Goal: Feedback & Contribution: Contribute content

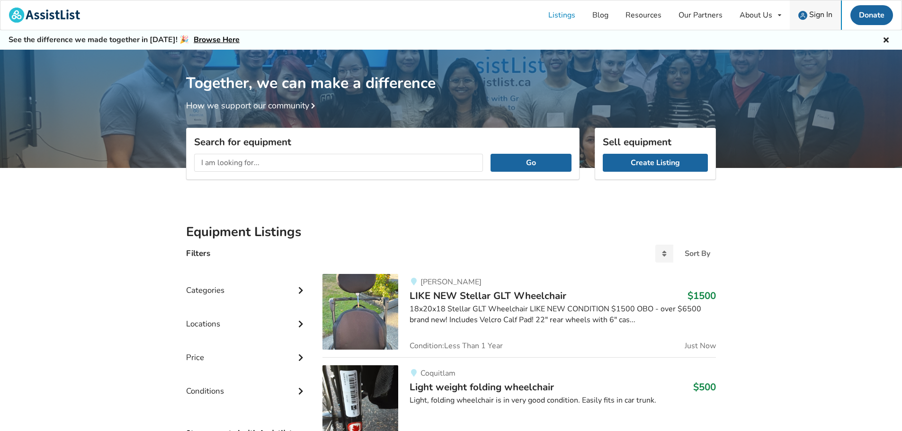
click at [443, 13] on span "Sign In" at bounding box center [820, 14] width 23 height 10
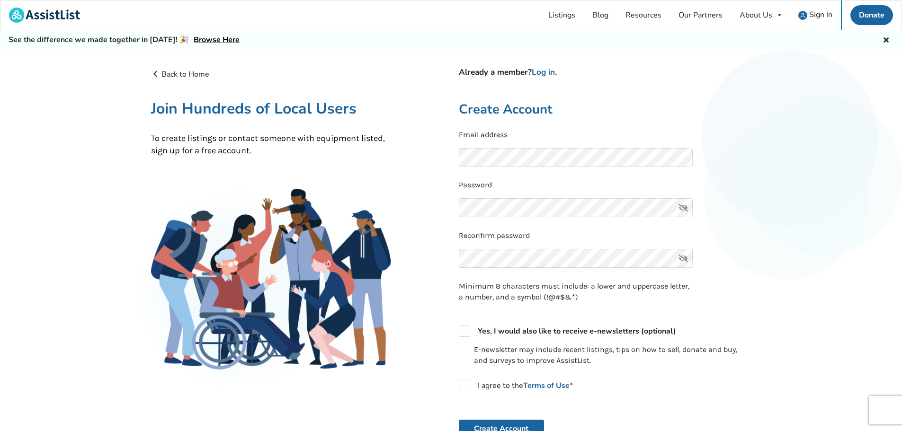
click at [443, 207] on icon at bounding box center [683, 207] width 19 height 19
click at [443, 231] on div "Back to Home Already a member? Log in . Join Hundreds of Local Users To create …" at bounding box center [451, 317] width 902 height 535
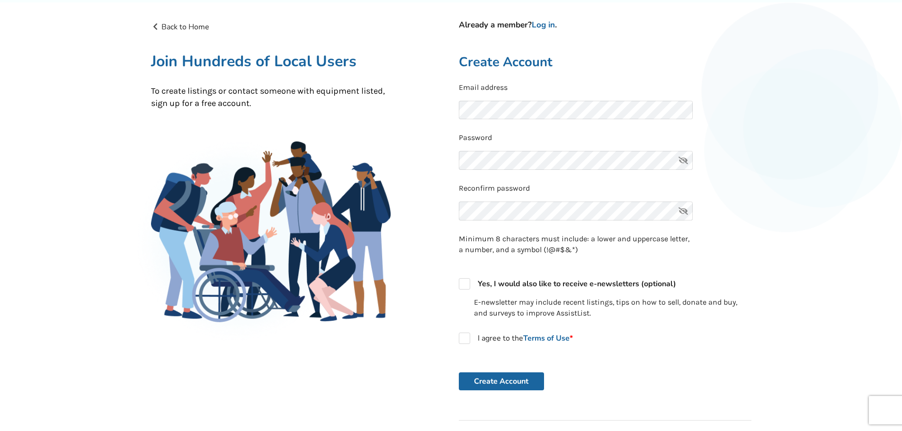
scroll to position [95, 0]
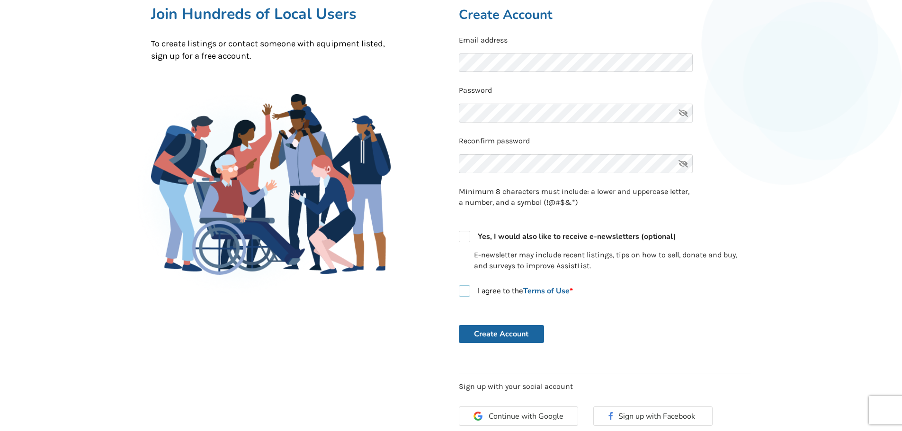
click at [443, 291] on label "I agree to the Terms of Use *" at bounding box center [516, 290] width 114 height 11
checkbox input "true"
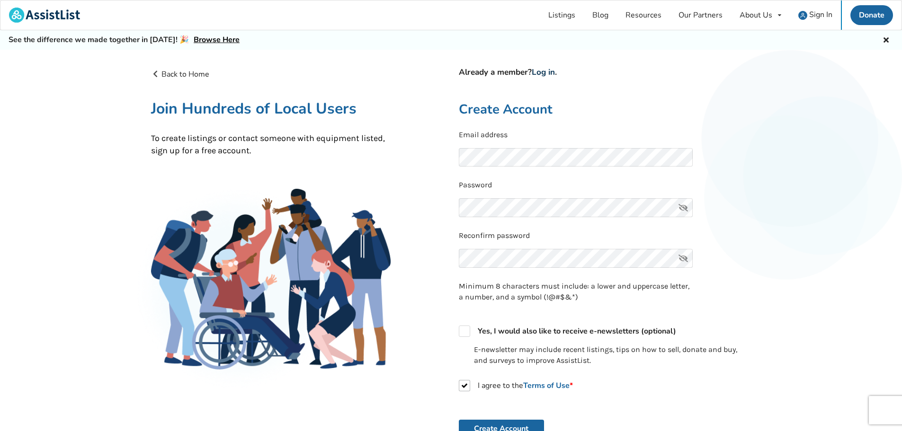
click at [443, 71] on link "Log in" at bounding box center [543, 72] width 23 height 11
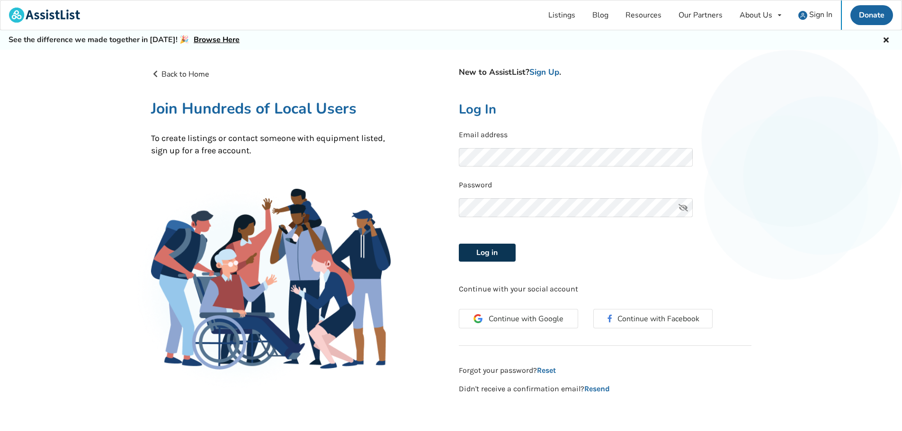
click at [443, 252] on button "Log in" at bounding box center [487, 253] width 57 height 18
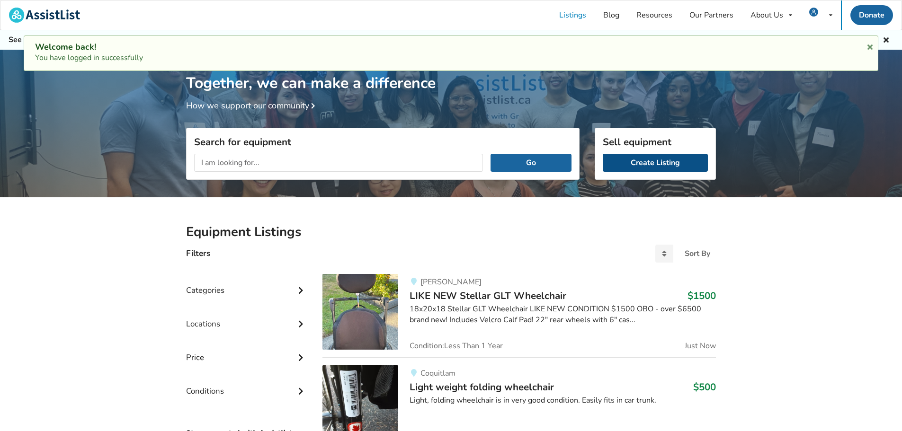
click at [443, 160] on link "Create Listing" at bounding box center [655, 163] width 105 height 18
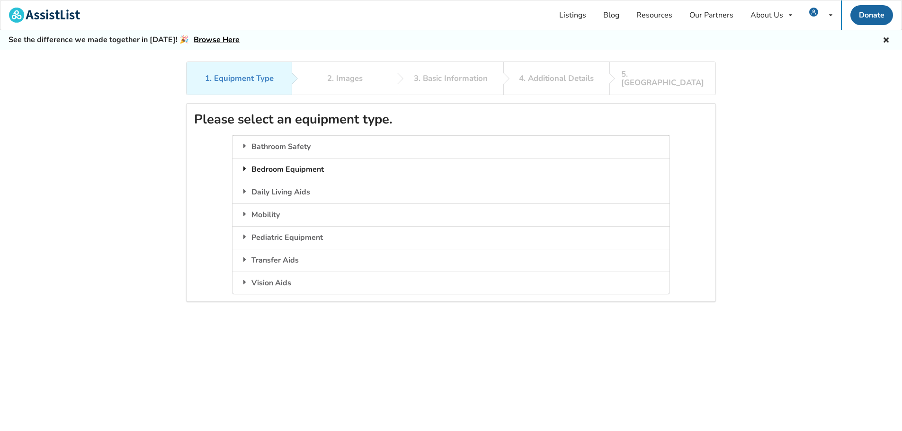
click at [247, 165] on icon at bounding box center [244, 169] width 9 height 8
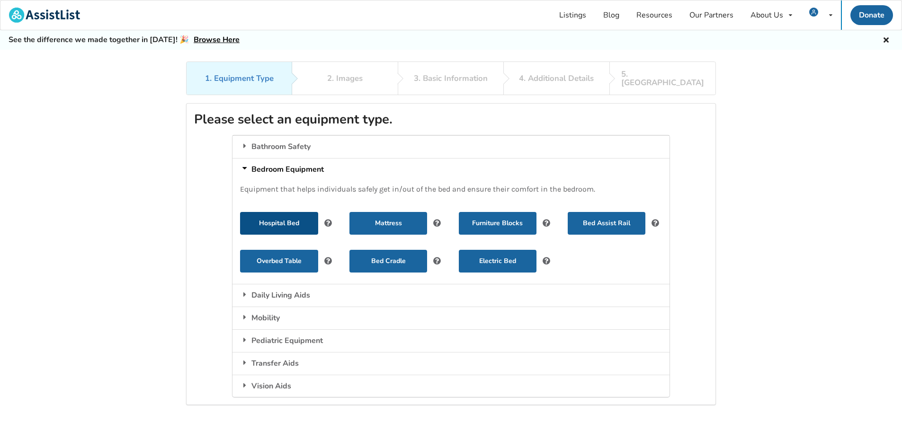
click at [284, 213] on button "Hospital Bed" at bounding box center [279, 223] width 78 height 23
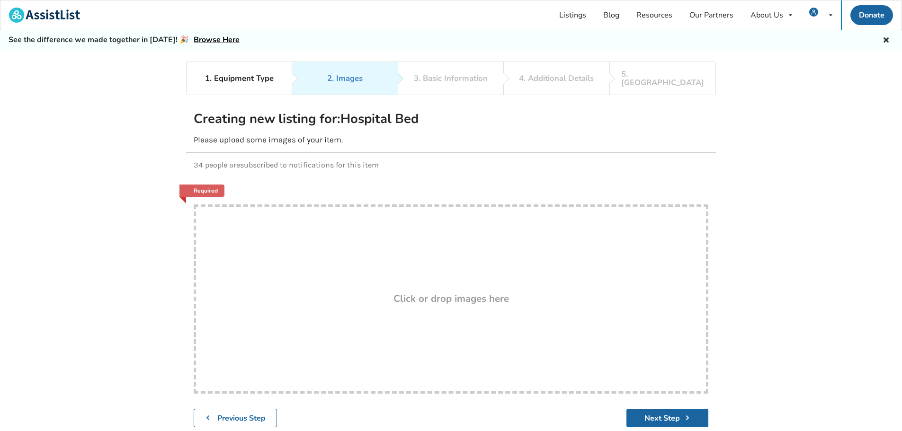
scroll to position [47, 0]
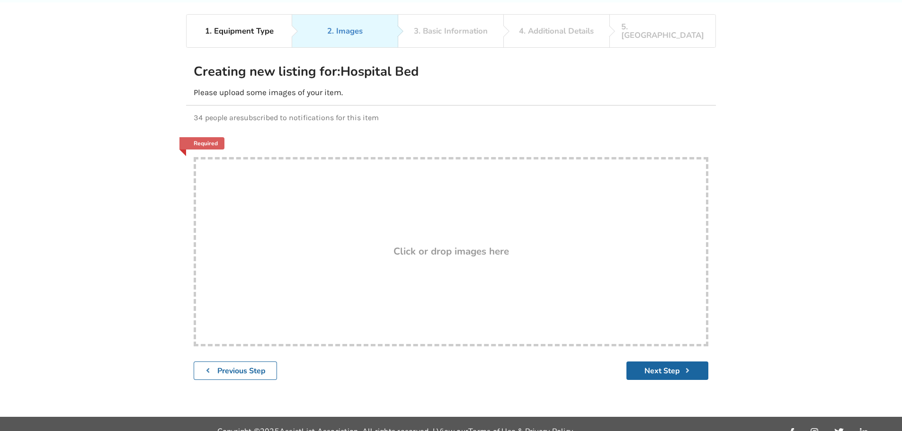
click at [422, 245] on h3 "Click or drop images here" at bounding box center [450, 251] width 115 height 12
type input "C:\fakepath\20241223_132255.jpg"
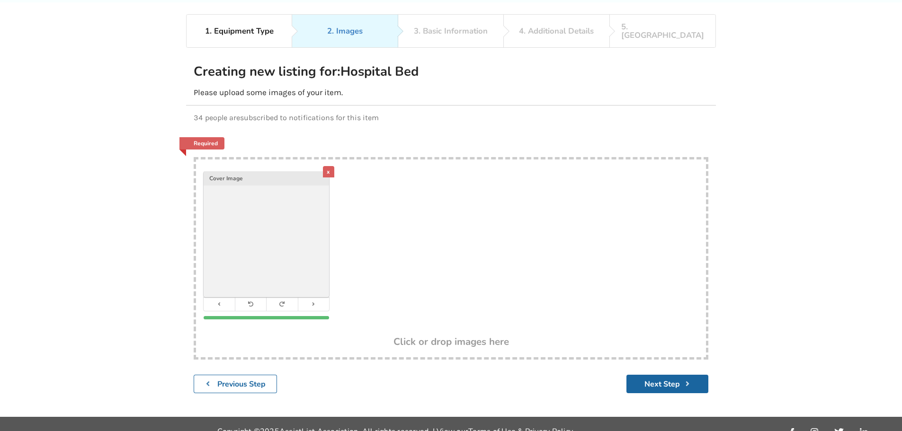
click at [443, 268] on div "x Cover Image" at bounding box center [451, 248] width 510 height 177
type input "C:\fakepath\20241223_132310~2.jpg"
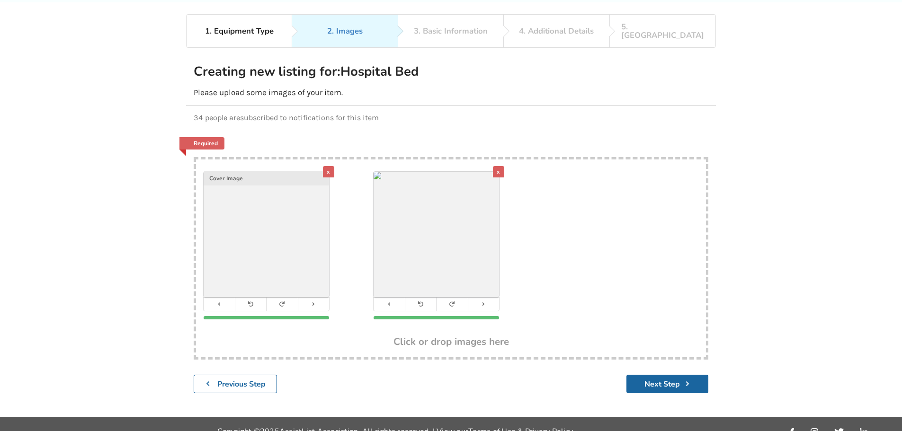
click at [443, 238] on div "x Cover Image x" at bounding box center [451, 248] width 510 height 177
type input "C:\fakepath\20241223_125039.jpg"
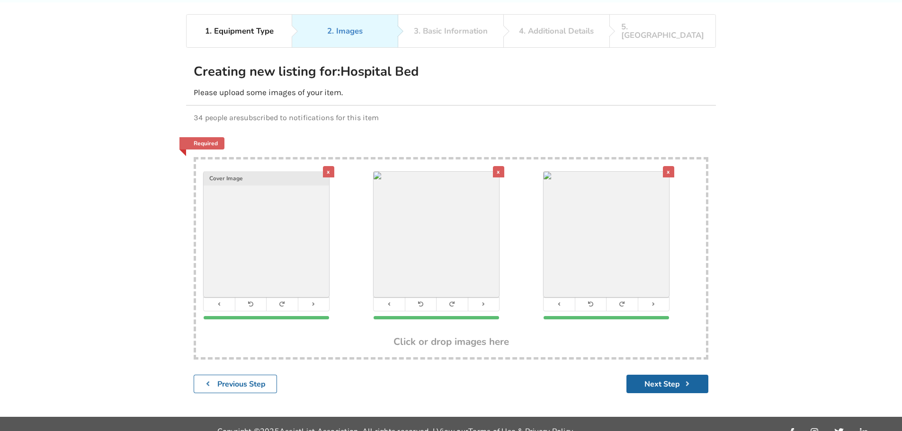
click at [443, 271] on div "x" at bounding box center [620, 246] width 155 height 148
type input "C:\fakepath\Etude-HC-Homecare-Bed.jpg"
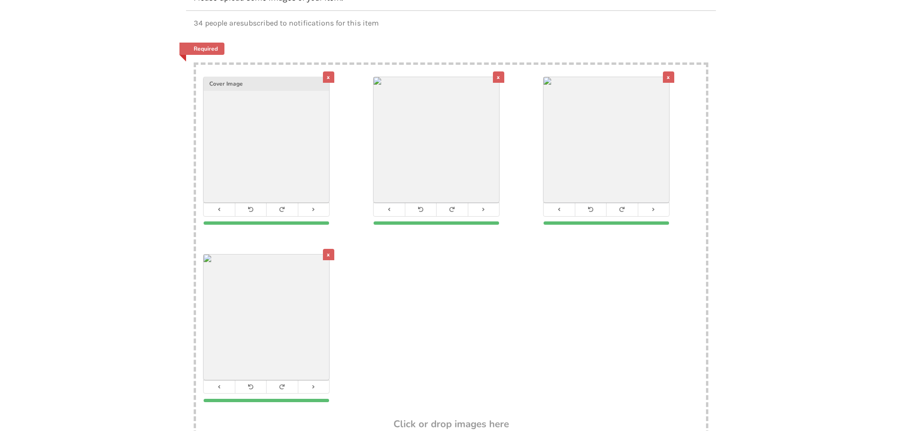
scroll to position [189, 0]
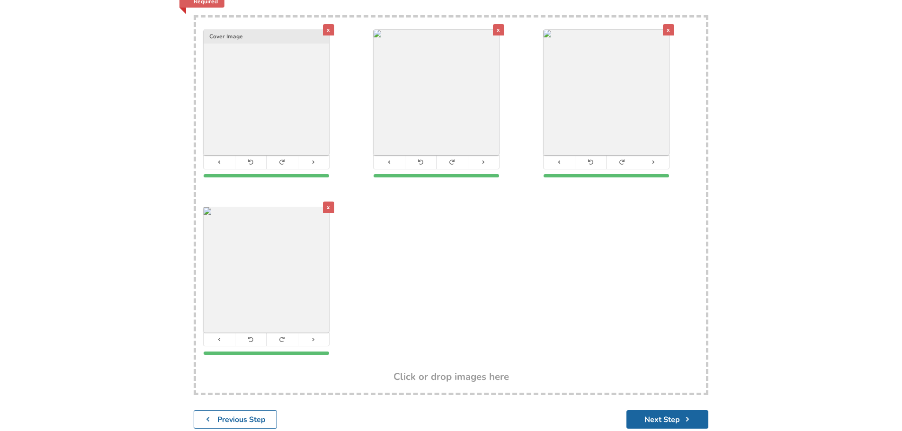
click at [443, 288] on div "x Cover Image x x x" at bounding box center [451, 195] width 510 height 355
type input "C:\fakepath\20241223_132329.jpg"
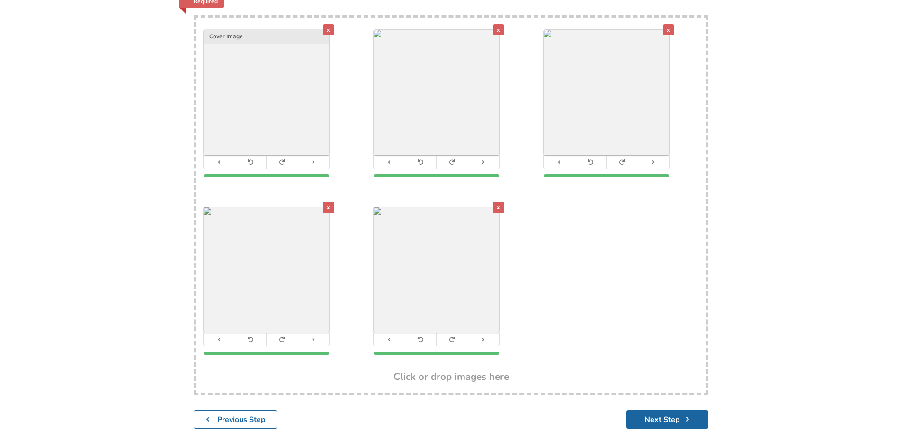
click at [443, 257] on div "x Cover Image x x x x" at bounding box center [451, 195] width 510 height 355
click at [443, 410] on button "Next Step" at bounding box center [667, 419] width 82 height 18
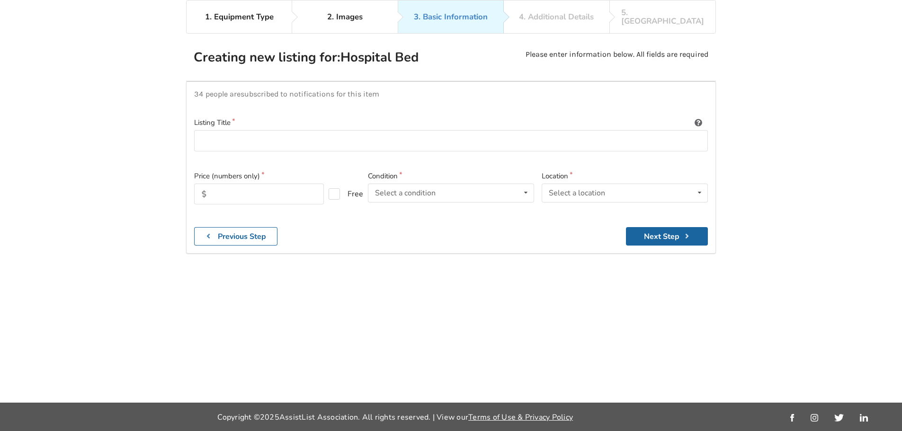
scroll to position [62, 0]
click at [276, 133] on input at bounding box center [451, 140] width 514 height 21
paste input "Homecare Bed"
click at [287, 136] on input "Homecare Bed -" at bounding box center [451, 140] width 514 height 21
click at [310, 135] on input "Homecare Bed -" at bounding box center [451, 140] width 514 height 21
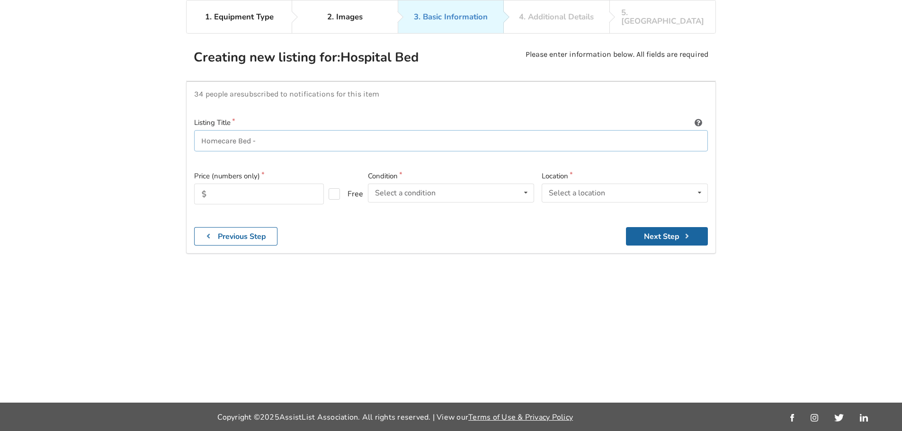
paste input "ETUDEHFB - Etude HC Homecare Bed by Invacare"
type input "Homecare Bed - ETUDEHFB - Etude HC Homecare Bed by Invacare"
click at [240, 187] on input "text" at bounding box center [259, 194] width 130 height 21
click at [328, 209] on div "Price (numbers only) 2,600 Free" at bounding box center [277, 195] width 174 height 49
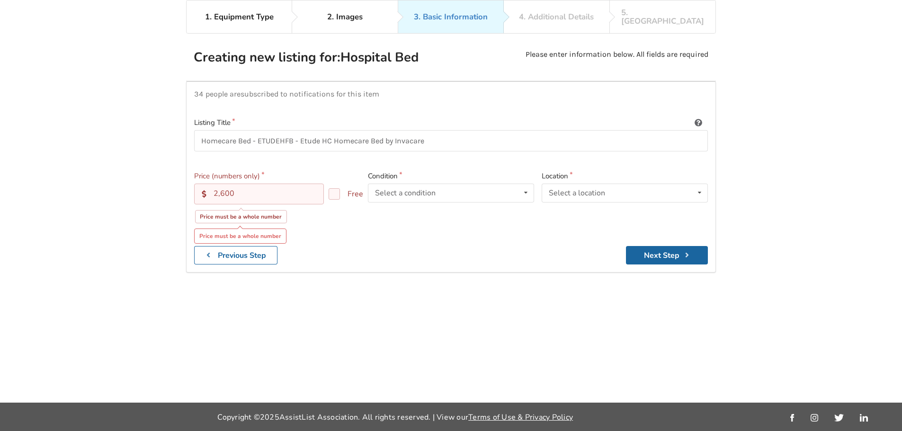
click at [254, 184] on input "2,600" at bounding box center [259, 194] width 130 height 21
click at [222, 184] on input "2,600" at bounding box center [259, 194] width 130 height 21
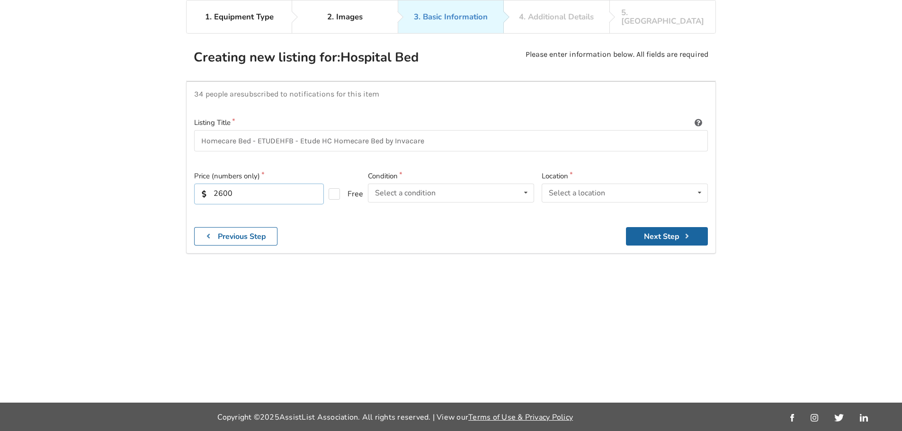
type input "2600"
click at [358, 212] on div at bounding box center [277, 216] width 166 height 8
click at [443, 186] on div "Select a condition Brand New Less Than 1 Year 1 To 2 Years 3 To 5 Years Over 5 …" at bounding box center [451, 193] width 166 height 19
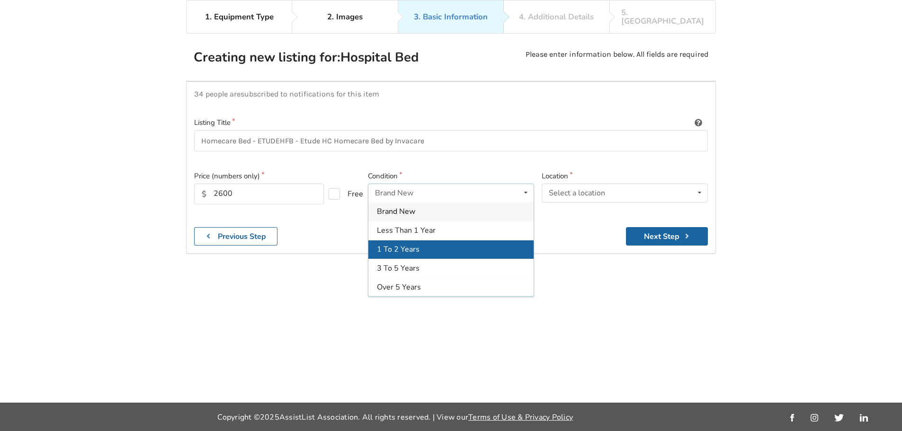
click at [428, 240] on div "1 To 2 Years" at bounding box center [450, 249] width 165 height 19
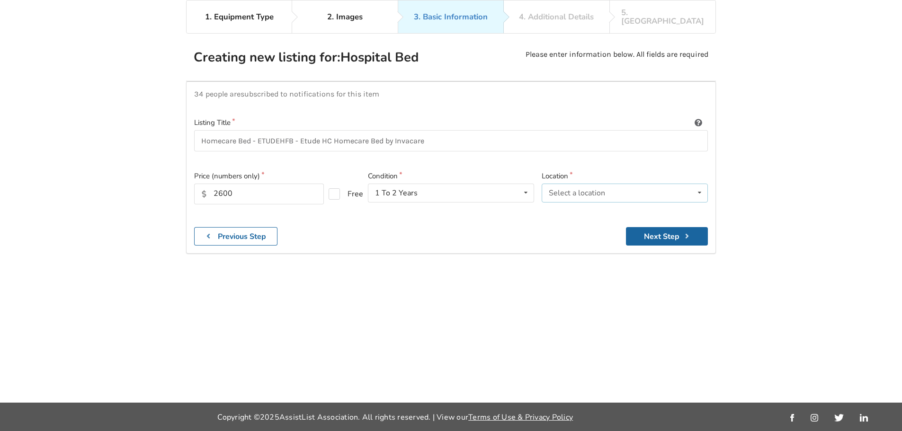
click at [443, 189] on div "Select a location" at bounding box center [577, 193] width 56 height 8
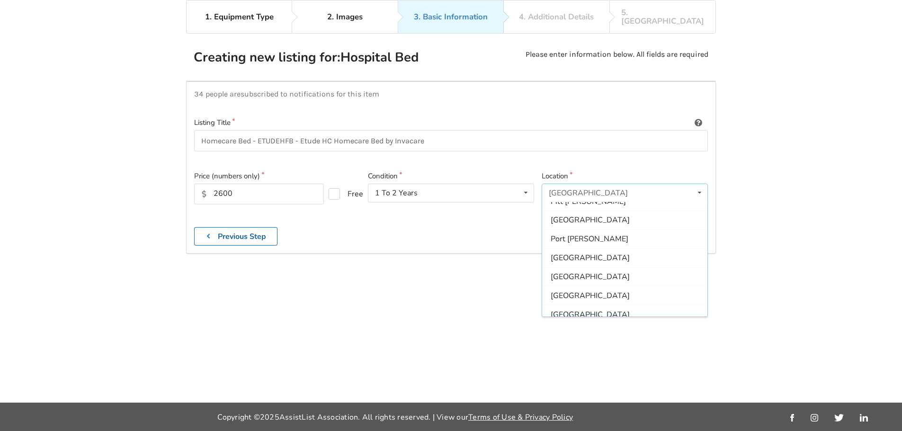
scroll to position [243, 0]
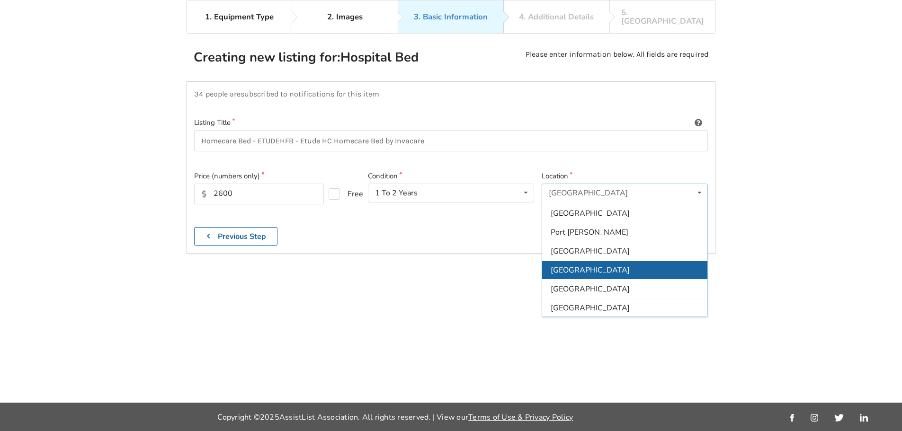
click at [443, 264] on div "[GEOGRAPHIC_DATA]" at bounding box center [624, 270] width 165 height 19
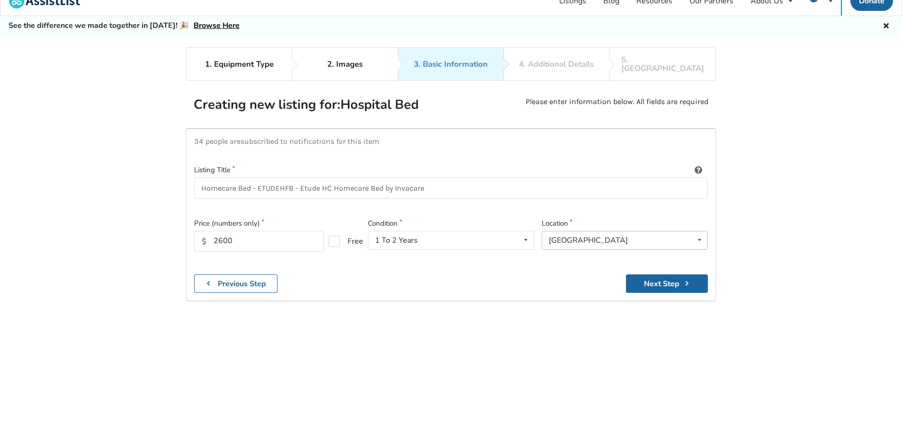
scroll to position [0, 0]
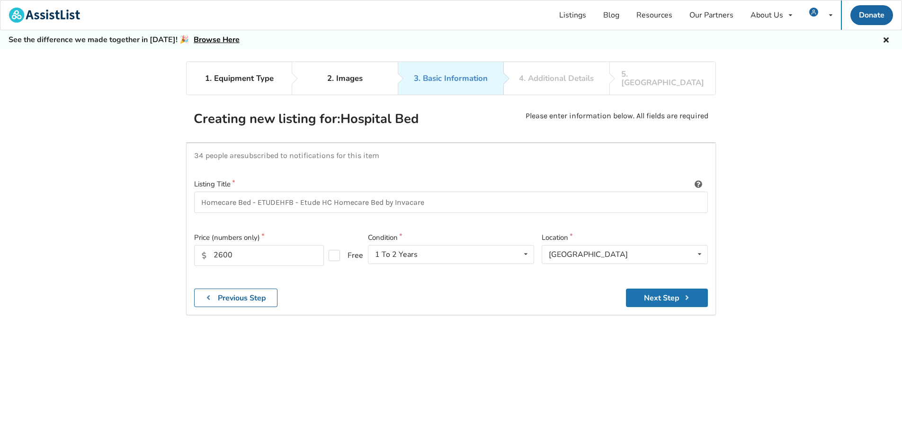
click at [443, 289] on button "Next Step" at bounding box center [667, 298] width 82 height 18
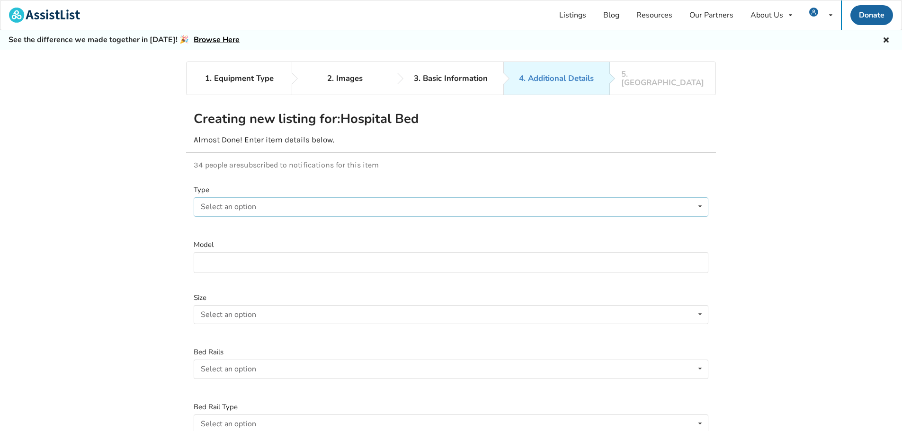
click at [291, 197] on div "Select an option Electric Manual" at bounding box center [451, 206] width 515 height 19
click at [218, 203] on div "Electric" at bounding box center [213, 207] width 25 height 8
click at [233, 203] on div "Select an option" at bounding box center [228, 207] width 55 height 8
click at [221, 221] on span "Electric" at bounding box center [215, 226] width 25 height 10
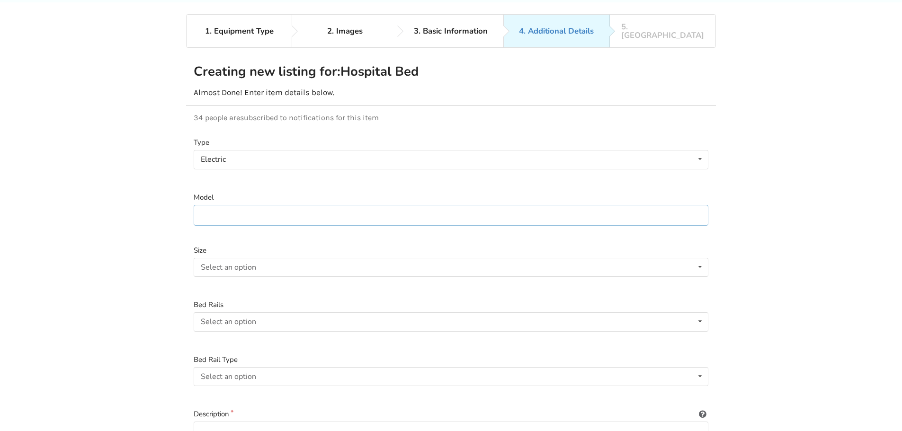
click at [235, 208] on input at bounding box center [451, 215] width 515 height 21
paste input "ETUDEHFB - Etude HC Homecare Bed by Invacare"
type input "ETUDEHFB - Etude HC Homecare Bed by Invacare"
click at [443, 261] on div "Select an option Twin Double Queen" at bounding box center [451, 267] width 515 height 19
click at [219, 281] on span "Twin" at bounding box center [211, 286] width 17 height 10
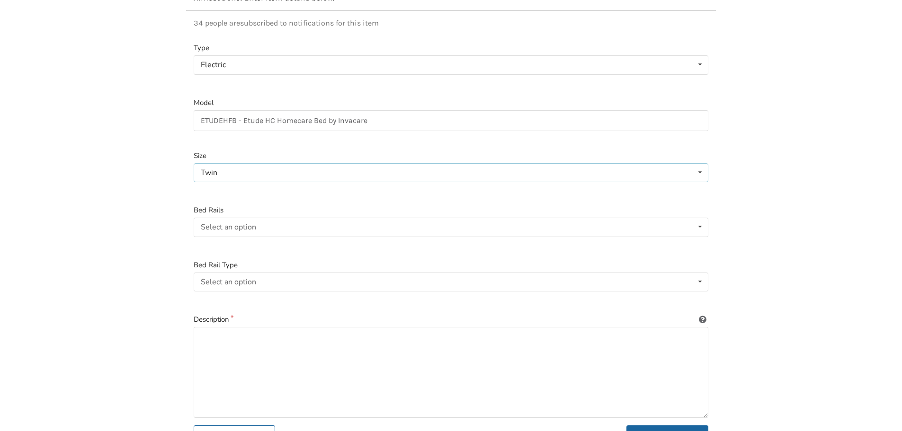
scroll to position [189, 0]
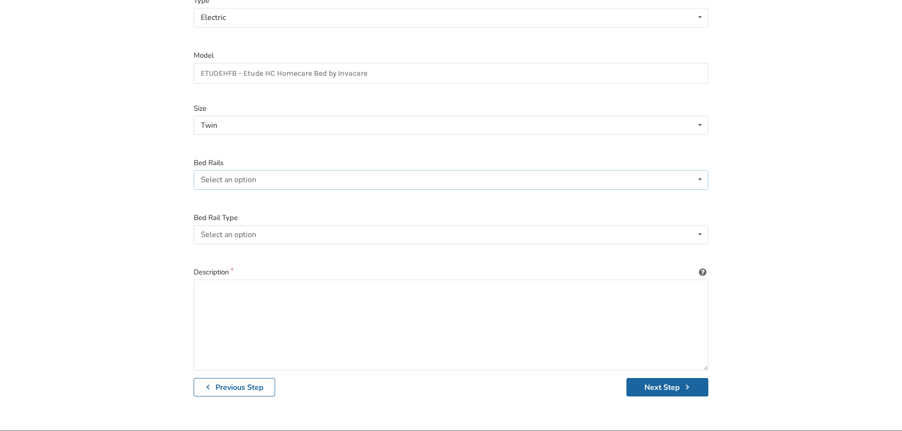
click at [443, 171] on div "Select an option Included Not included" at bounding box center [451, 179] width 515 height 19
click at [232, 191] on div "Included" at bounding box center [451, 198] width 514 height 19
click at [443, 227] on icon at bounding box center [700, 235] width 14 height 18
click at [231, 248] on span "Full-length" at bounding box center [222, 253] width 39 height 10
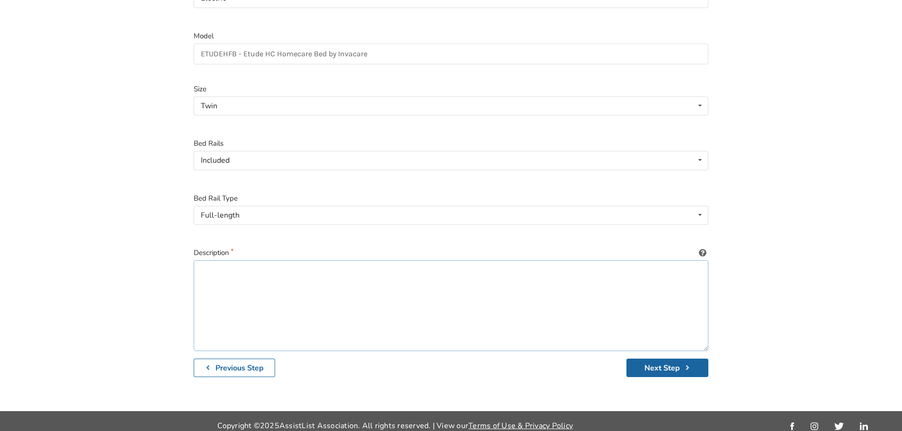
click at [273, 270] on textarea at bounding box center [451, 305] width 515 height 91
paste textarea "ETUDEHFB - Etude HC Homecare Bed by Invacare - SELLING for $2,600 Used - Like N…"
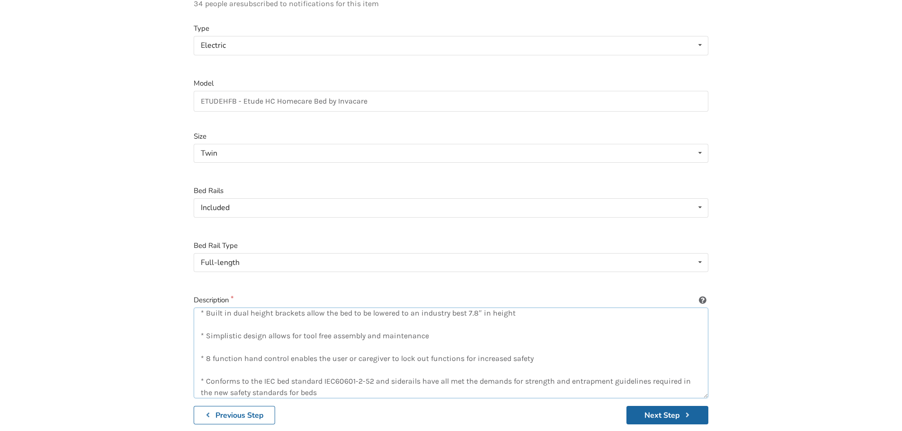
scroll to position [148, 0]
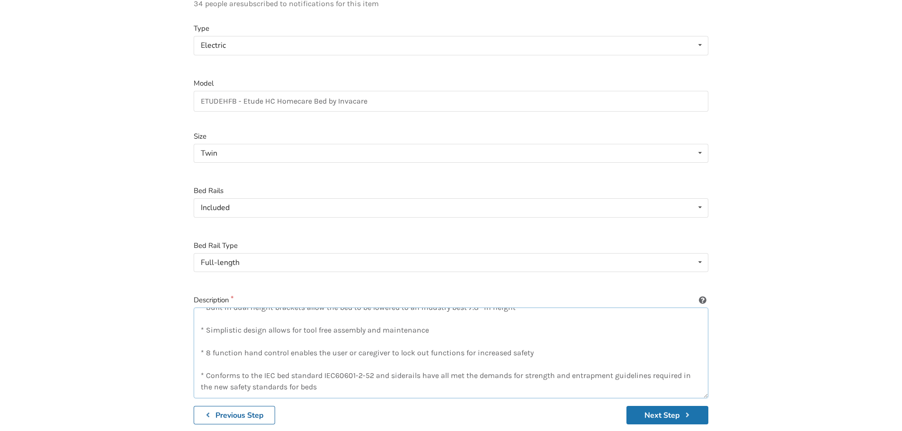
type textarea "ETUDEHFB - Etude HC Homecare Bed by Invacare - SELLING for $2,600 Used - Like N…"
click at [443, 406] on button "Next Step" at bounding box center [667, 415] width 82 height 18
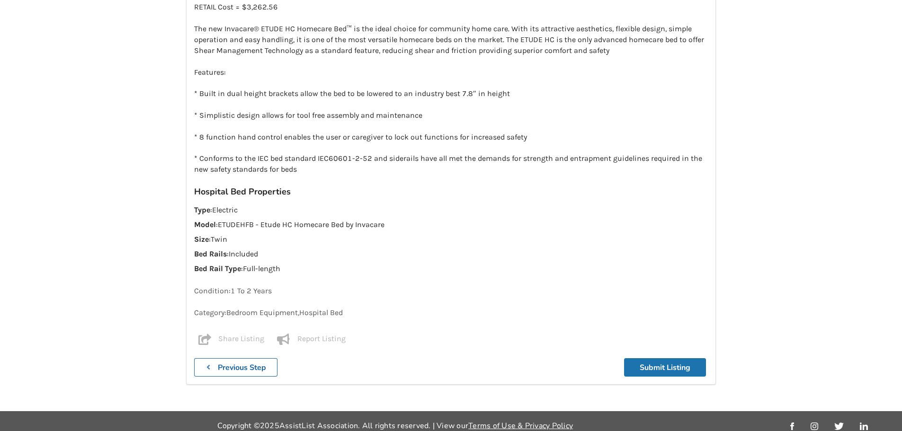
scroll to position [933, 0]
click at [443, 359] on button "Submit Listing" at bounding box center [665, 367] width 82 height 18
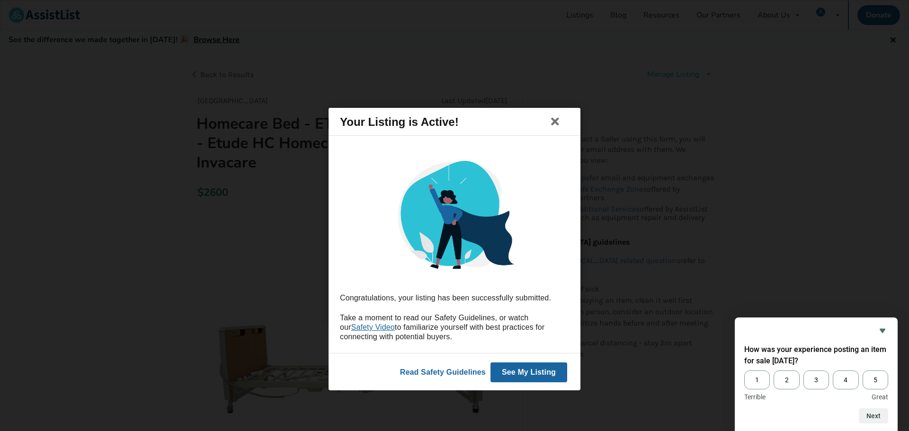
click at [443, 374] on button "See My Listing" at bounding box center [528, 372] width 77 height 20
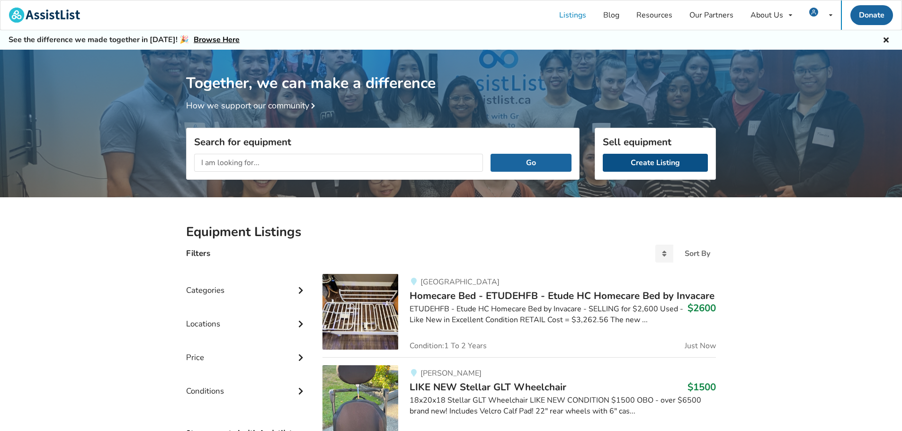
click at [443, 158] on link "Create Listing" at bounding box center [655, 163] width 105 height 18
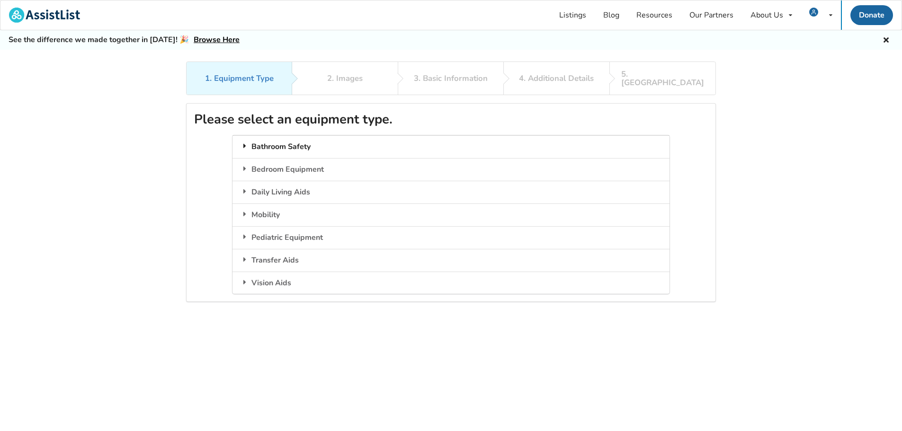
click at [245, 142] on icon at bounding box center [244, 146] width 9 height 8
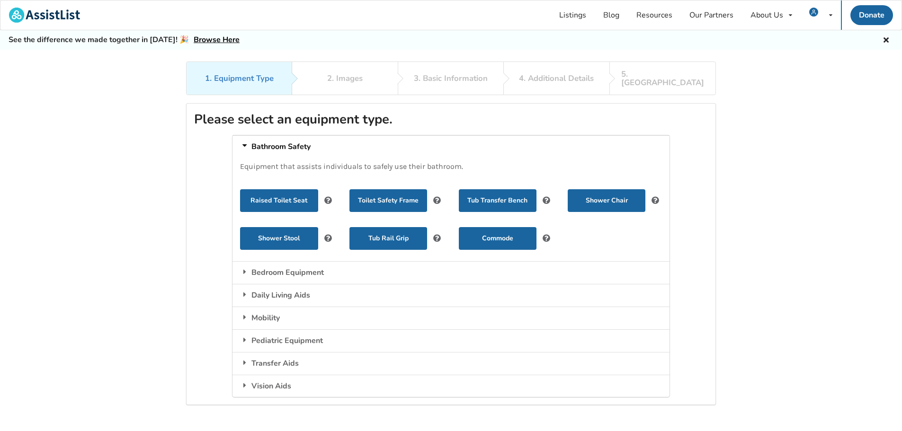
click at [245, 141] on icon at bounding box center [245, 145] width 8 height 9
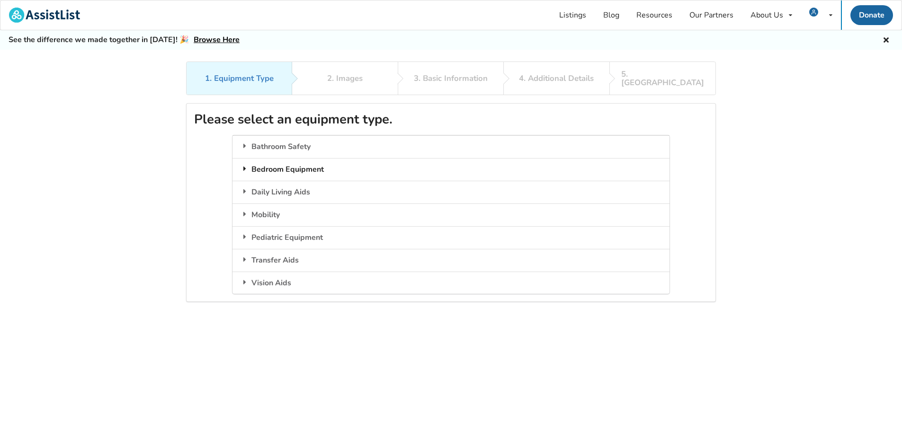
click at [243, 165] on icon at bounding box center [244, 169] width 9 height 8
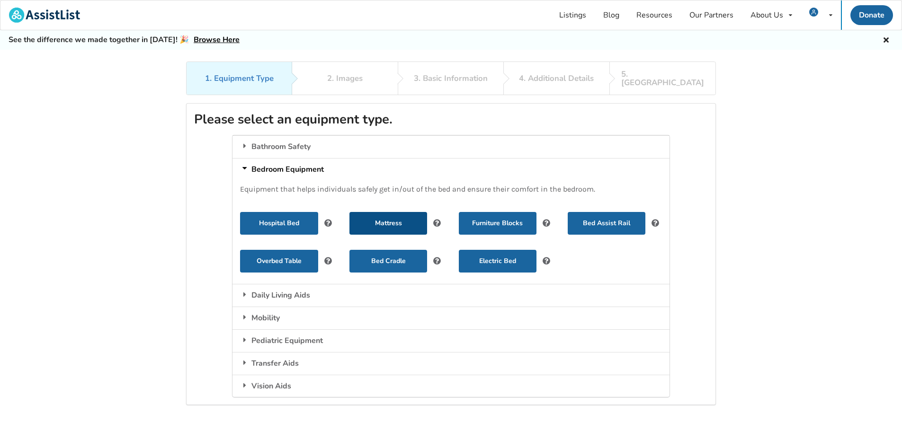
click at [394, 213] on button "Mattress" at bounding box center [388, 223] width 78 height 23
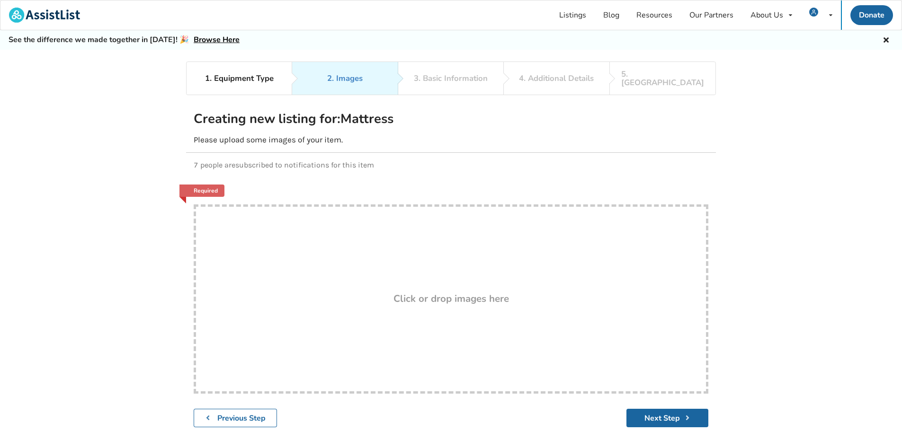
click at [346, 269] on div "Drop here! Click or drop images here" at bounding box center [451, 298] width 515 height 189
type input "C:\fakepath\128564_1-B.jpg"
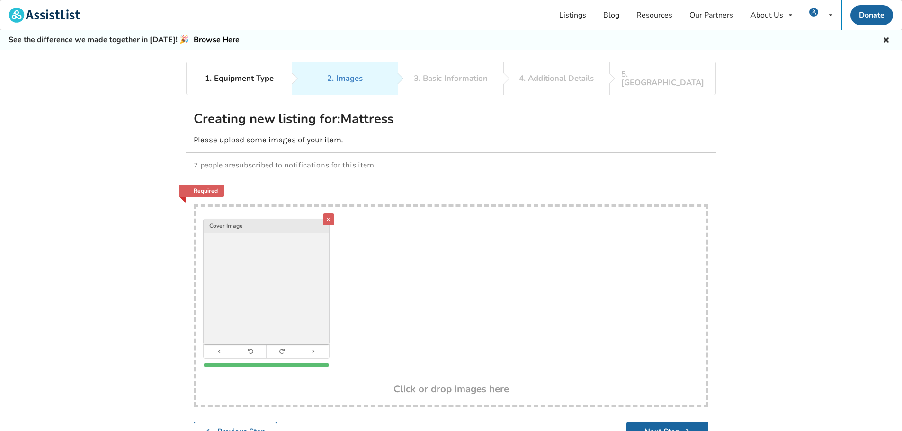
click at [443, 287] on div "x Cover Image" at bounding box center [451, 295] width 510 height 177
type input "C:\fakepath\20241223_125035.jpg"
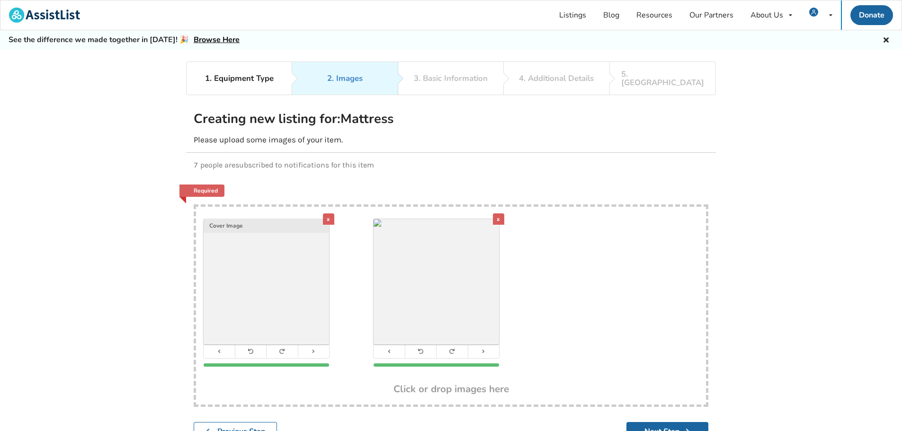
click at [443, 308] on div "x Cover Image x" at bounding box center [451, 295] width 510 height 177
type input "C:\fakepath\20241223_125021.jpg"
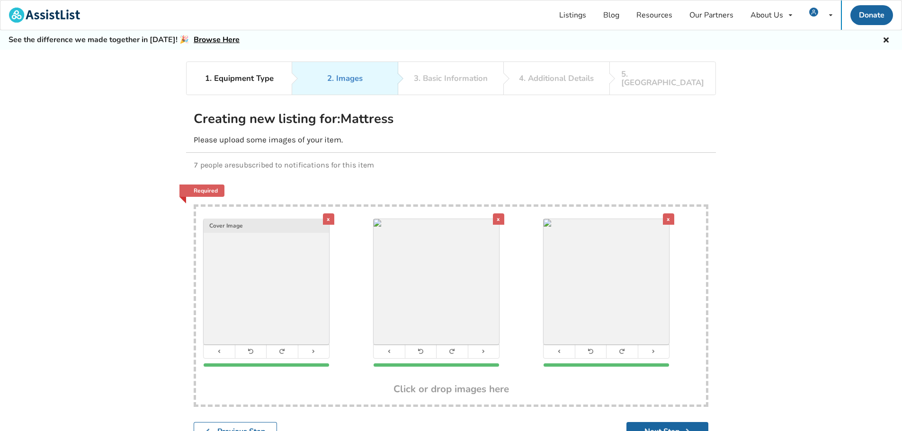
click at [443, 278] on div "x" at bounding box center [620, 293] width 155 height 148
type input "C:\fakepath\20241223_125025.jpg"
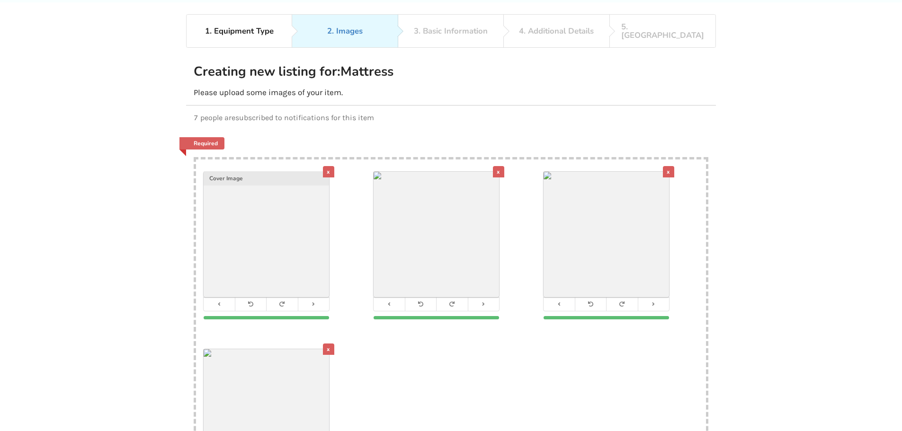
scroll to position [189, 0]
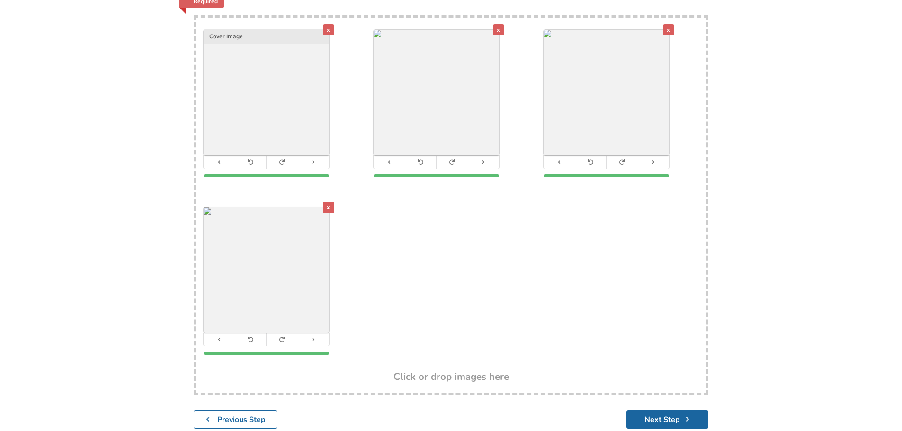
click at [418, 261] on div "x Cover Image x x x" at bounding box center [451, 195] width 510 height 355
type input "C:\fakepath\20241223_125030.jpg"
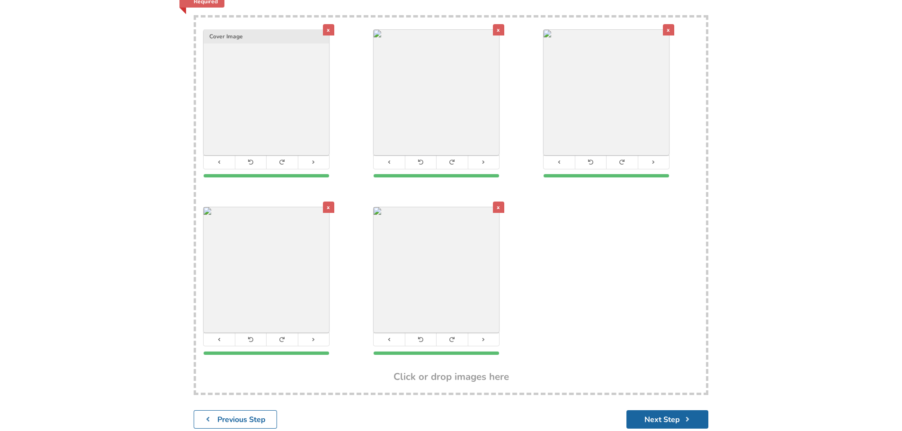
click at [443, 284] on div "x Cover Image x x x x" at bounding box center [451, 195] width 510 height 355
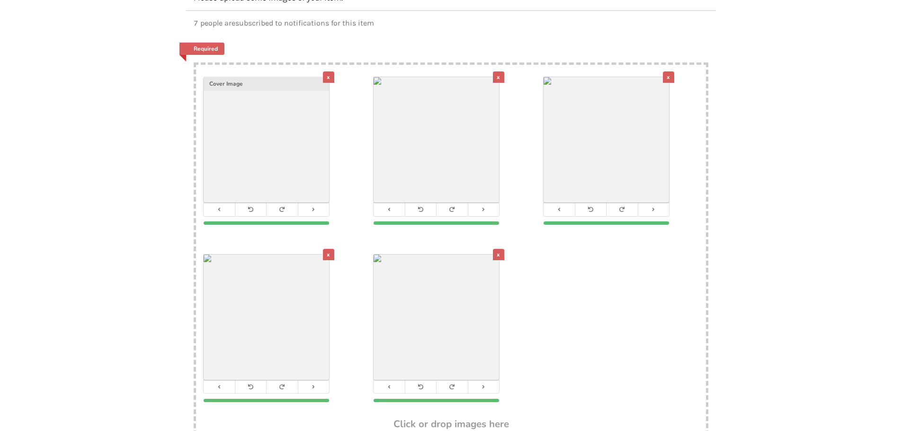
scroll to position [241, 0]
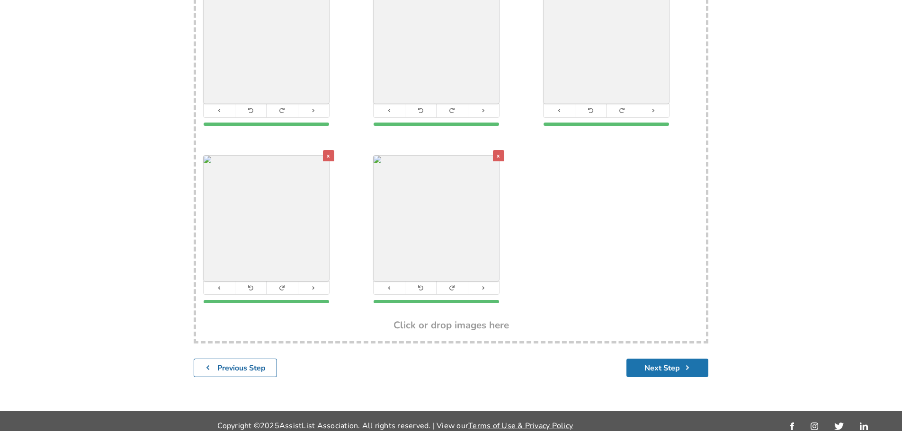
click at [443, 359] on button "Next Step" at bounding box center [667, 368] width 82 height 18
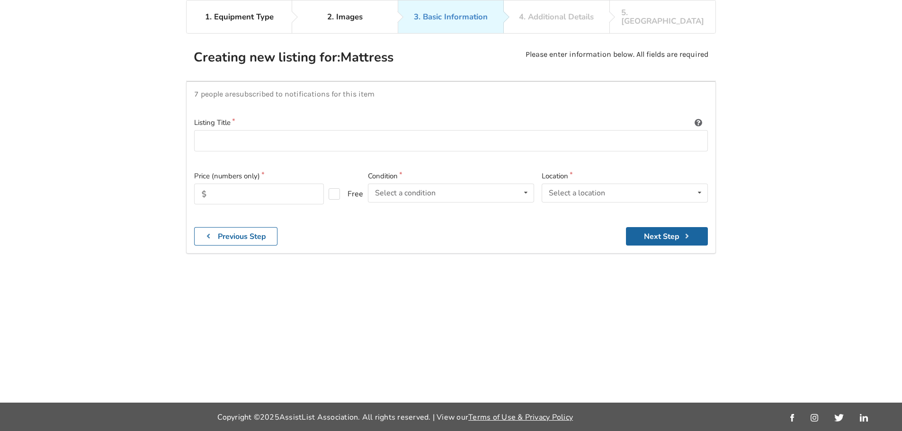
scroll to position [62, 0]
click at [292, 136] on input at bounding box center [451, 140] width 514 height 21
paste input "3040NU-TZONE - ROHO MATTRESS Set by 5MindsMobility - Mattress: T-Zone V4 Roho -…"
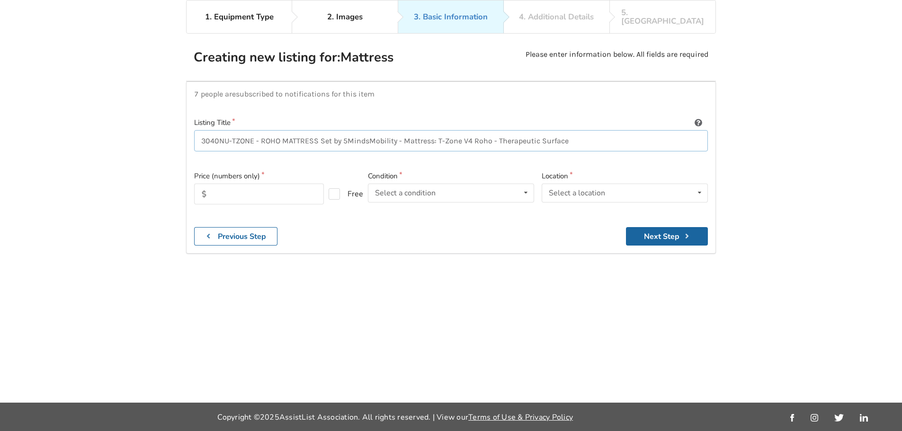
type input "3040NU-TZONE - ROHO MATTRESS Set by 5MindsMobility - Mattress: T-Zone V4 Roho -…"
click at [237, 185] on input "text" at bounding box center [259, 194] width 130 height 21
type input "900"
click at [406, 217] on div "7 people are subscribed to notifications for this item Listing Title 3040NU-TZO…" at bounding box center [451, 167] width 530 height 172
click at [443, 186] on icon at bounding box center [526, 193] width 14 height 18
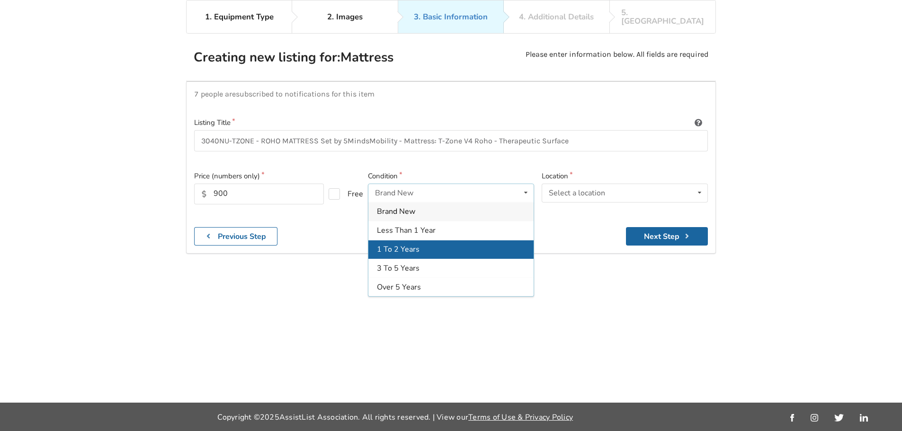
click at [432, 240] on div "1 To 2 Years" at bounding box center [450, 249] width 165 height 19
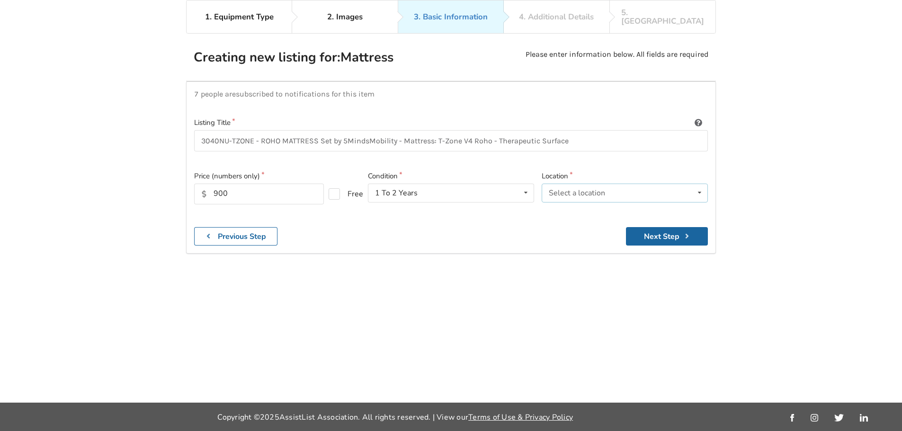
click at [443, 184] on div "Select a location Abbotsford Burnaby Chilliwack Coquitlam Delta Langley Maple R…" at bounding box center [624, 193] width 166 height 19
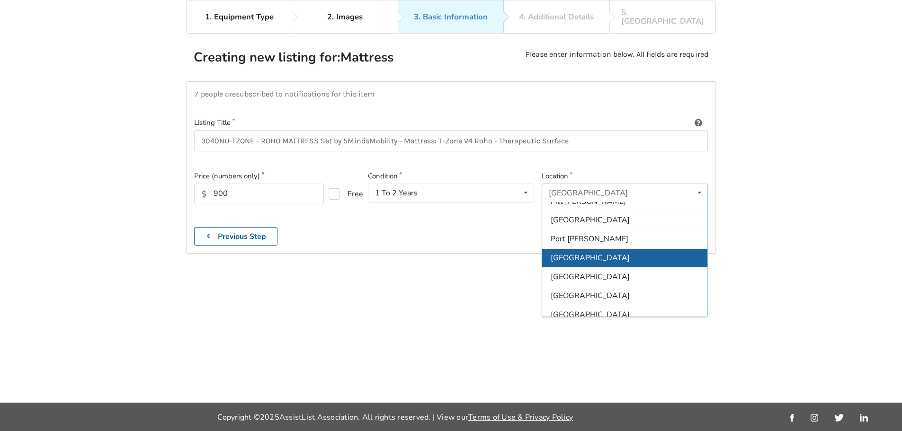
scroll to position [243, 0]
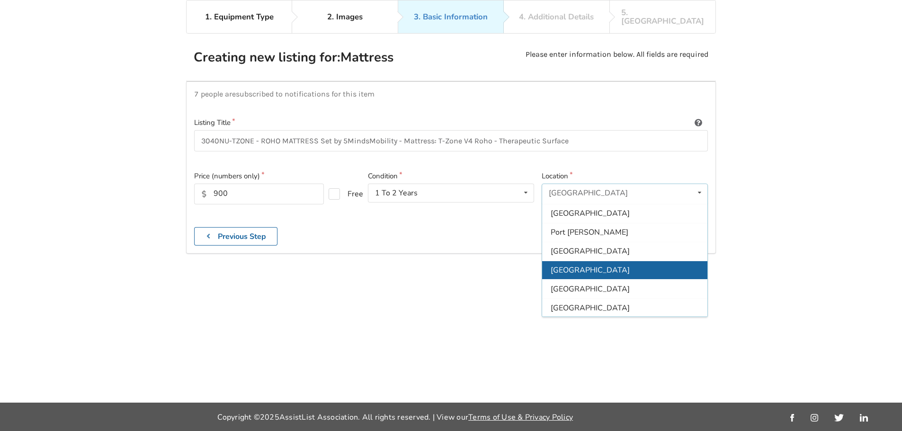
click at [443, 261] on div "[GEOGRAPHIC_DATA]" at bounding box center [624, 270] width 165 height 19
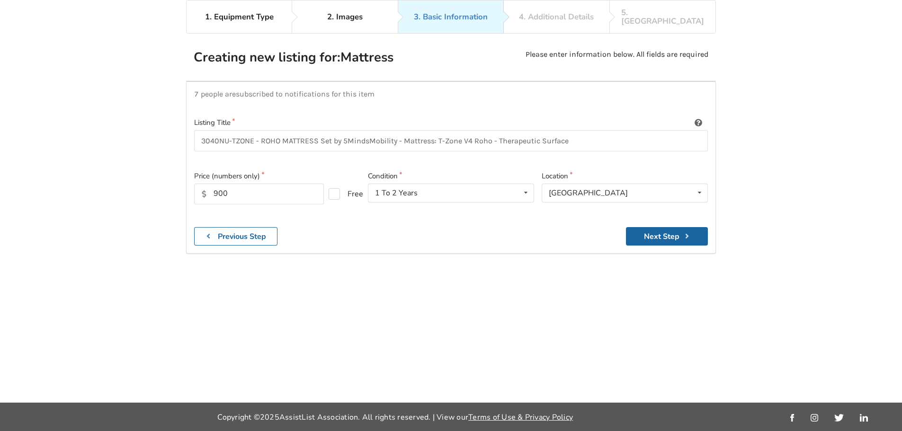
click at [418, 229] on div "7 people are subscribed to notifications for this item Listing Title 3040NU-TZO…" at bounding box center [451, 167] width 530 height 172
click at [443, 229] on button "Next Step" at bounding box center [667, 236] width 82 height 18
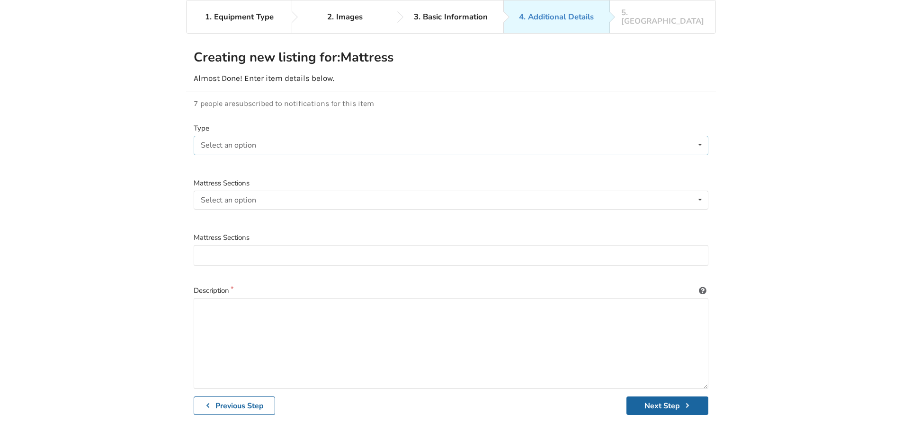
click at [327, 136] on div "Select an option Foam Gel Low Air loss Alternating presure Air" at bounding box center [451, 145] width 515 height 19
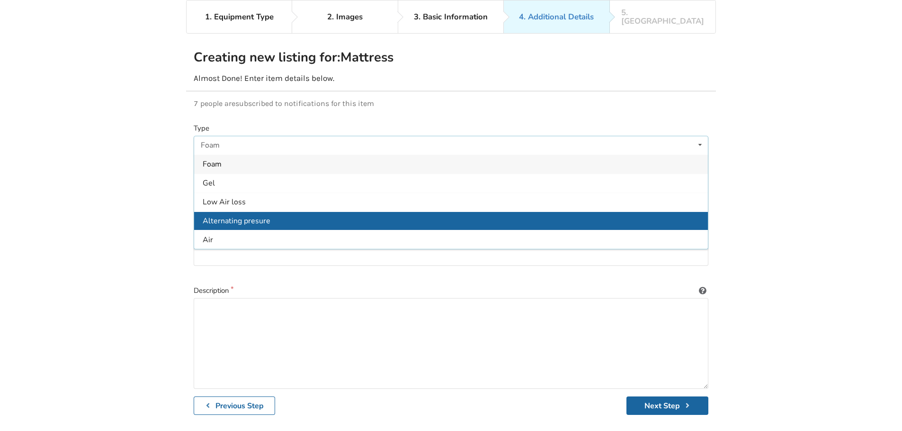
click at [233, 216] on span "Alternating presure" at bounding box center [237, 221] width 68 height 10
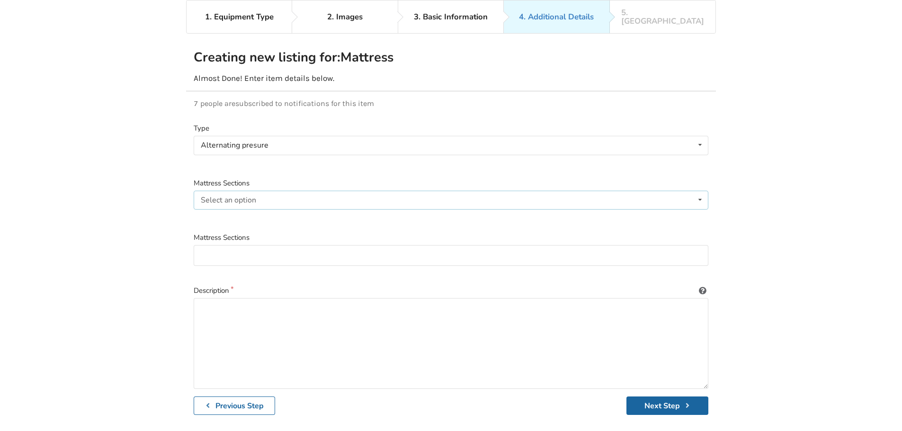
click at [248, 196] on div "Select an option" at bounding box center [228, 200] width 55 height 8
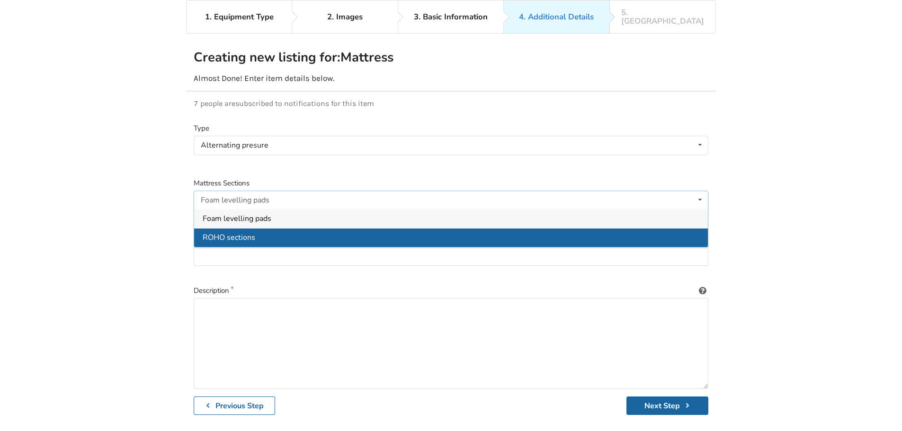
click at [236, 232] on span "ROHO sections" at bounding box center [229, 237] width 53 height 10
type input "ROHO sections"
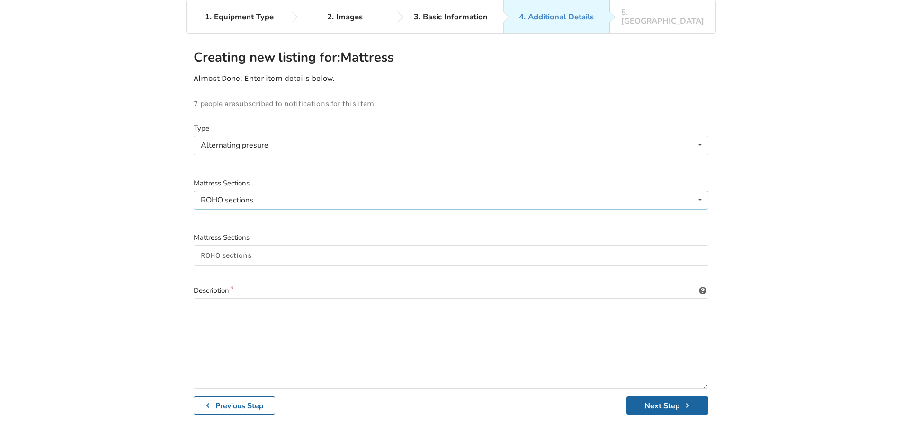
scroll to position [99, 0]
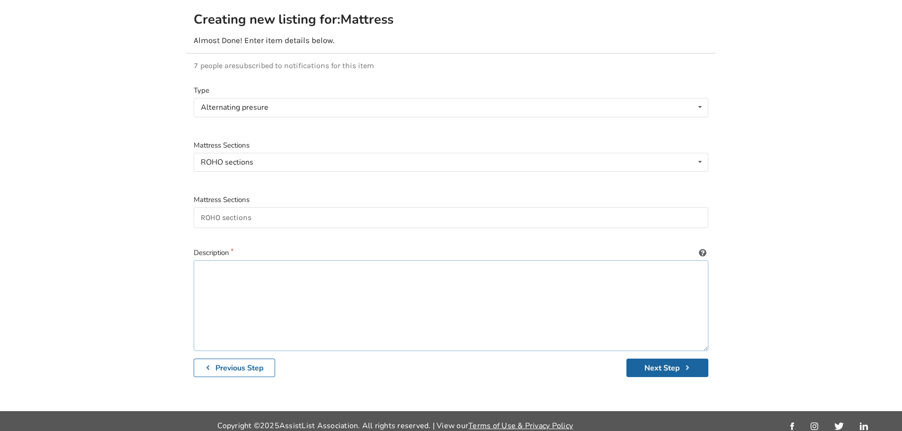
click at [251, 267] on textarea at bounding box center [451, 305] width 515 height 91
paste textarea "3040NU-TZONE - ROHO MATTRESS Set by 5MindsMobility - Mattress: T-Zone V4 Roho -…"
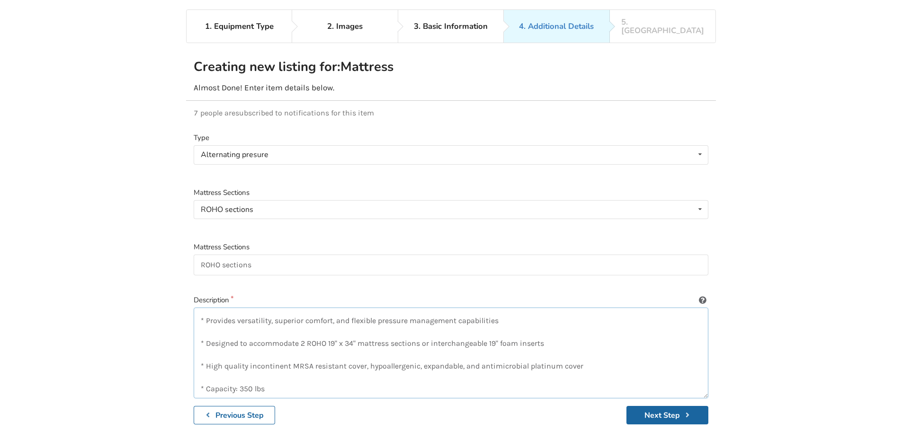
scroll to position [239, 0]
type textarea "3040NU-TZONE - ROHO MATTRESS Set by 5MindsMobility - Mattress: T-Zone V4 Roho -…"
click at [443, 406] on button "Next Step" at bounding box center [667, 415] width 82 height 18
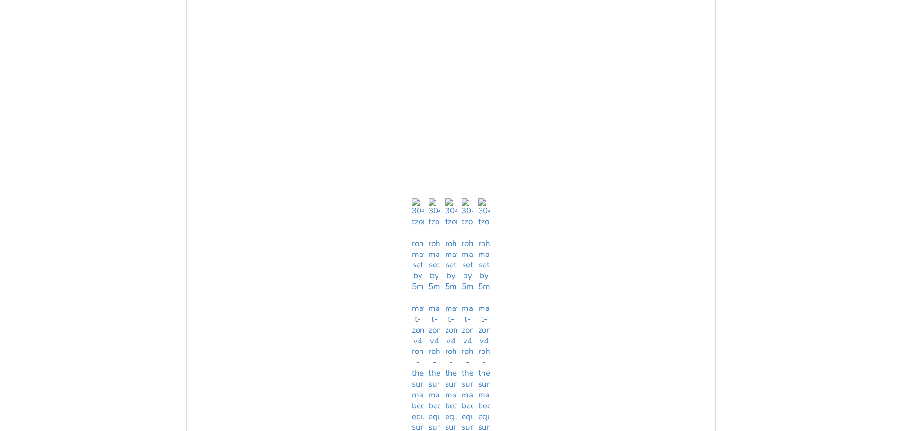
scroll to position [431, 0]
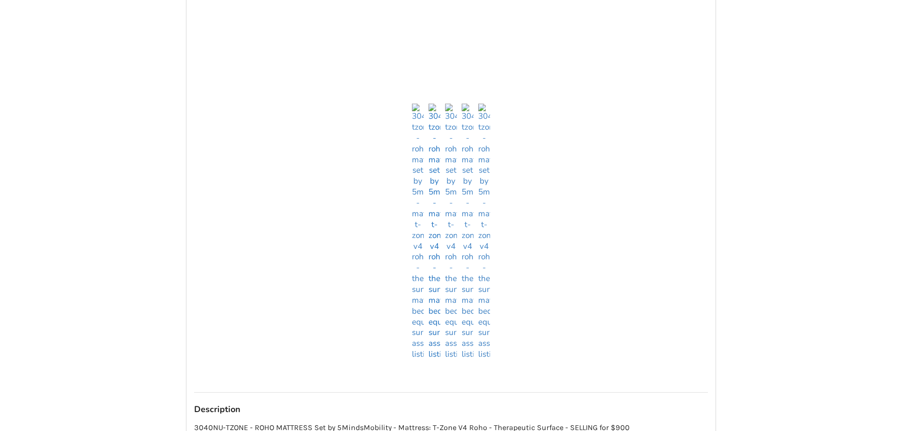
click at [433, 340] on img at bounding box center [434, 232] width 12 height 257
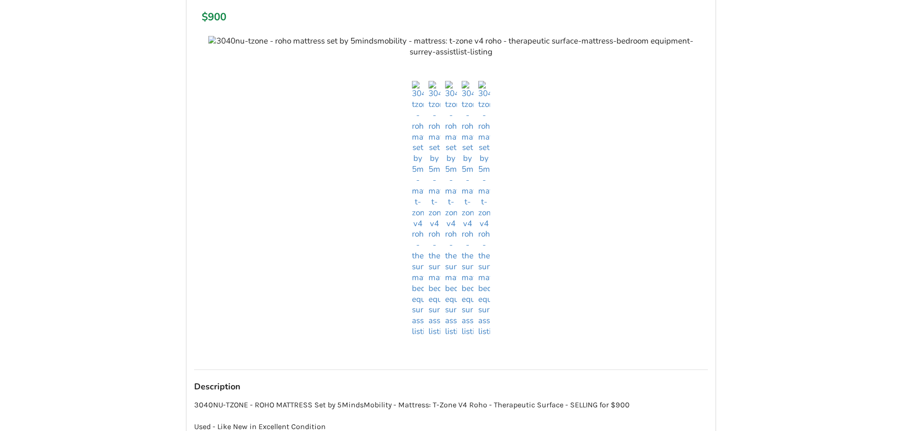
scroll to position [336, 0]
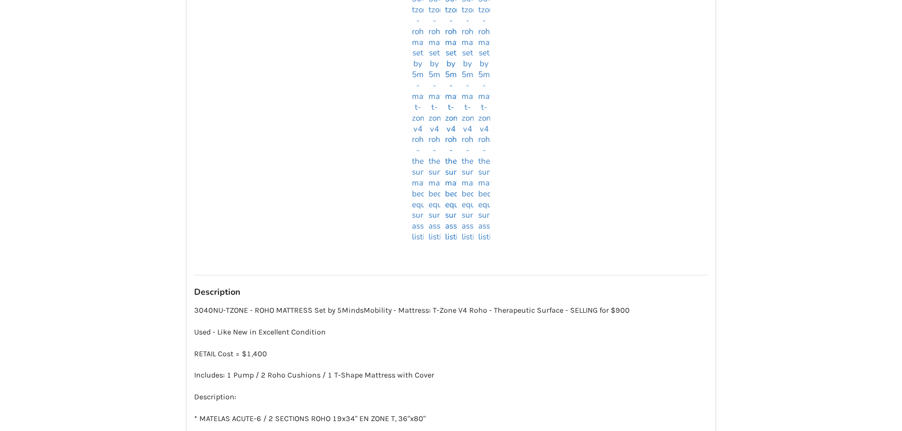
click at [443, 224] on img at bounding box center [451, 114] width 12 height 257
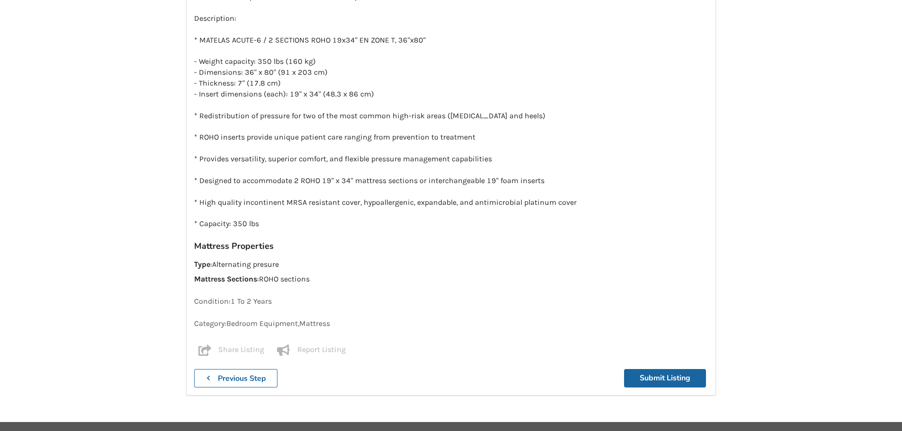
scroll to position [726, 0]
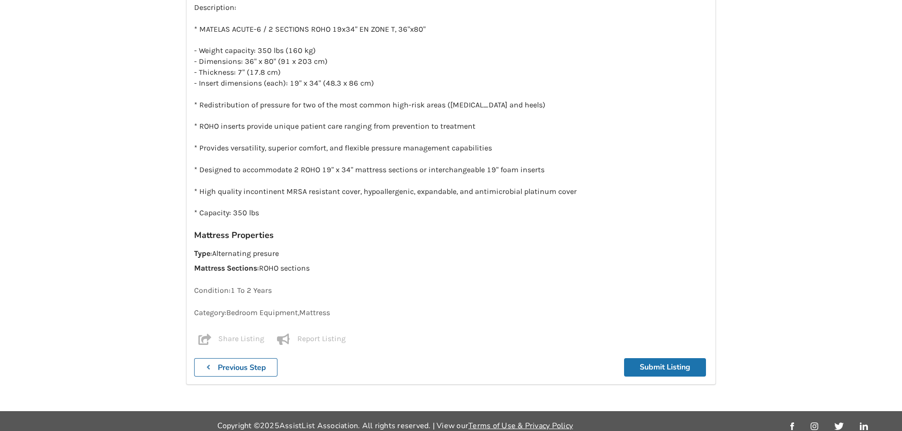
click at [443, 358] on button "Submit Listing" at bounding box center [665, 367] width 82 height 18
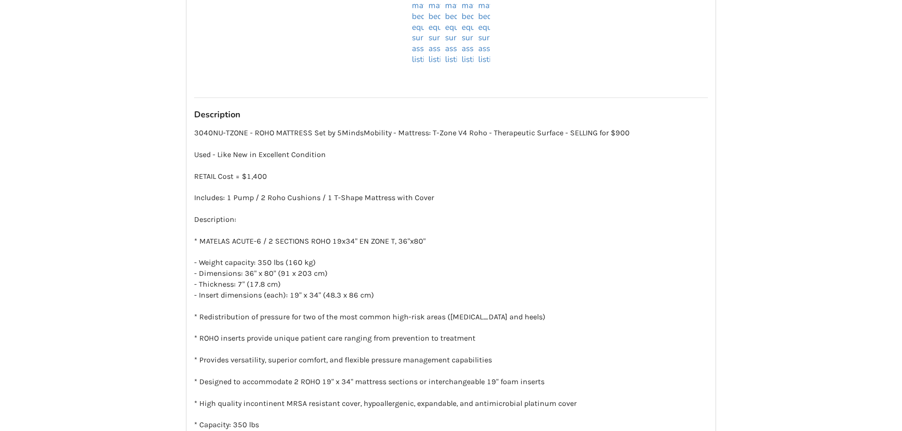
scroll to position [938, 0]
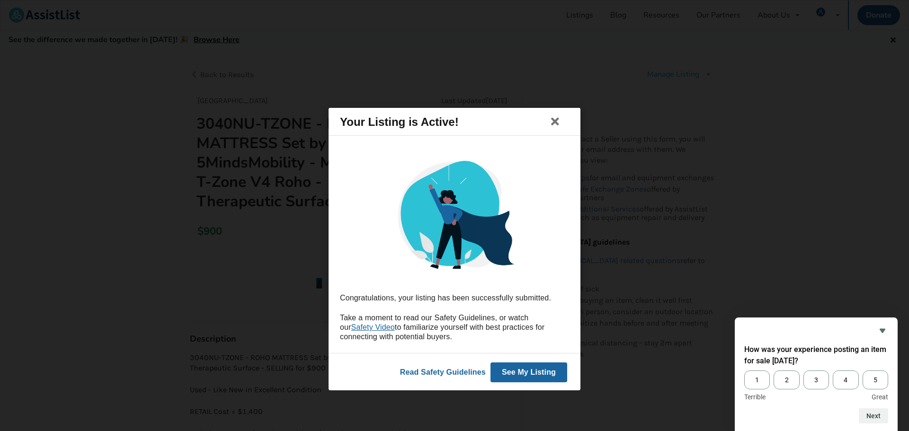
click at [443, 371] on button "See My Listing" at bounding box center [528, 372] width 77 height 20
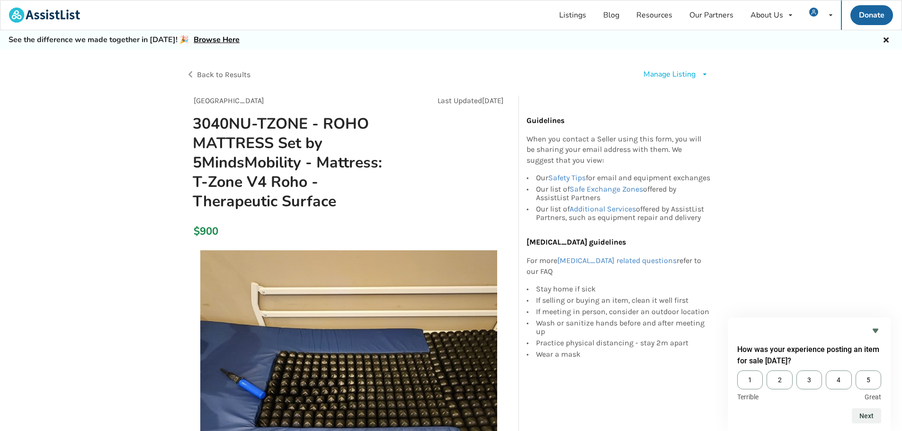
click at [443, 74] on icon at bounding box center [704, 74] width 7 height 6
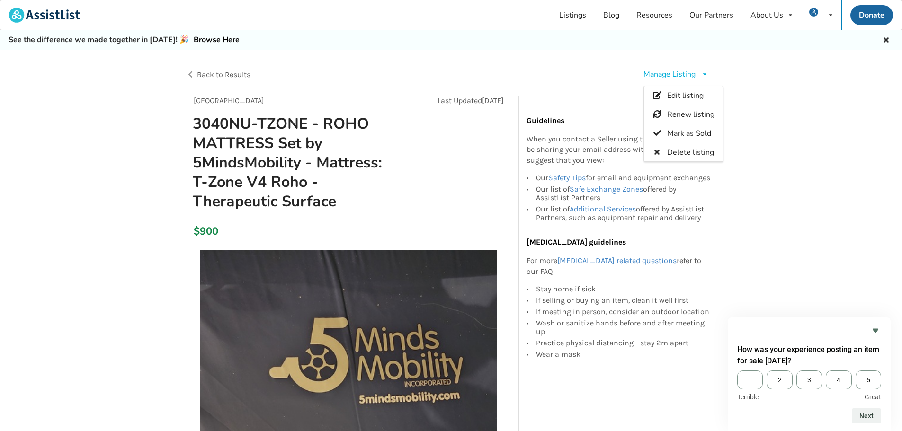
click at [443, 13] on link "Listings" at bounding box center [572, 14] width 44 height 29
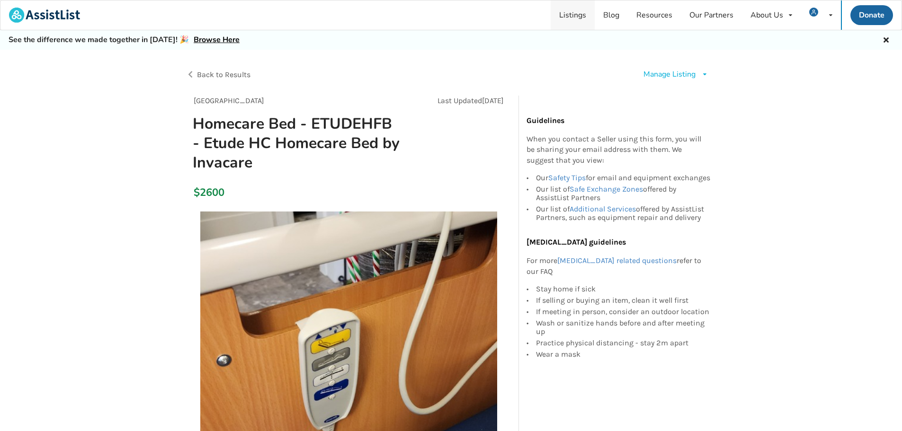
click at [579, 14] on link "Listings" at bounding box center [572, 14] width 44 height 29
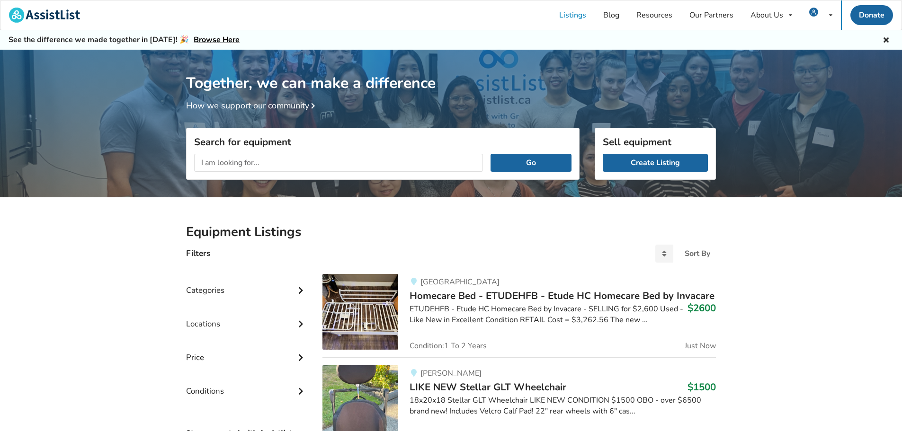
scroll to position [95, 0]
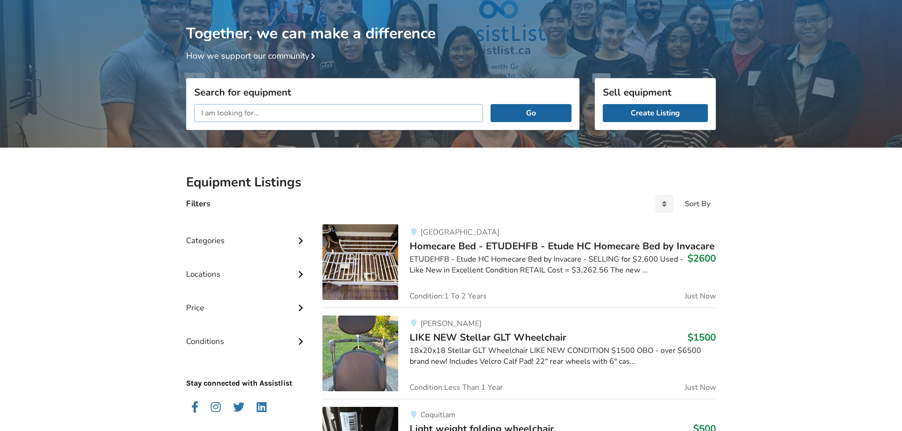
scroll to position [144, 0]
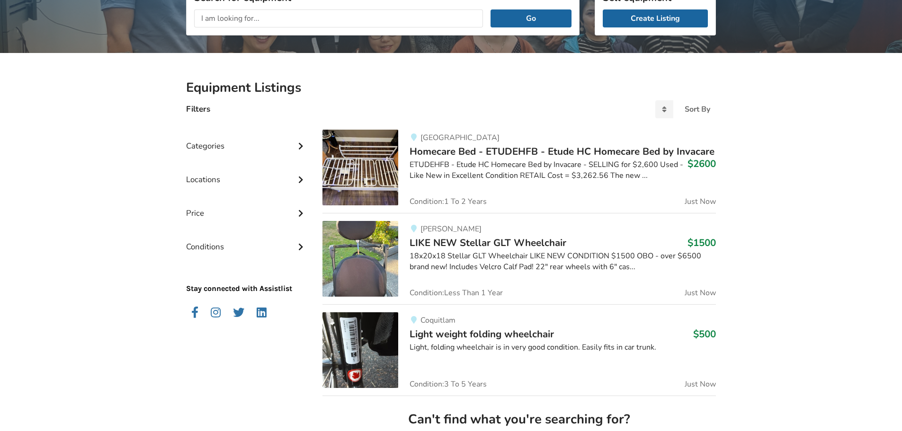
click at [509, 254] on div "18x20x18 Stellar GLT Wheelchair LIKE NEW CONDITION $1500 OBO - over $6500 brand…" at bounding box center [562, 262] width 306 height 22
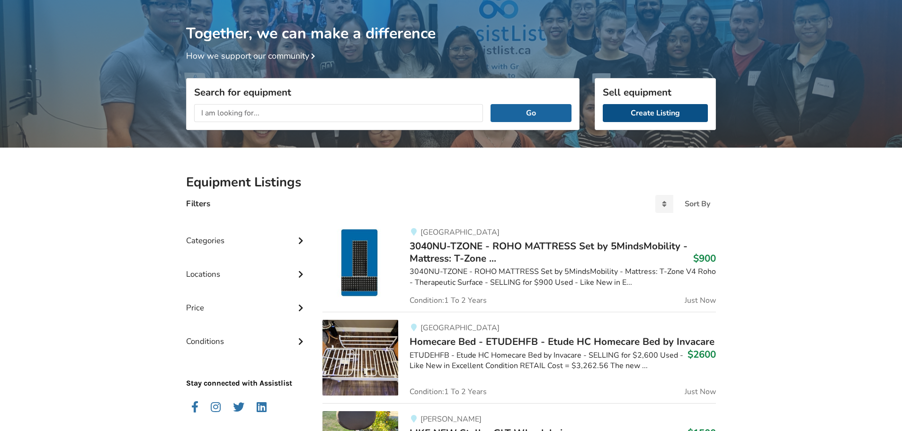
click at [653, 113] on link "Create Listing" at bounding box center [655, 113] width 105 height 18
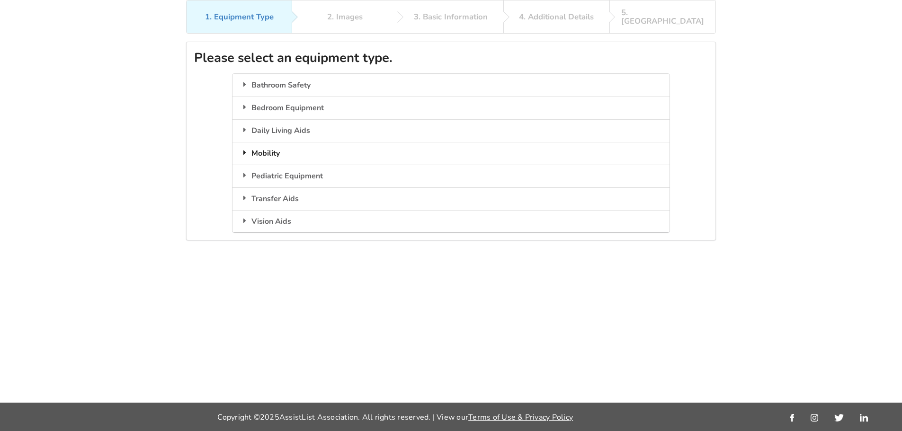
click at [241, 149] on icon at bounding box center [244, 153] width 9 height 8
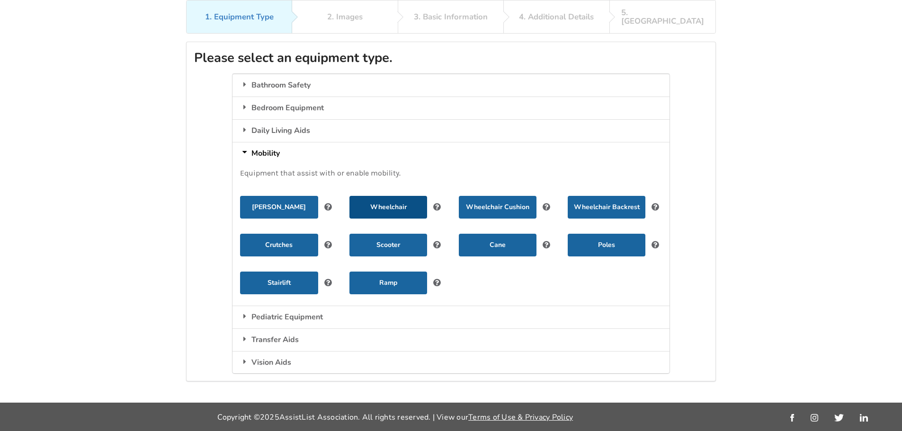
click at [389, 197] on button "Wheelchair" at bounding box center [388, 207] width 78 height 23
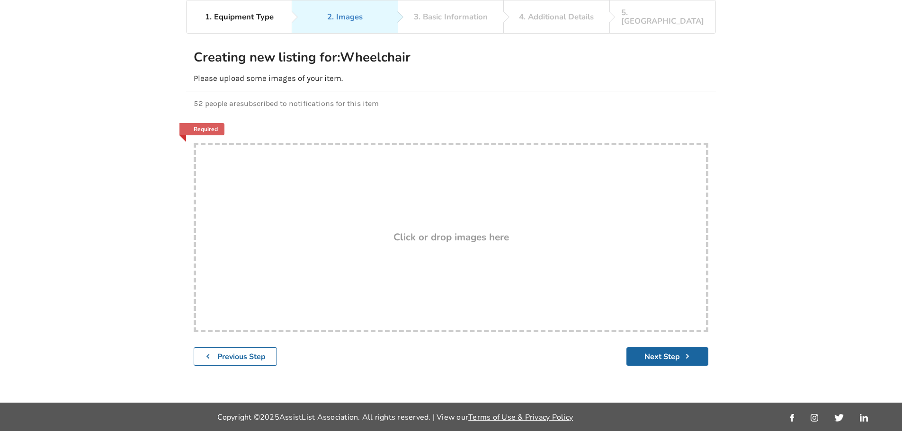
click at [384, 202] on div "Drop here! Click or drop images here" at bounding box center [451, 237] width 515 height 189
type input "C:\fakepath\EXP19LTBL.jpg"
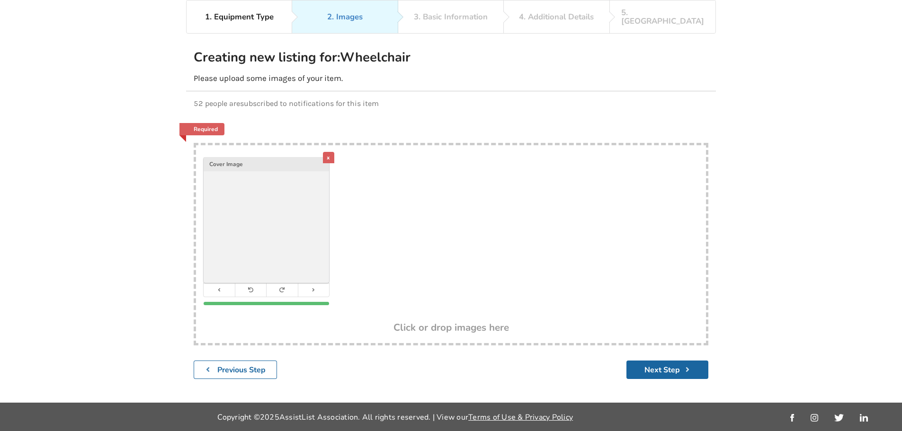
click at [457, 215] on div "x Cover Image" at bounding box center [451, 233] width 510 height 177
type input "C:\fakepath\20250125_011456.jpg"
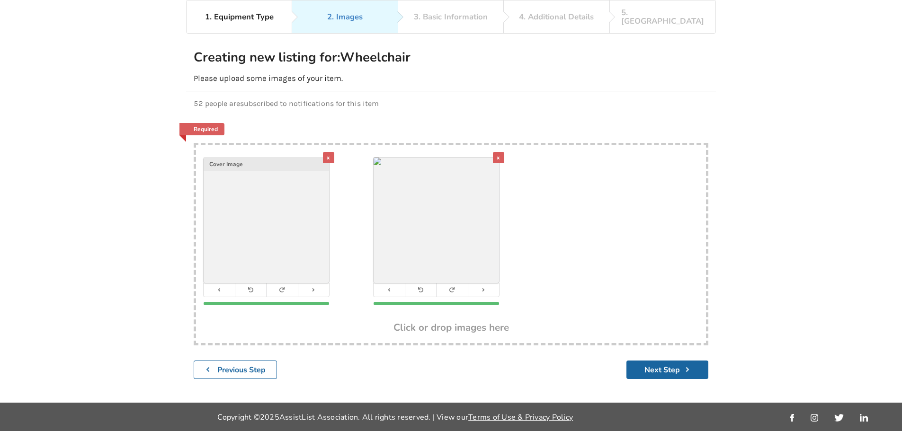
click at [541, 219] on div "x Cover Image x" at bounding box center [451, 233] width 510 height 177
type input "C:\fakepath\20250125_011509.jpg"
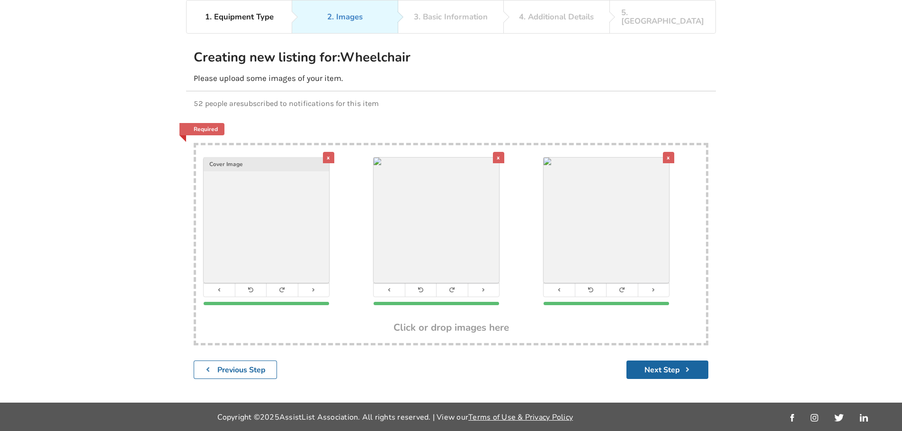
click at [327, 323] on div "Click or drop images here" at bounding box center [451, 328] width 510 height 11
type input "C:\fakepath\20250125_011524.jpg"
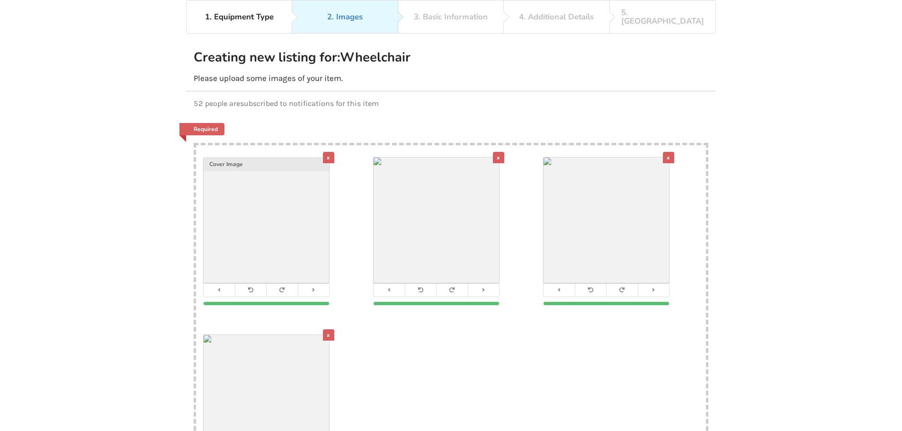
click at [498, 349] on div "x Cover Image x x x" at bounding box center [451, 322] width 510 height 355
type input "C:\fakepath\20250125_011543.jpg"
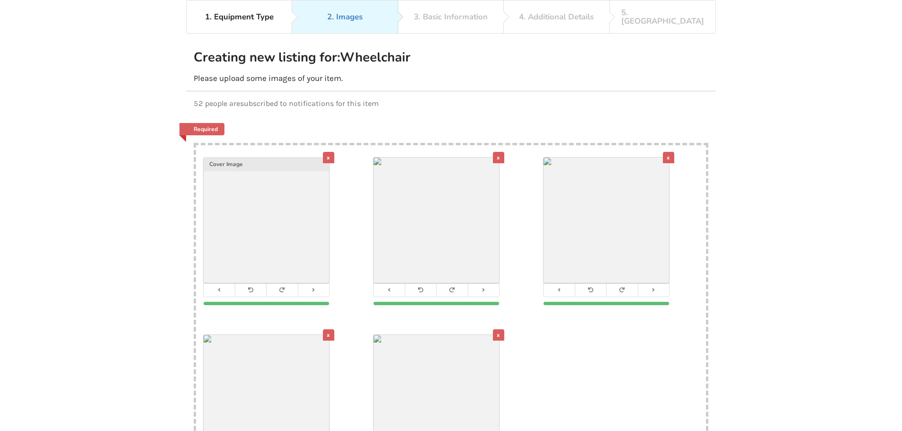
scroll to position [204, 0]
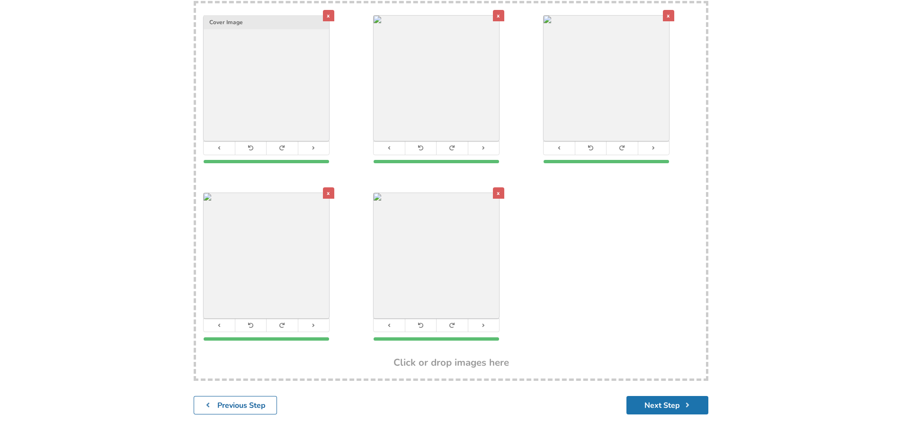
click at [660, 397] on button "Next Step" at bounding box center [667, 405] width 82 height 18
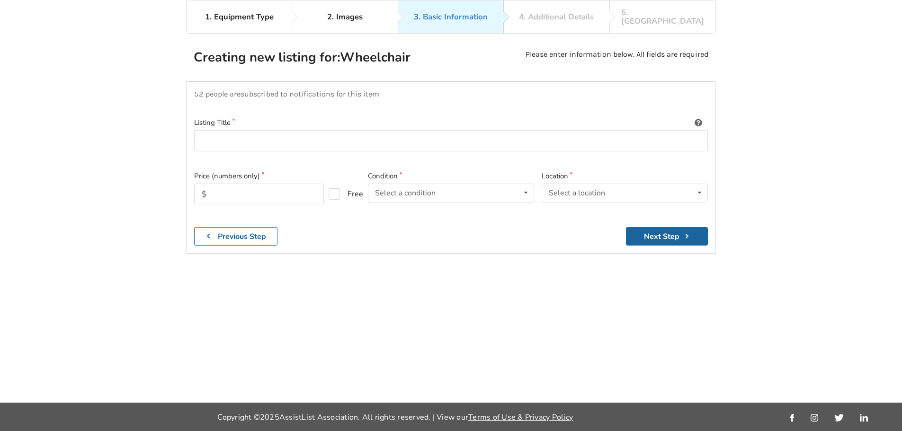
scroll to position [62, 0]
click at [224, 131] on input at bounding box center [451, 140] width 514 height 21
paste input "Wheel Chair by Drive"
drag, startPoint x: 290, startPoint y: 131, endPoint x: 172, endPoint y: 134, distance: 118.4
click at [172, 134] on div "1. Equipment Type 2. Images 3. Basic Information 4. Additional Details 5. Previ…" at bounding box center [451, 201] width 902 height 403
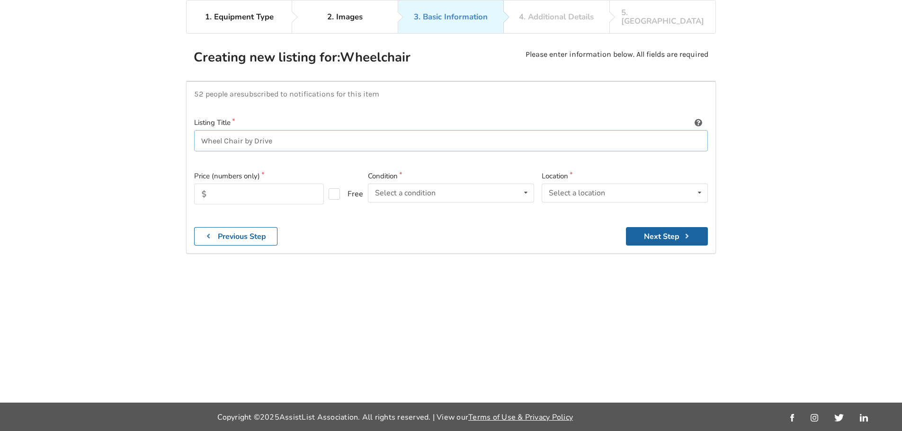
drag, startPoint x: 286, startPoint y: 133, endPoint x: 175, endPoint y: 131, distance: 111.3
click at [177, 131] on div "1. Equipment Type 2. Images 3. Basic Information 4. Additional Details 5. Previ…" at bounding box center [451, 201] width 902 height 403
paste input "EXP19LTBL -"
type input "EXP19LTBL - Wheel Chair by Drive"
click at [265, 184] on input "text" at bounding box center [259, 194] width 130 height 21
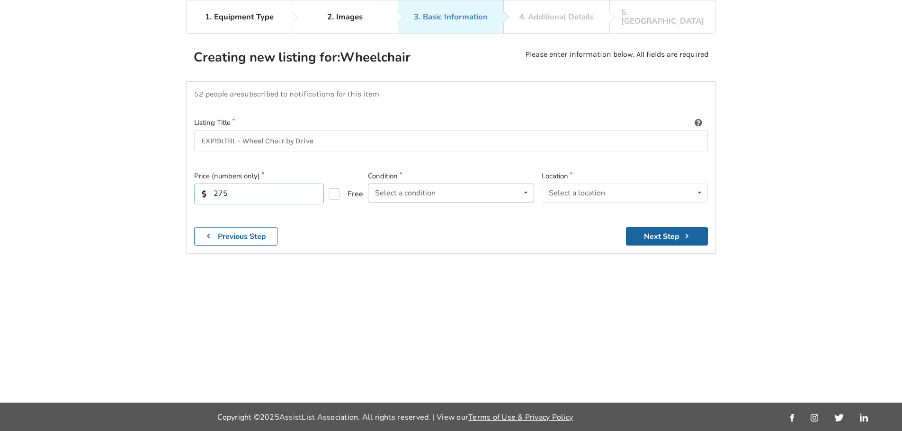
type input "275"
click at [483, 186] on div "Select a condition Brand New Less Than 1 Year 1 To 2 Years 3 To 5 Years Over 5 …" at bounding box center [451, 193] width 166 height 19
click at [420, 202] on div "Brand New" at bounding box center [450, 211] width 165 height 19
click at [618, 184] on div "Select a location [GEOGRAPHIC_DATA] [GEOGRAPHIC_DATA] [GEOGRAPHIC_DATA] [GEOGRA…" at bounding box center [624, 193] width 166 height 19
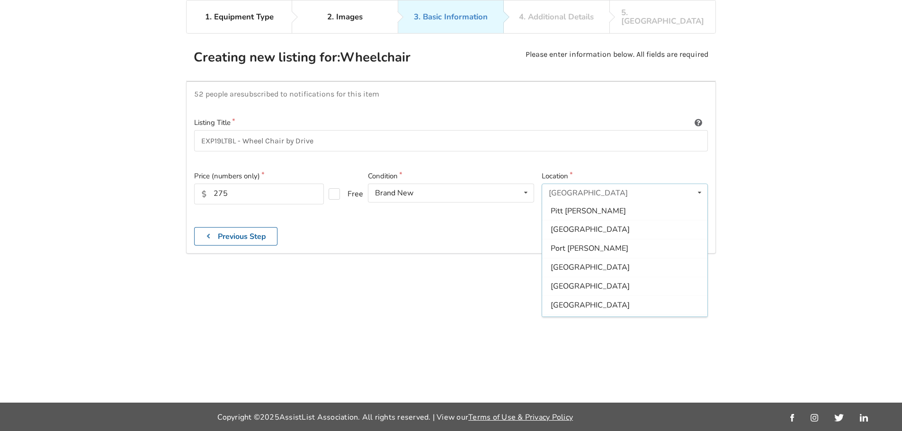
scroll to position [243, 0]
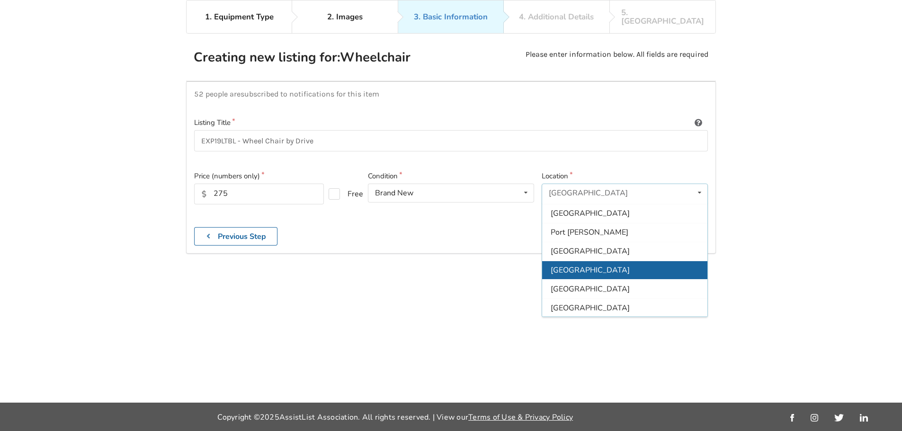
click at [577, 264] on div "[GEOGRAPHIC_DATA]" at bounding box center [624, 270] width 165 height 19
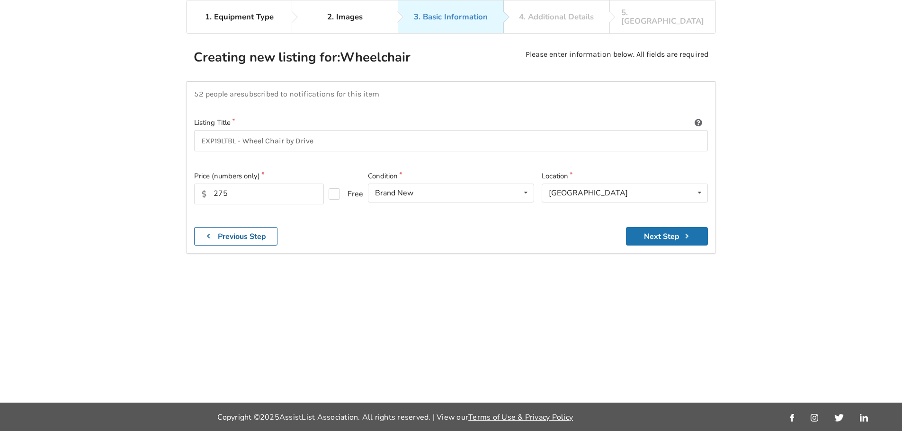
click at [665, 228] on button "Next Step" at bounding box center [667, 236] width 82 height 18
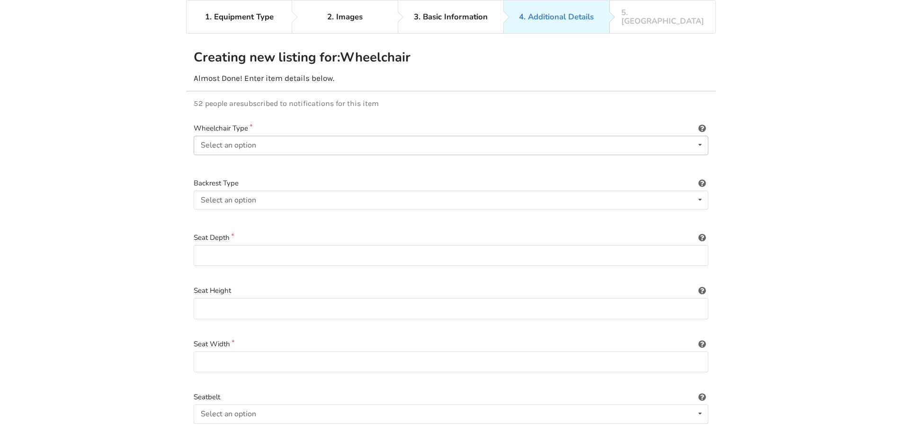
click at [370, 136] on div "Select an option Power/electric Manual Transport Tilt" at bounding box center [451, 145] width 515 height 19
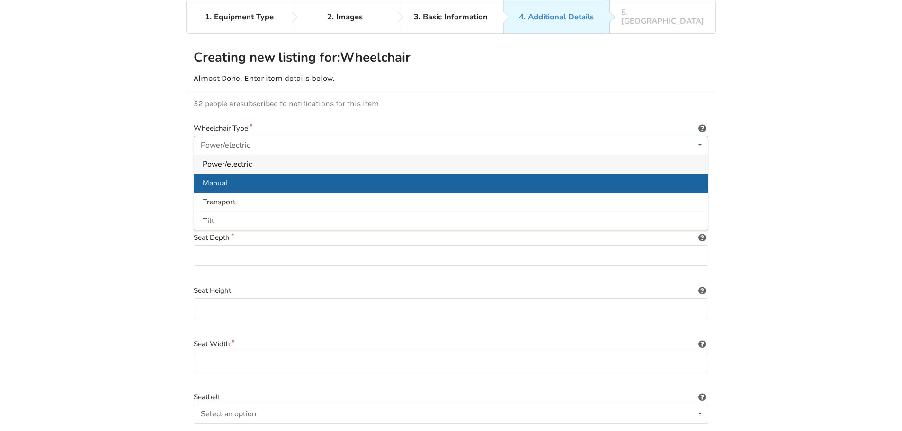
click at [243, 174] on div "Manual" at bounding box center [451, 183] width 514 height 19
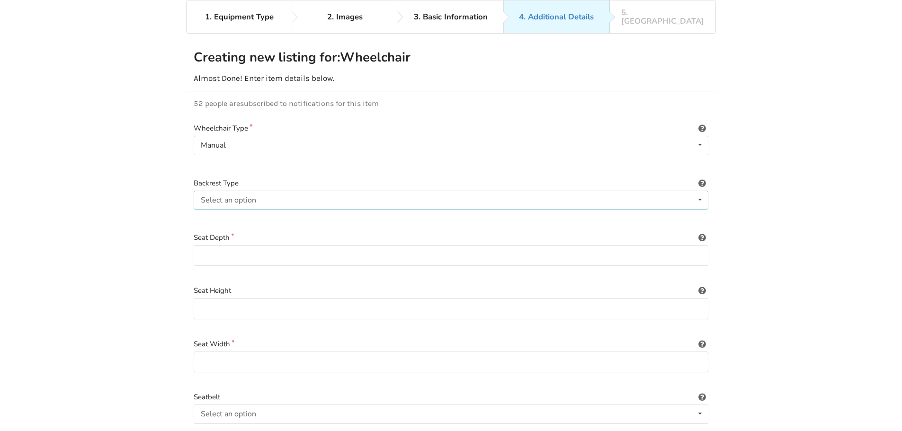
click at [317, 194] on div "Select an option Sling (standard upholstery) Hardshell (rigid) Tension-adjustab…" at bounding box center [451, 200] width 515 height 19
click at [307, 192] on div "Sling (standard upholstery) Sling (standard upholstery) Hardshell (rigid) Tensi…" at bounding box center [451, 200] width 515 height 19
click at [346, 245] on input at bounding box center [451, 255] width 515 height 21
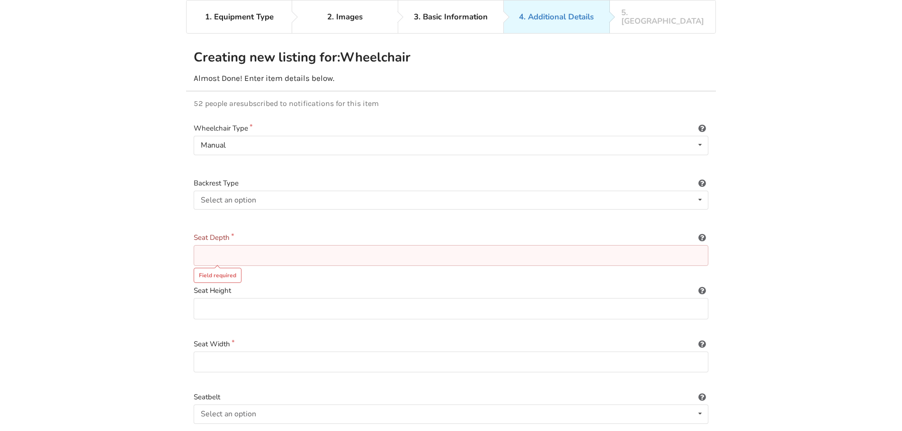
click at [221, 245] on input at bounding box center [451, 255] width 515 height 21
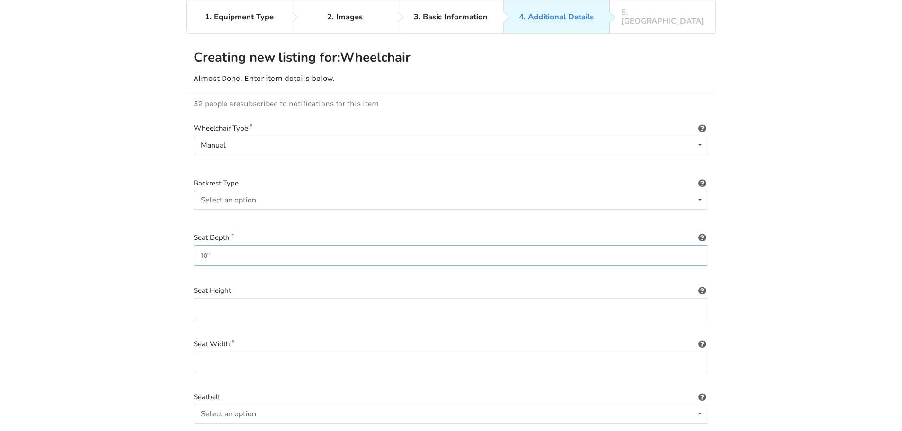
drag, startPoint x: 281, startPoint y: 243, endPoint x: 187, endPoint y: 248, distance: 93.8
paste input "9" (W) x 16" (D)"
type input "19" (W) x 16" (D)"
click at [251, 299] on input at bounding box center [451, 308] width 515 height 21
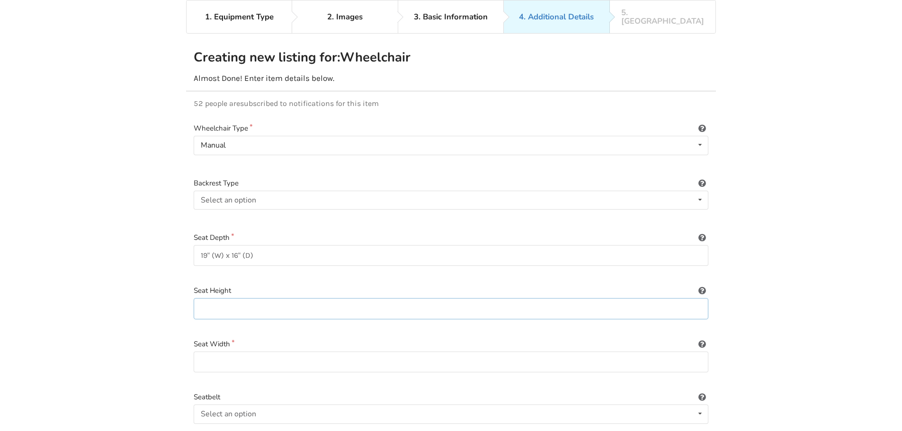
paste input "19""
type input "19""
drag, startPoint x: 231, startPoint y: 246, endPoint x: 190, endPoint y: 249, distance: 40.8
type input "16" (D)"
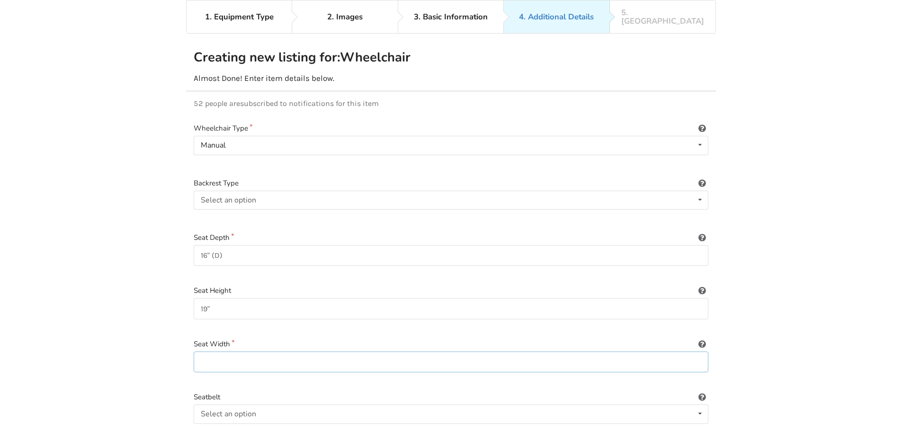
click at [249, 352] on input at bounding box center [451, 362] width 515 height 21
paste input "19" (W) x"
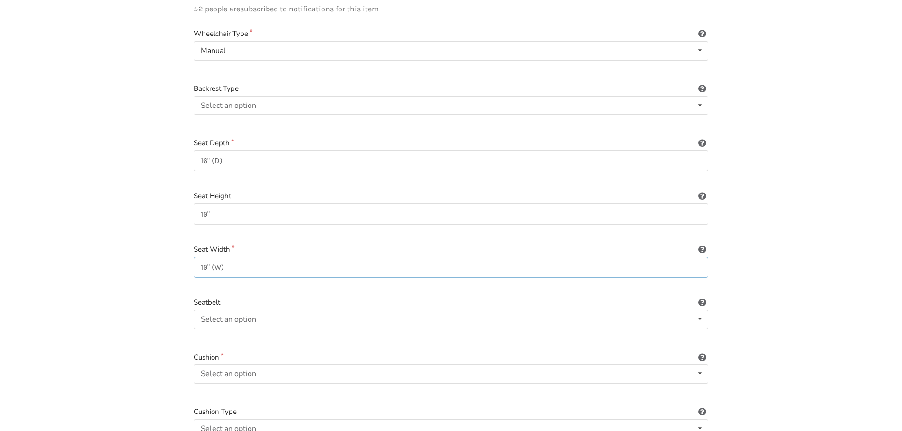
scroll to position [204, 0]
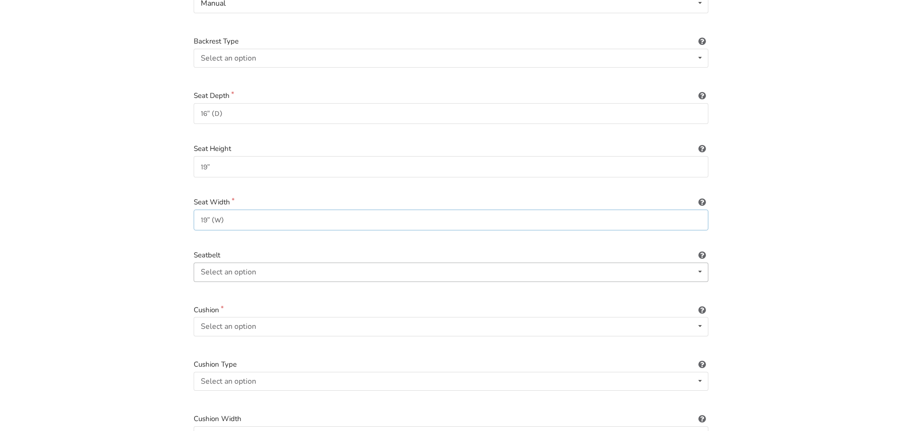
type input "19" (W)"
click at [274, 263] on div "Select an option Included Not included" at bounding box center [451, 272] width 515 height 19
click at [231, 286] on span "Included" at bounding box center [217, 291] width 29 height 10
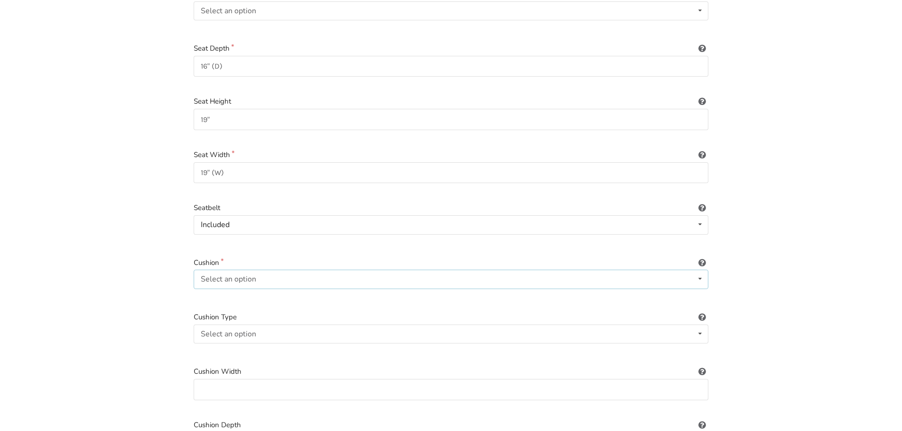
click at [256, 271] on div "Select an option Included Not included" at bounding box center [451, 279] width 515 height 19
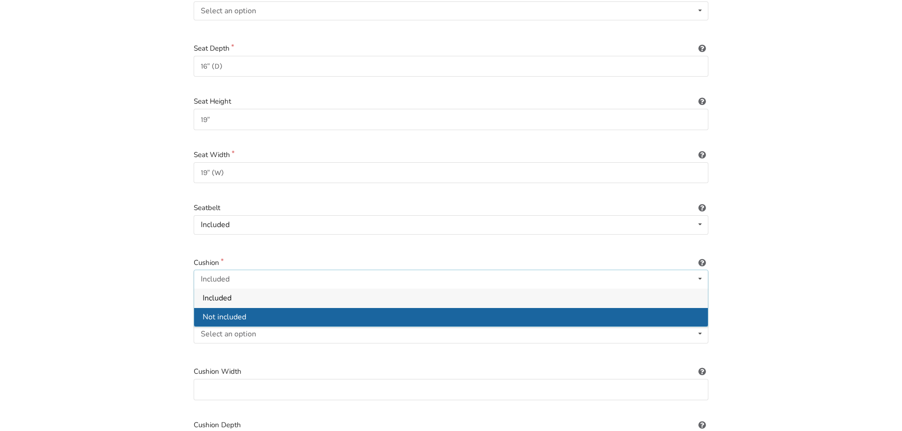
click at [231, 312] on span "Not included" at bounding box center [225, 317] width 44 height 10
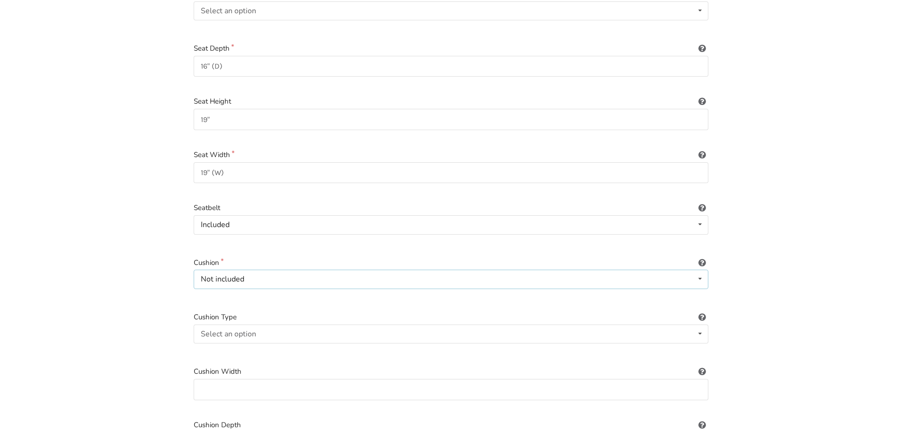
scroll to position [298, 0]
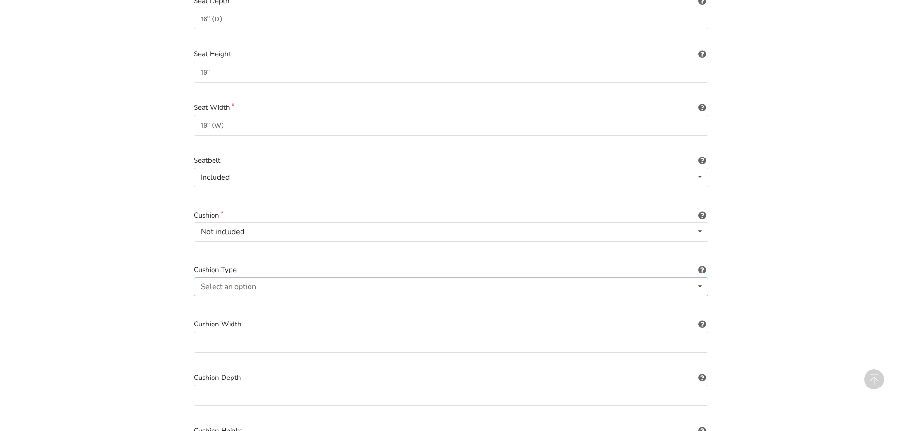
click at [369, 280] on div "Select an option Not applicable Foam Gel Air Gel and foam Air and foam Captain'…" at bounding box center [451, 286] width 515 height 19
click at [242, 301] on span "Not applicable" at bounding box center [227, 306] width 49 height 10
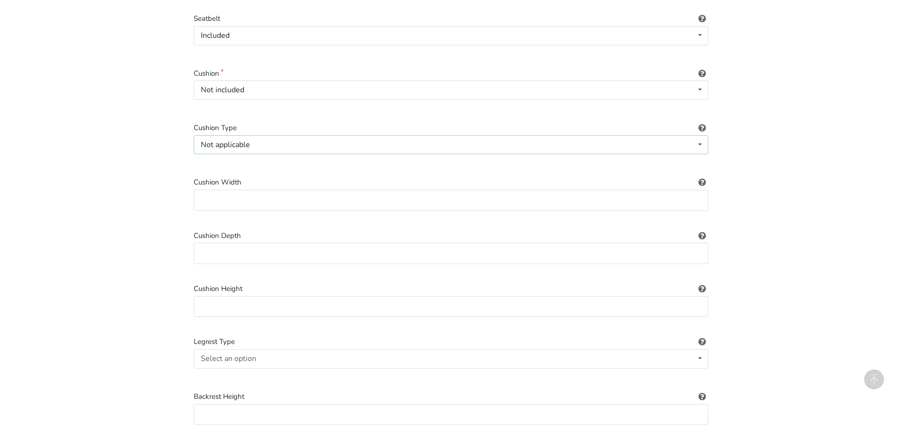
scroll to position [488, 0]
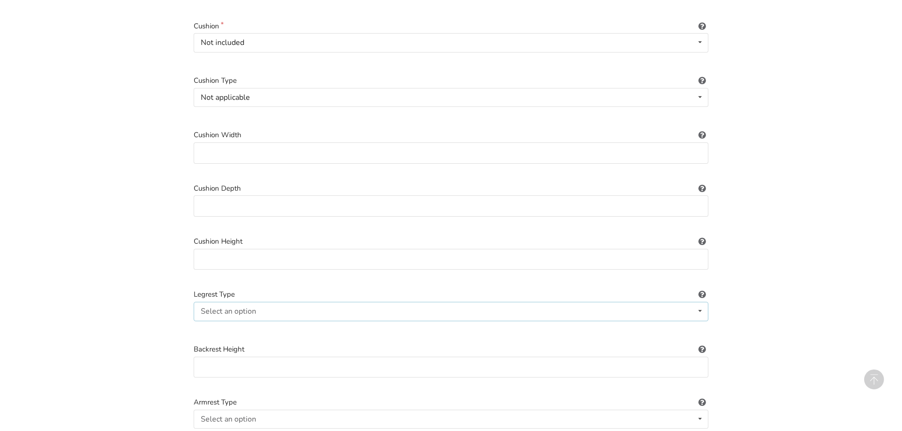
click at [253, 308] on div "Select an option" at bounding box center [228, 312] width 55 height 8
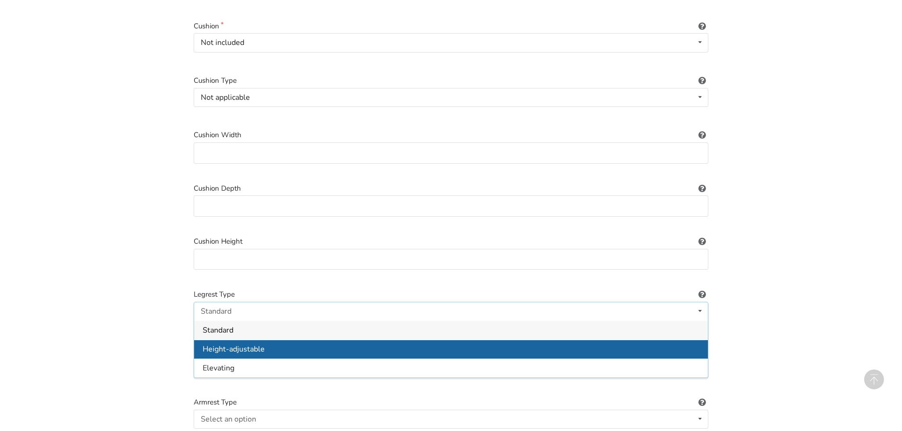
click at [233, 344] on span "Height-adjustable" at bounding box center [234, 349] width 62 height 10
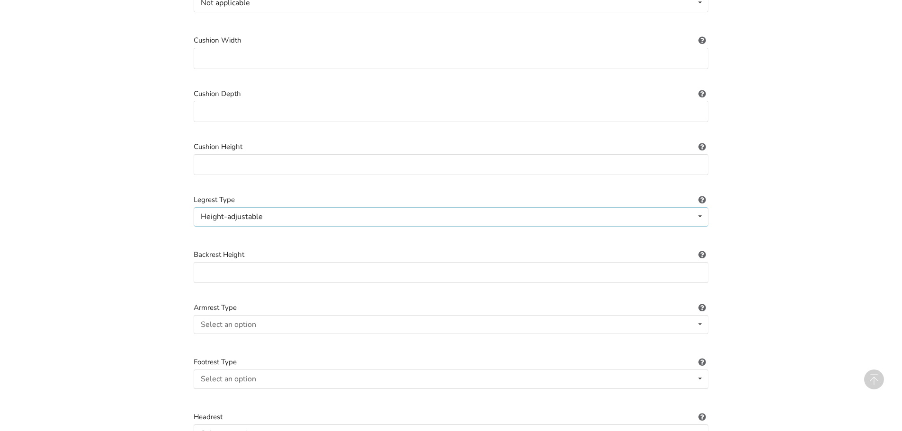
scroll to position [630, 0]
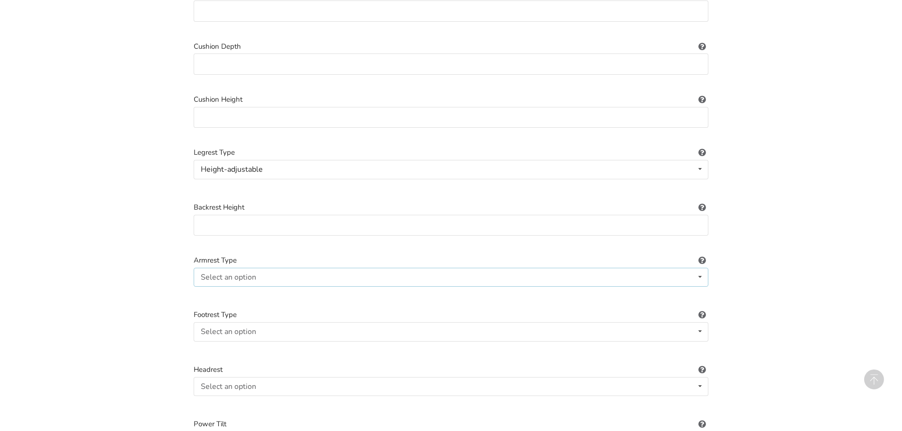
click at [320, 269] on div "Select an option Fixed Removeable Flip back" at bounding box center [451, 277] width 515 height 19
click at [228, 287] on div "Fixed" at bounding box center [451, 295] width 514 height 19
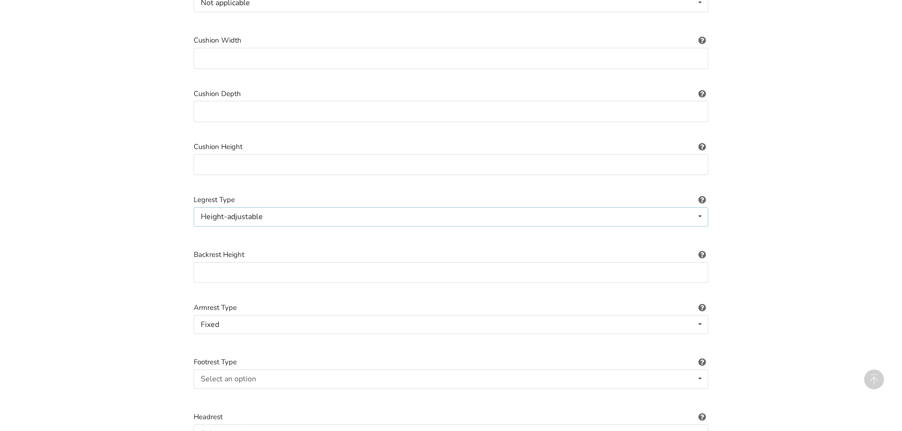
click at [353, 207] on div "Height-adjustable Standard Height-adjustable Elevating" at bounding box center [451, 216] width 515 height 19
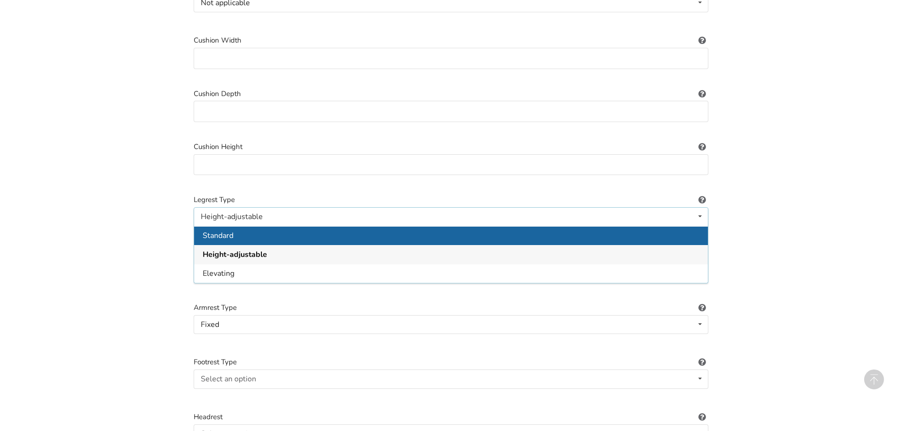
click at [256, 229] on div "Standard" at bounding box center [451, 235] width 514 height 19
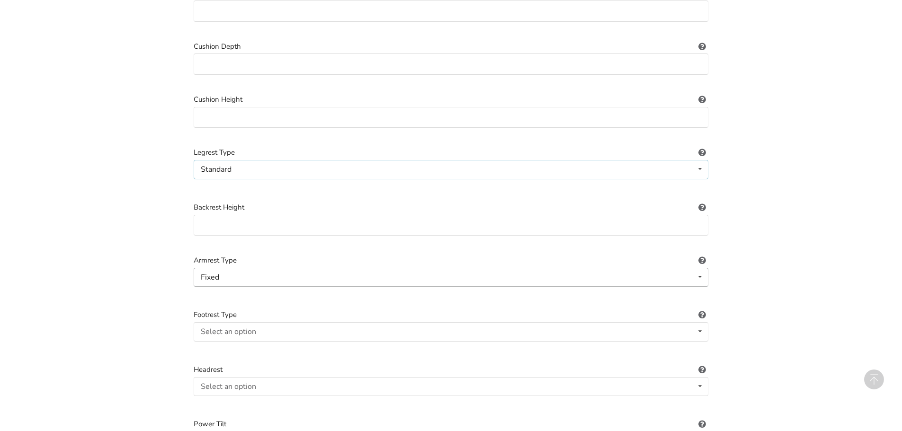
scroll to position [677, 0]
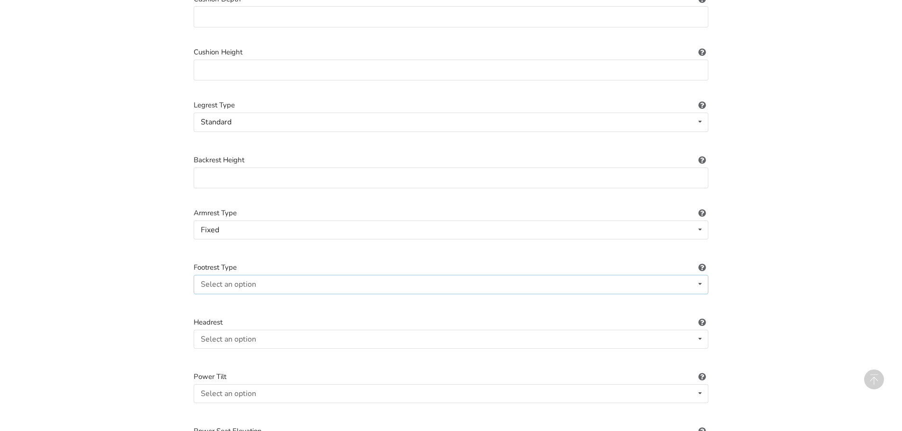
click at [398, 277] on div "Select an option Standard Angle-adjustable" at bounding box center [451, 284] width 515 height 19
click at [236, 297] on div "Standard" at bounding box center [451, 303] width 514 height 19
click at [282, 331] on div "Select an option Included Not included" at bounding box center [451, 339] width 515 height 19
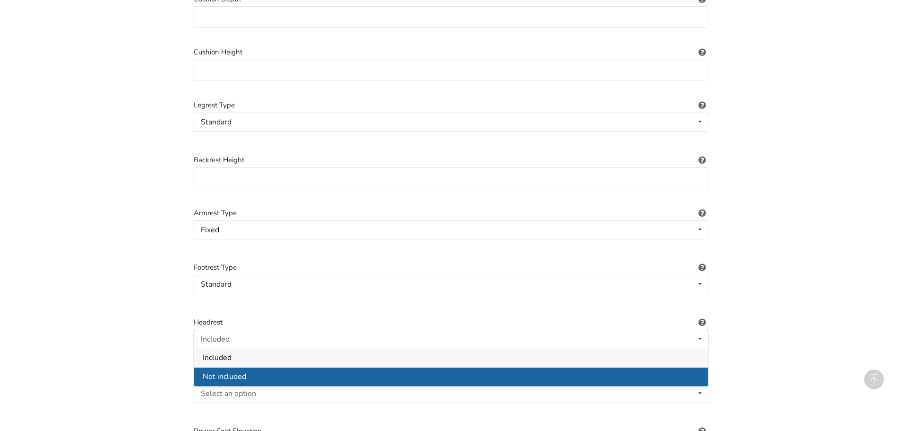
click at [249, 367] on div "Not included" at bounding box center [451, 376] width 514 height 19
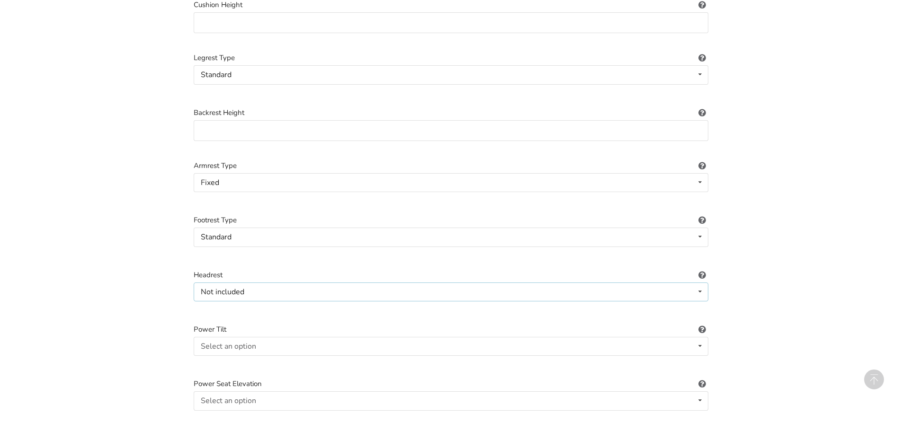
scroll to position [772, 0]
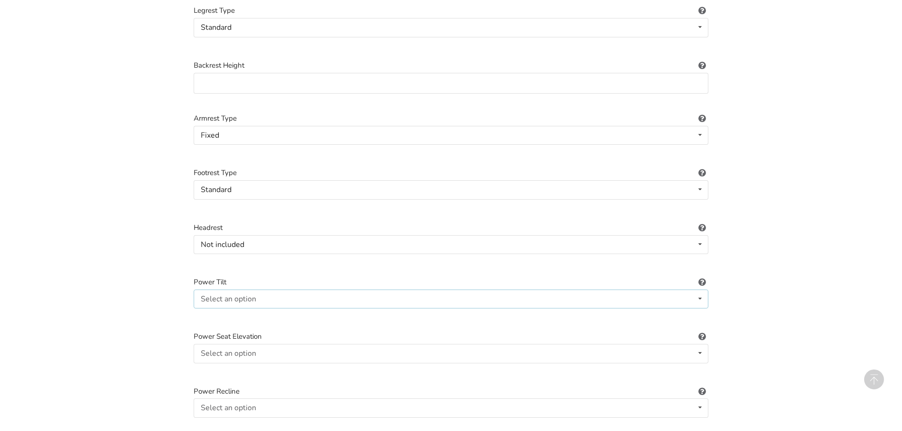
click at [290, 290] on div "Select an option Included Not included" at bounding box center [451, 299] width 515 height 19
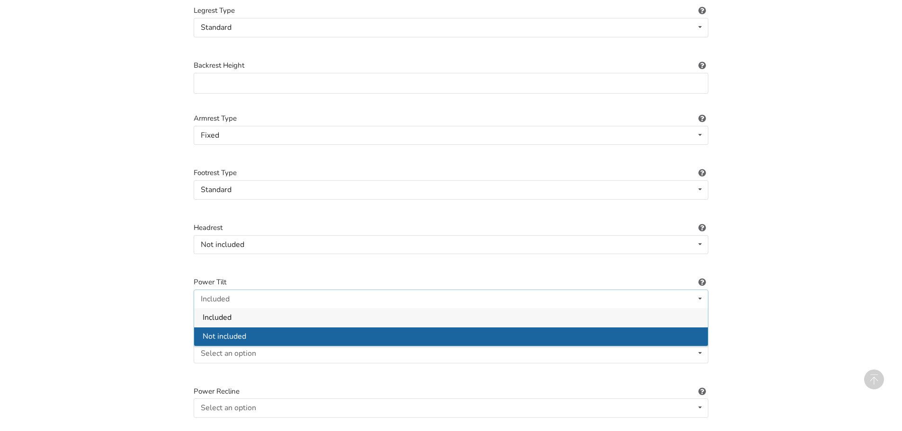
click at [239, 332] on span "Not included" at bounding box center [225, 337] width 44 height 10
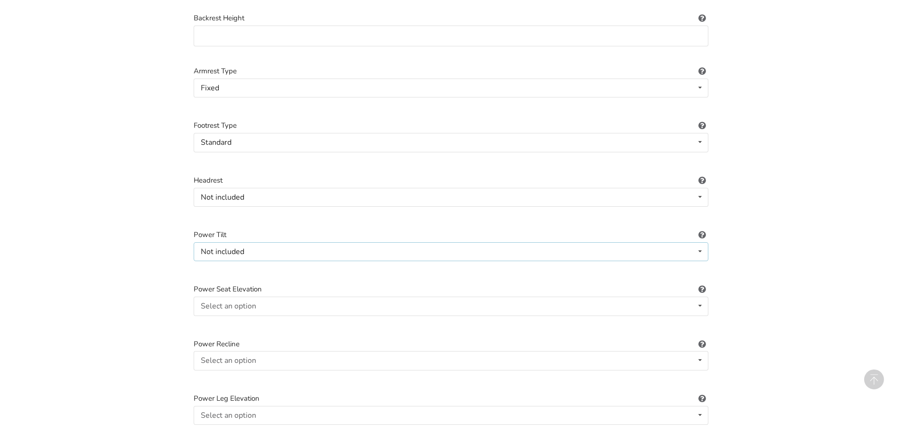
scroll to position [866, 0]
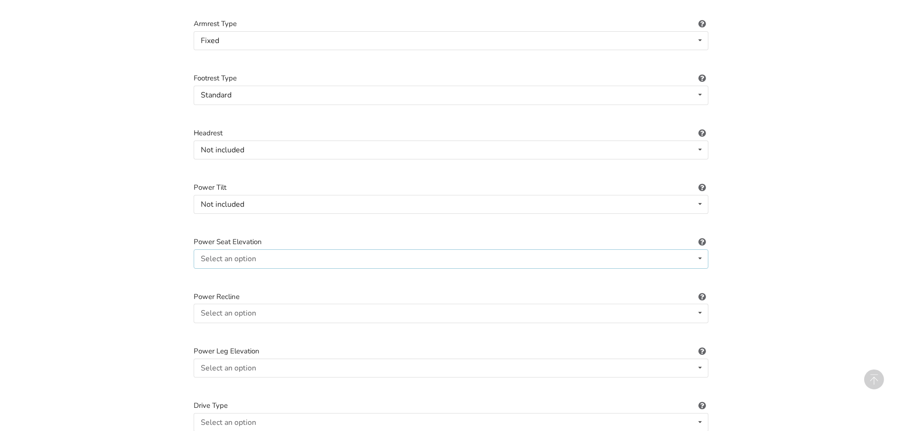
click at [285, 250] on div "Select an option Included Not included" at bounding box center [451, 258] width 515 height 19
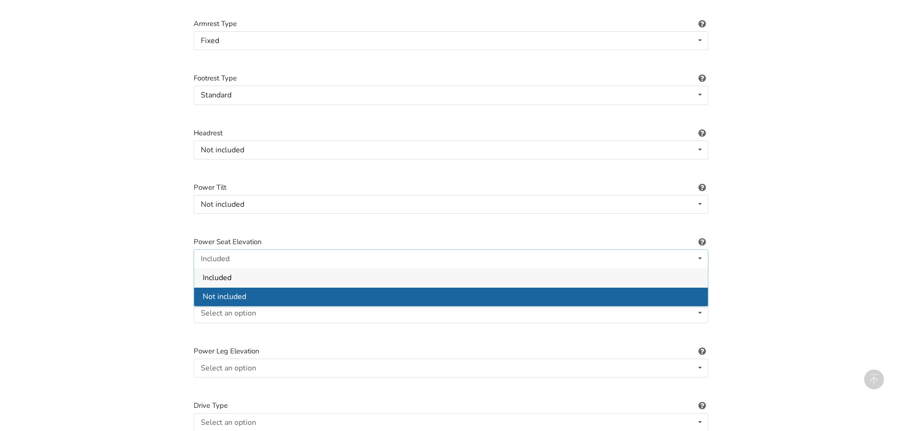
click at [241, 292] on span "Not included" at bounding box center [225, 297] width 44 height 10
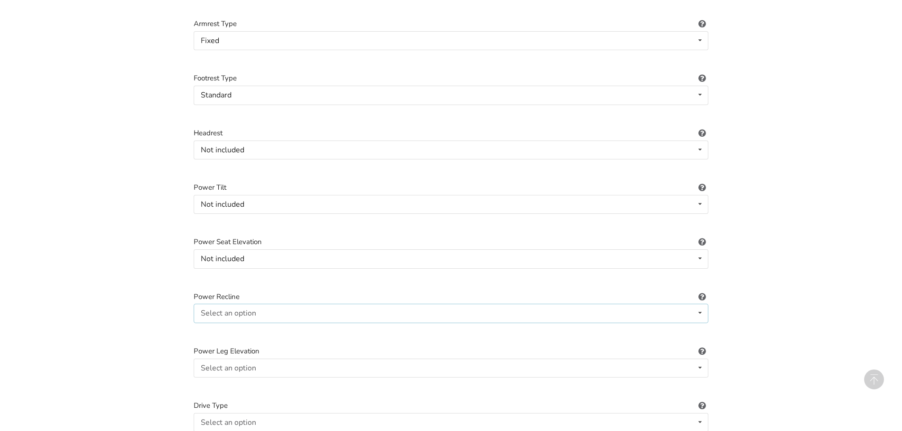
click at [278, 304] on div "Select an option Included Not included" at bounding box center [451, 313] width 515 height 19
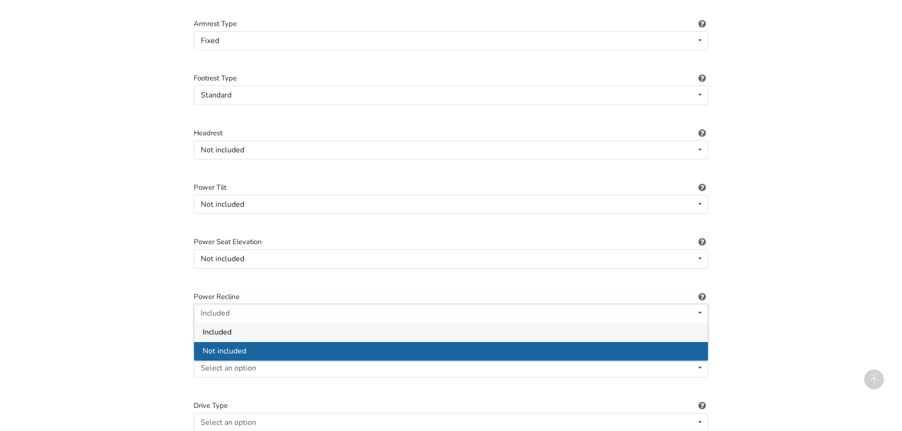
click at [247, 342] on div "Not included" at bounding box center [451, 351] width 514 height 19
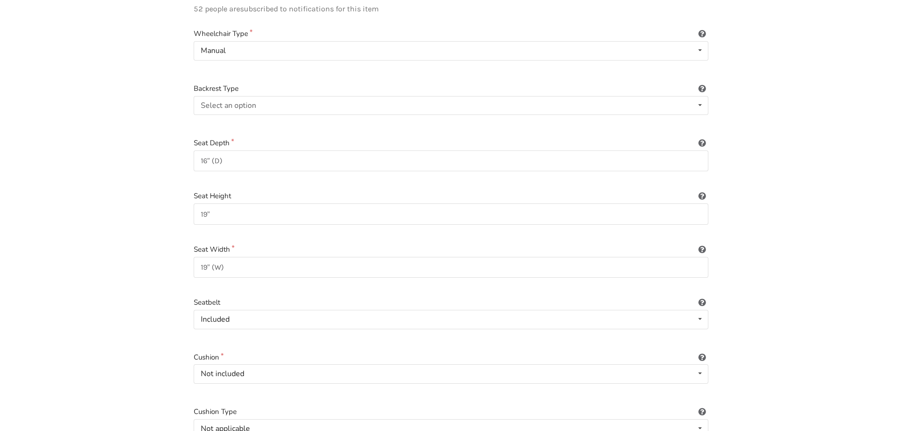
scroll to position [109, 0]
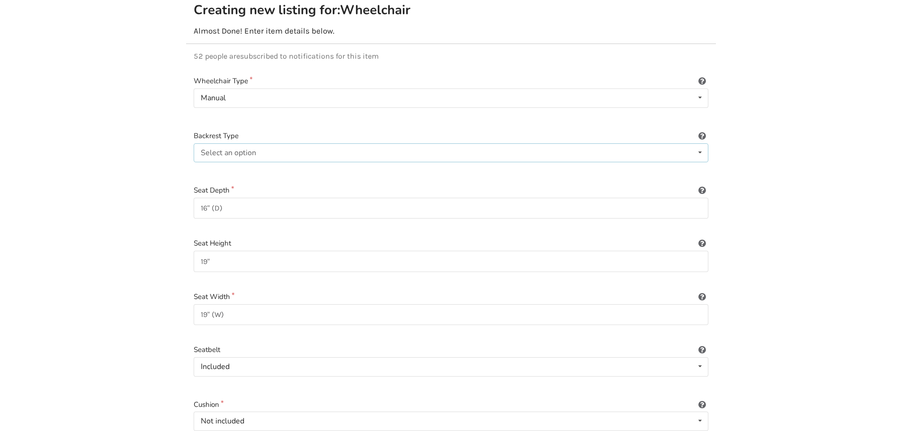
click at [283, 143] on div "Select an option Sling (standard upholstery) Hardshell (rigid) Tension-adjustab…" at bounding box center [451, 152] width 515 height 19
click at [273, 149] on div "Sling (standard upholstery)" at bounding box center [247, 153] width 93 height 8
click at [234, 149] on div "Select an option" at bounding box center [228, 153] width 55 height 8
click at [235, 166] on span "Sling (standard upholstery)" at bounding box center [249, 171] width 93 height 10
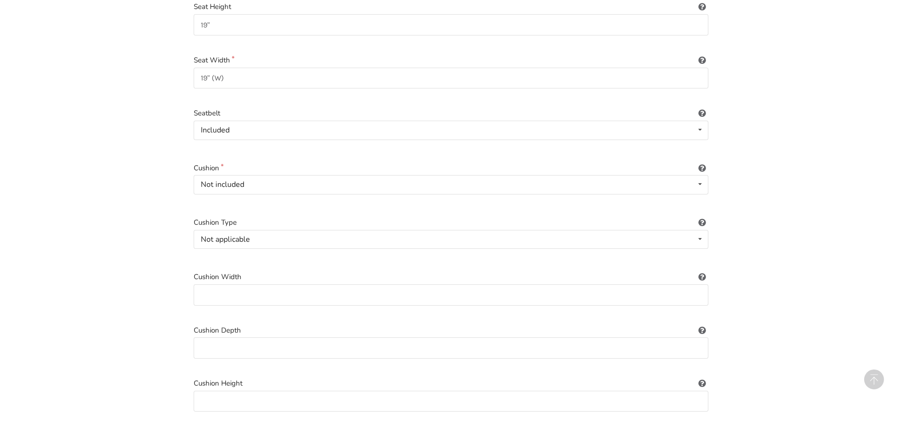
scroll to position [488, 0]
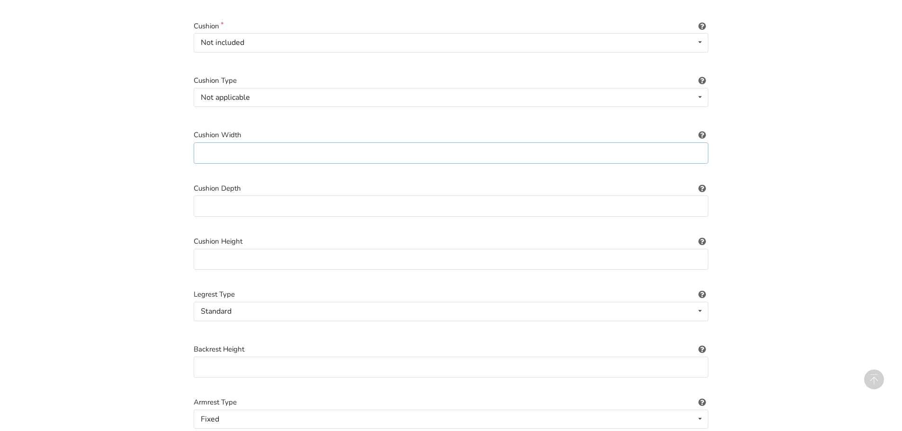
click at [261, 147] on input at bounding box center [451, 152] width 515 height 21
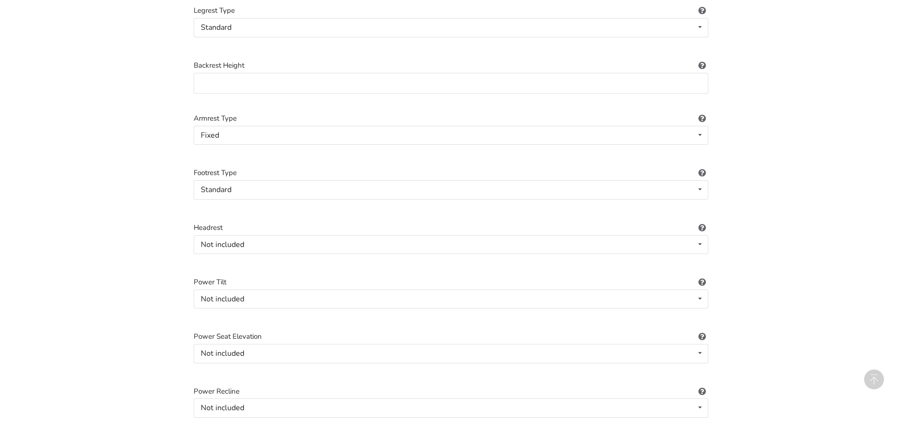
scroll to position [724, 0]
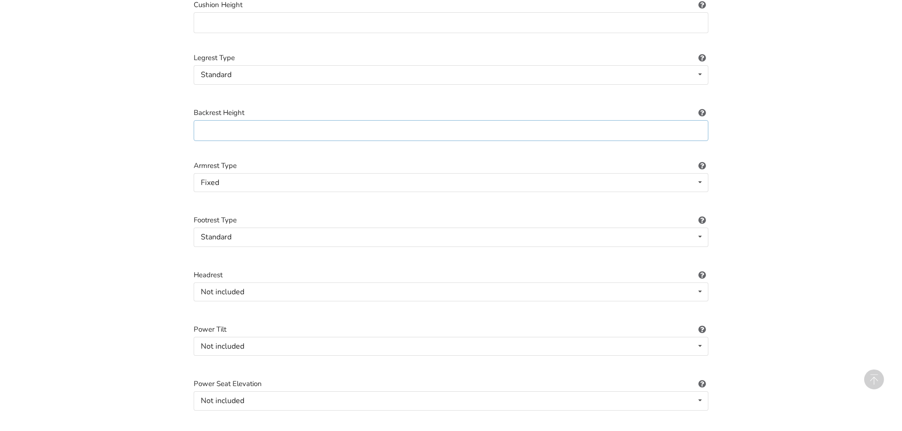
click at [267, 126] on input at bounding box center [451, 130] width 515 height 21
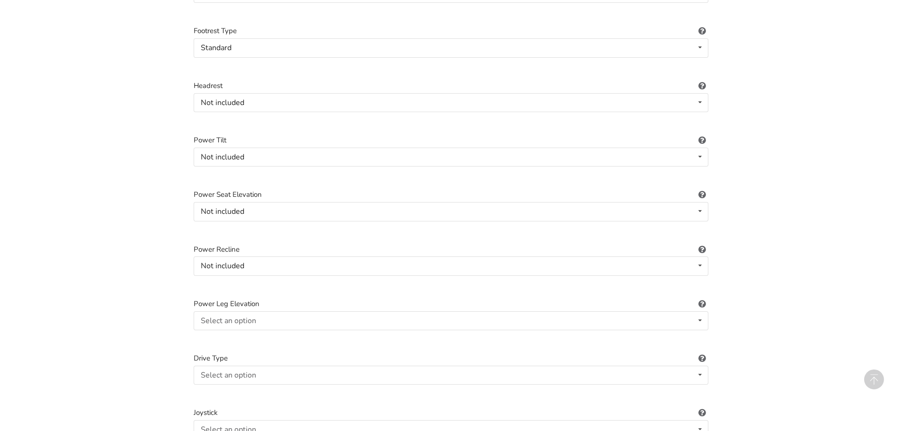
scroll to position [961, 0]
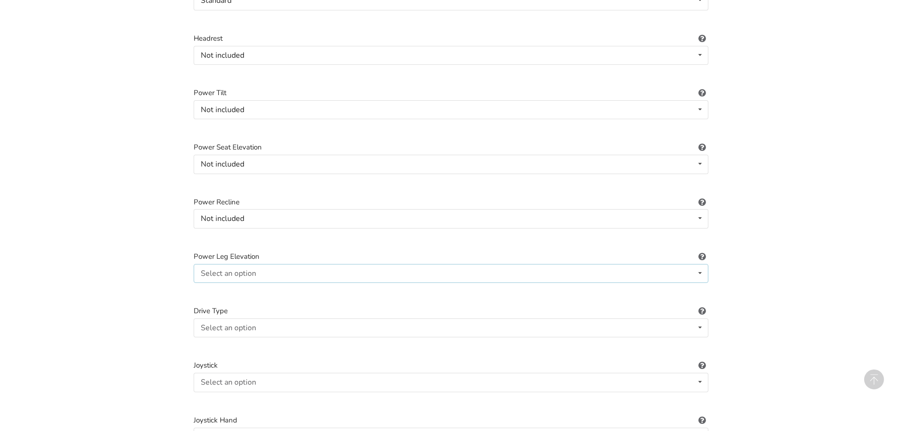
click at [289, 264] on div "Select an option Included Not included" at bounding box center [451, 273] width 515 height 19
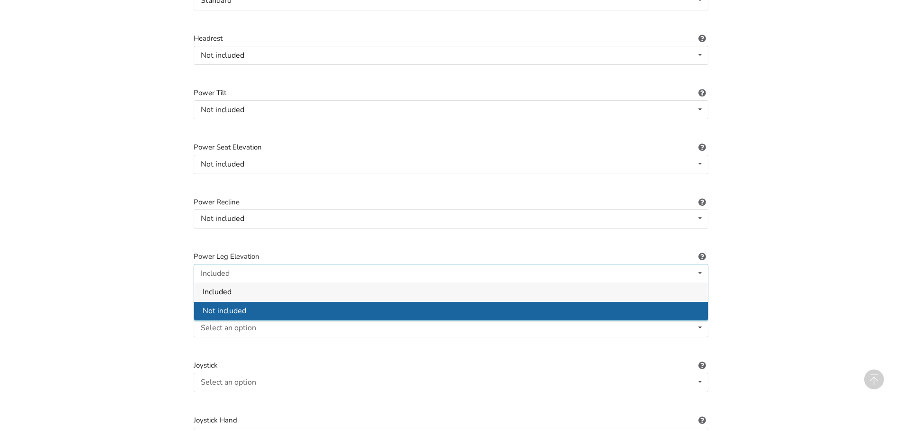
click at [236, 306] on span "Not included" at bounding box center [225, 311] width 44 height 10
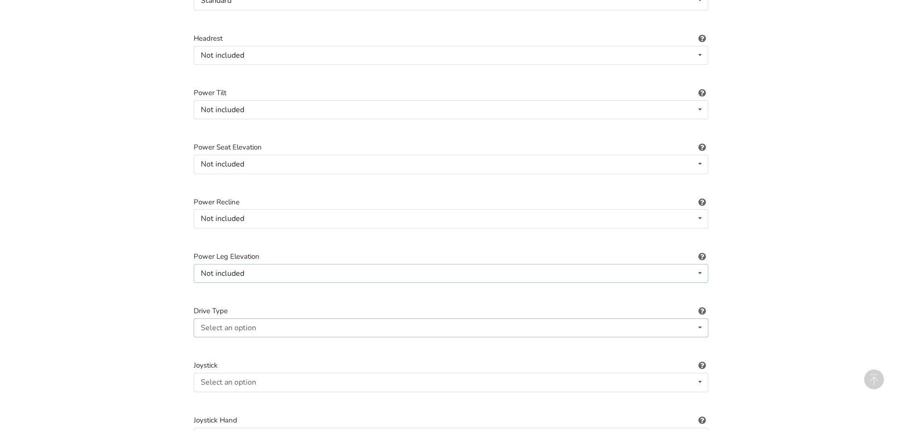
scroll to position [1103, 0]
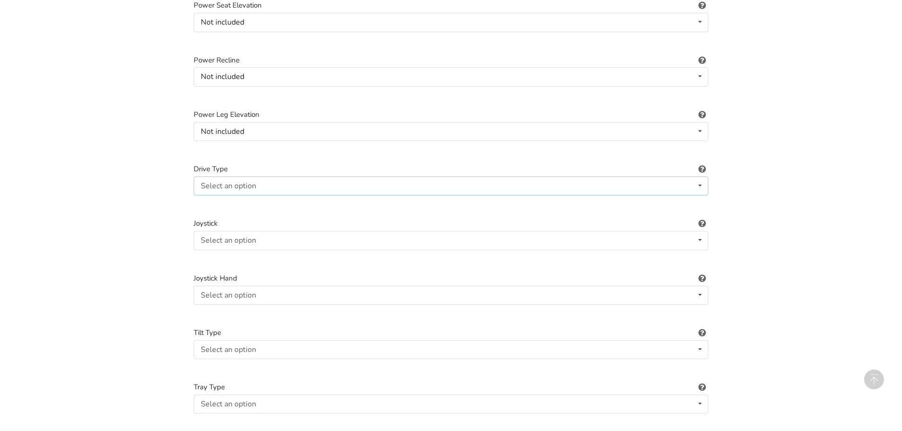
click at [288, 177] on div "Select an option Not applicable Rear Front Midwheel" at bounding box center [451, 186] width 515 height 19
click at [253, 198] on div "Not applicable" at bounding box center [451, 204] width 514 height 19
click at [268, 181] on div "Not applicable Not applicable Rear Front Midwheel" at bounding box center [451, 186] width 515 height 19
click at [270, 231] on div "Select an option Not applicable Pin Mushroom cap Golf ball Goal post" at bounding box center [451, 240] width 515 height 19
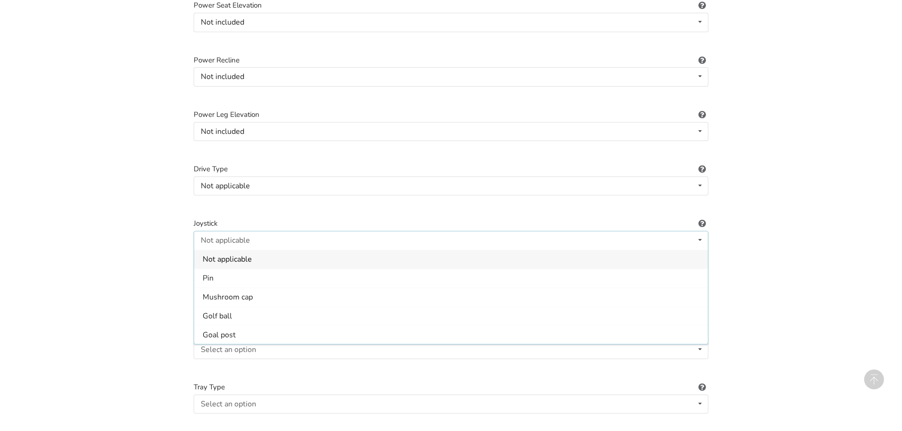
click at [253, 250] on div "Not applicable" at bounding box center [451, 259] width 514 height 19
click at [269, 286] on div "Select an option Not applicable Right Left" at bounding box center [451, 295] width 515 height 19
click at [254, 306] on div "Not applicable" at bounding box center [451, 313] width 514 height 19
click at [276, 342] on div "Select an option Not applicable Foot tilt Hand tilt" at bounding box center [451, 349] width 515 height 19
click at [261, 345] on div "Not applicable Not applicable Foot tilt Hand tilt" at bounding box center [451, 349] width 515 height 19
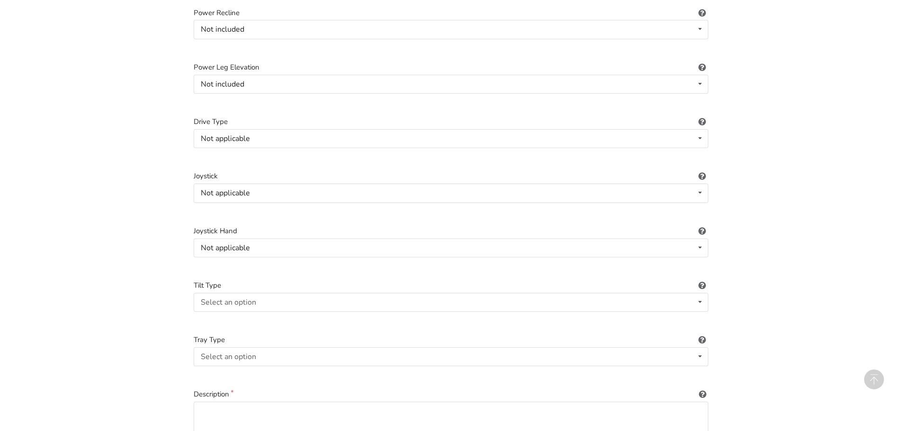
scroll to position [1198, 0]
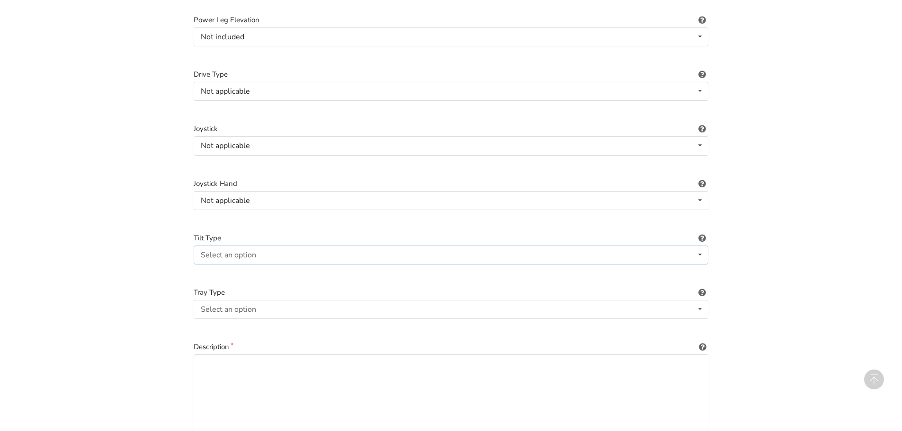
click at [268, 249] on div "Select an option Not applicable Foot tilt Hand tilt" at bounding box center [451, 255] width 515 height 19
click at [239, 269] on span "Not applicable" at bounding box center [227, 274] width 49 height 10
click at [268, 300] on div "Select an option None Half-right Half-left Full" at bounding box center [451, 309] width 515 height 19
click at [232, 321] on div "None" at bounding box center [451, 328] width 514 height 19
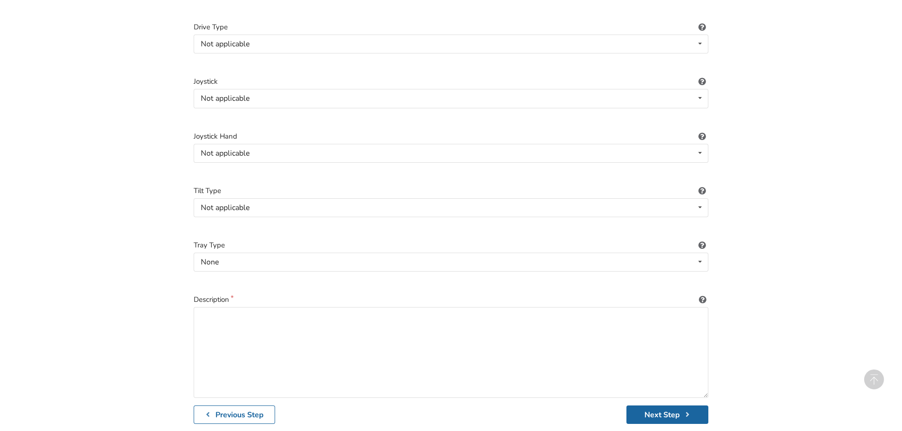
scroll to position [1292, 0]
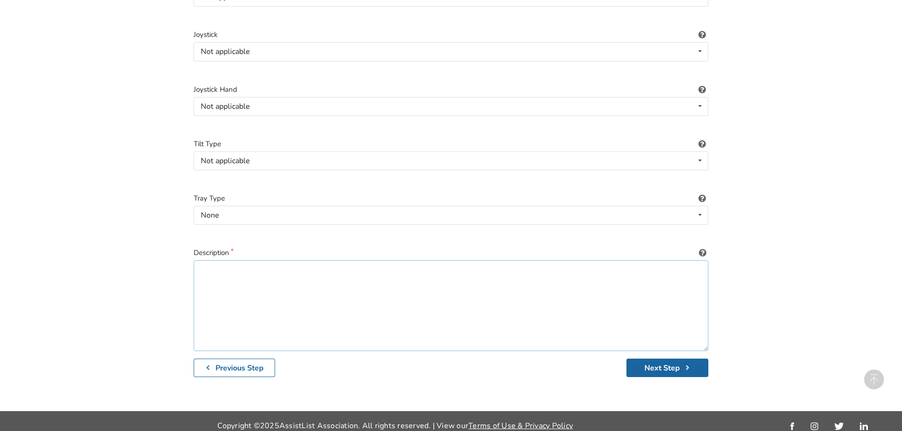
click at [238, 281] on textarea at bounding box center [451, 305] width 515 height 91
paste textarea "EXP19LTBL - Wheel Chair by Drive - SELLING for $275 RETAIL Cost = $392 Details:…"
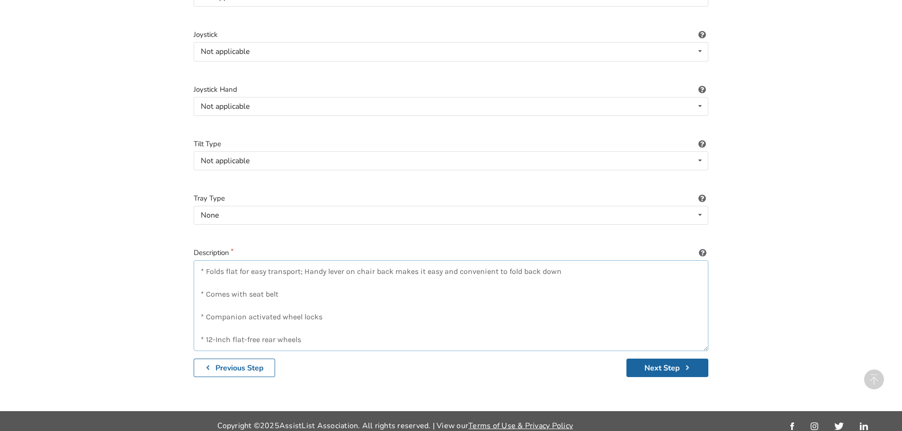
paste textarea "Product Dimensions 38" (L) w/ riggings x 22" (W) x 38" (H) Folded Dimensions 38…"
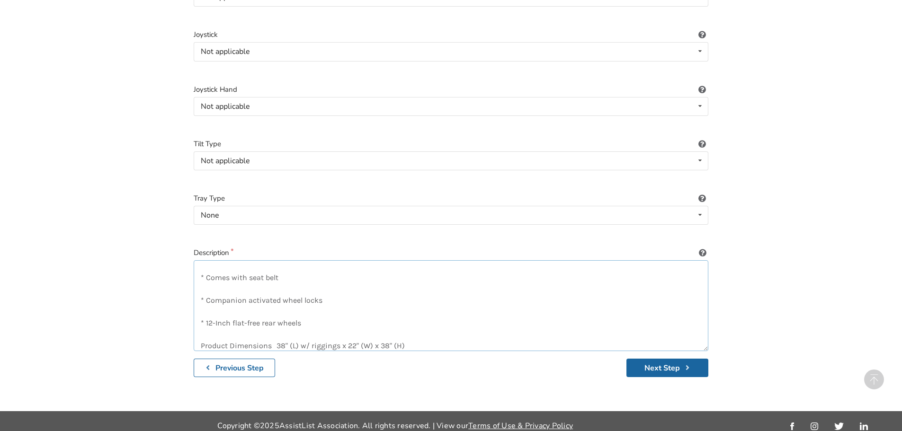
scroll to position [289, 0]
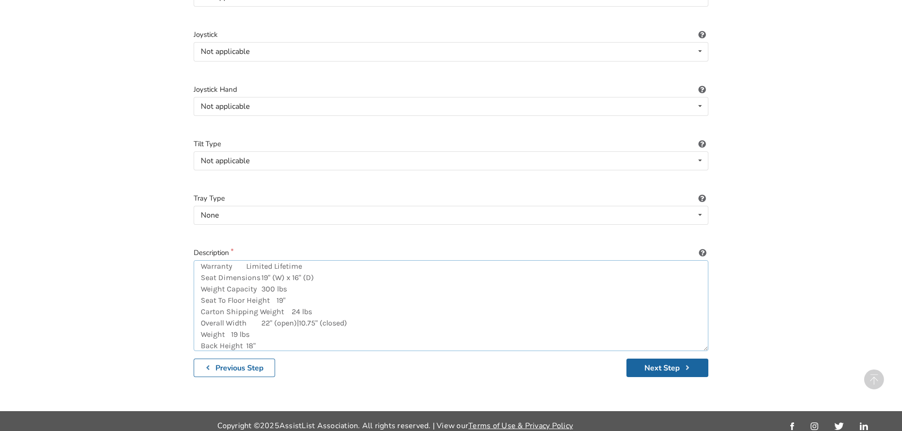
drag, startPoint x: 320, startPoint y: 302, endPoint x: 198, endPoint y: 304, distance: 122.1
click at [198, 304] on textarea "EXP19LTBL - Wheel Chair by Drive - SELLING for $275 RETAIL Cost = $392 Details:…" at bounding box center [451, 305] width 515 height 91
drag, startPoint x: 314, startPoint y: 294, endPoint x: 234, endPoint y: 300, distance: 80.2
click at [233, 299] on textarea "EXP19LTBL - Wheel Chair by Drive - SELLING for $275 RETAIL Cost = $392 Details:…" at bounding box center [451, 305] width 515 height 91
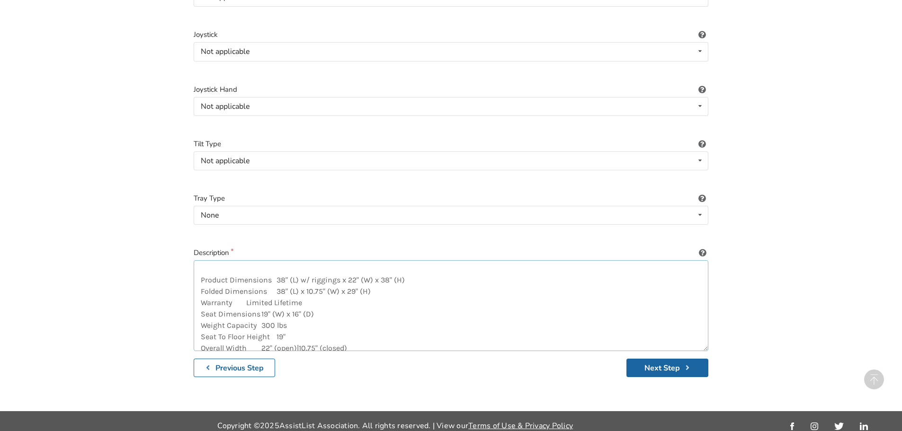
click at [432, 310] on textarea "EXP19LTBL - Wheel Chair by Drive - SELLING for $275 RETAIL Cost = $392 Details:…" at bounding box center [451, 305] width 515 height 91
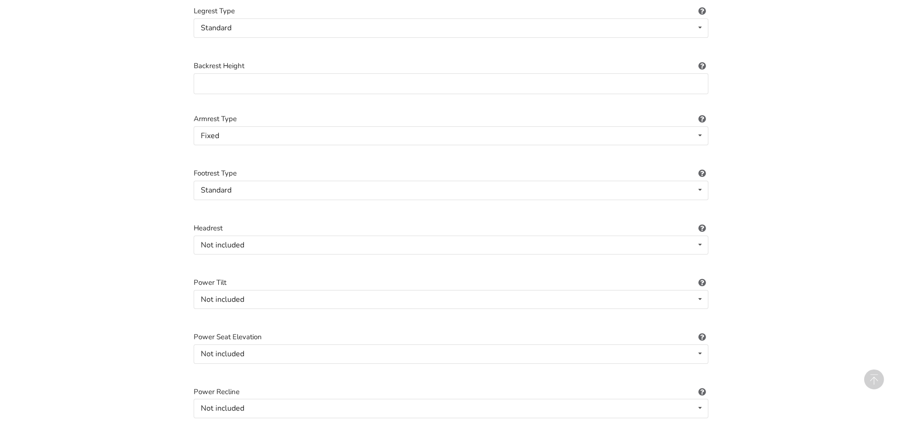
scroll to position [724, 0]
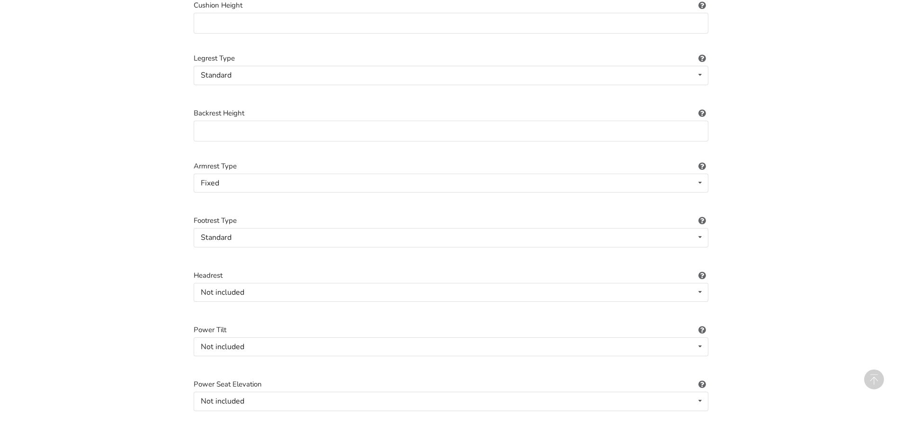
type textarea "EXP19LTBL - Wheel Chair by Drive - SELLING for $275 RETAIL Cost = $392 Details:…"
click at [236, 121] on input at bounding box center [451, 131] width 515 height 21
type input "18""
click at [142, 156] on div "1. Equipment Type 2. Images 3. Basic Information 4. Additional Details 5. Previ…" at bounding box center [451, 145] width 902 height 1615
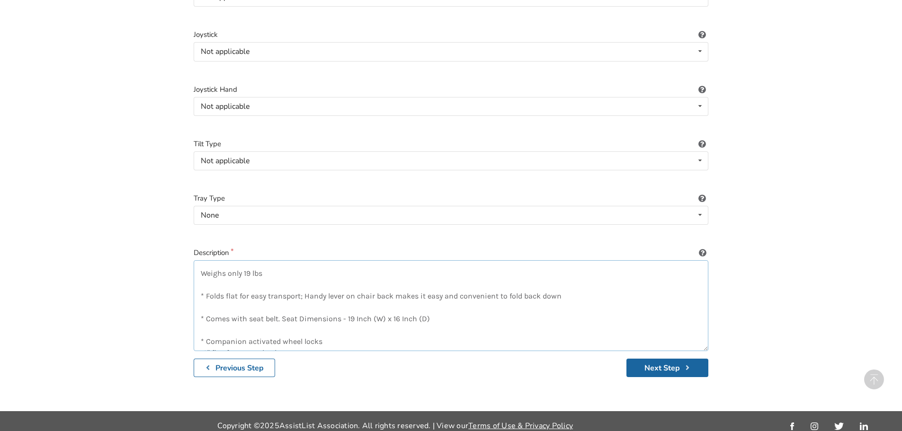
scroll to position [56, 0]
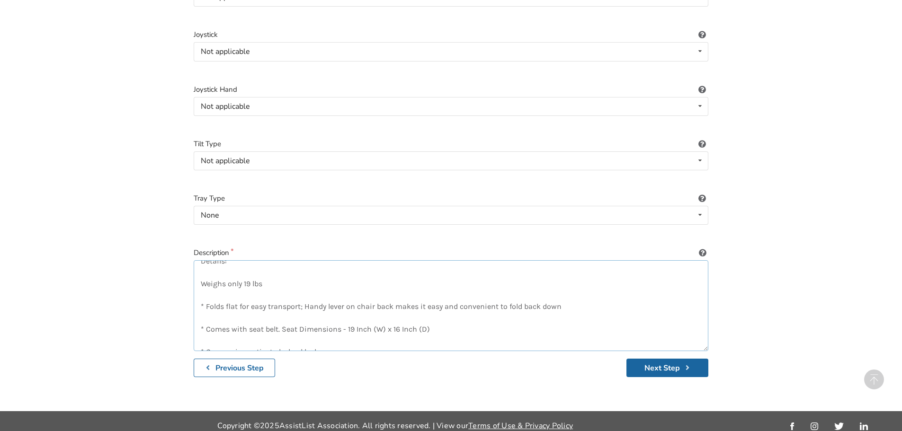
click at [201, 307] on textarea "EXP19LTBL - Wheel Chair by Drive - SELLING for $275 RETAIL Cost = $392 Details:…" at bounding box center [451, 305] width 515 height 91
click at [198, 321] on textarea "EXP19LTBL - Wheel Chair by Drive - SELLING for $275 RETAIL Cost = $392 Details:…" at bounding box center [451, 305] width 515 height 91
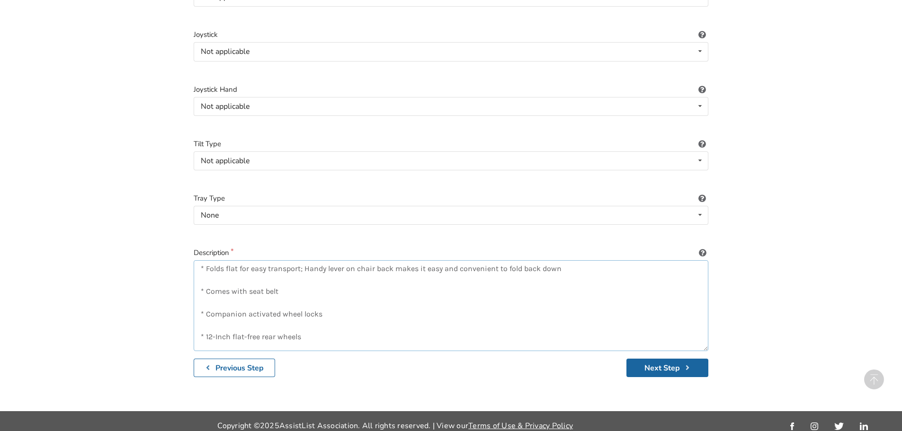
click at [203, 271] on textarea "EXP19LTBL - Wheel Chair by Drive - SELLING for $275 RETAIL Cost = $392 Details:…" at bounding box center [451, 305] width 515 height 91
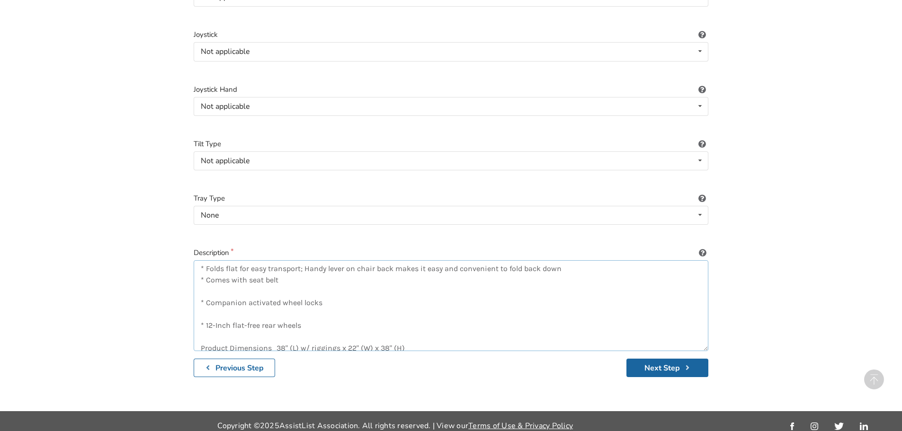
click at [203, 283] on textarea "EXP19LTBL - Wheel Chair by Drive - SELLING for $275 RETAIL Cost = $392 Details:…" at bounding box center [451, 305] width 515 height 91
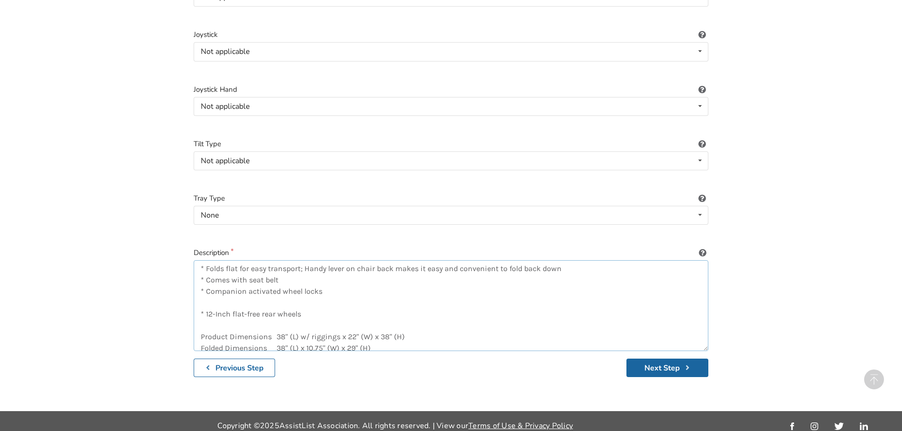
click at [202, 295] on textarea "EXP19LTBL - Wheel Chair by Drive - SELLING for $275 RETAIL Cost = $392 Details:…" at bounding box center [451, 305] width 515 height 91
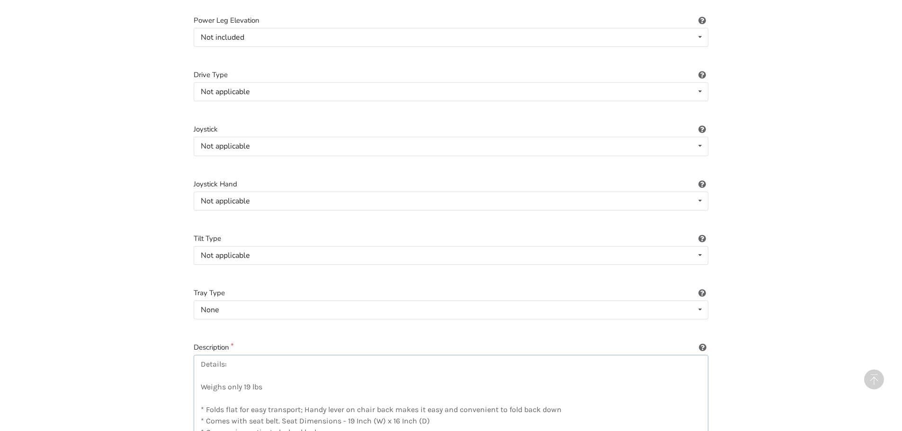
scroll to position [0, 0]
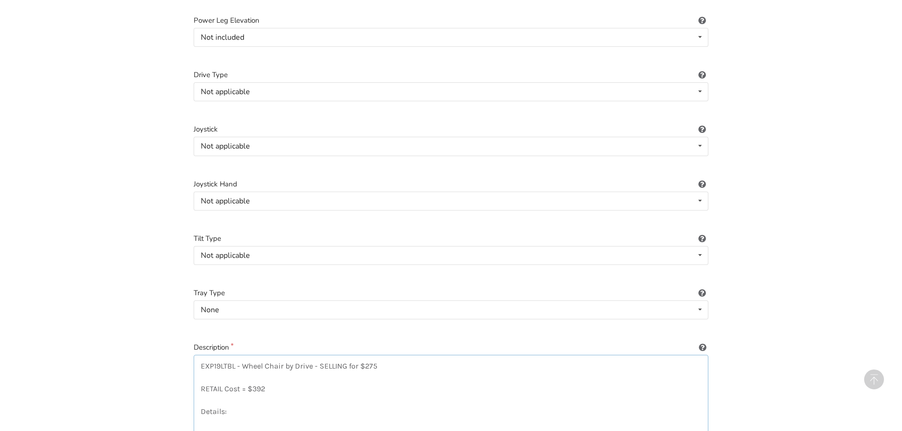
click at [298, 399] on textarea "EXP19LTBL - Wheel Chair by Drive - SELLING for $275 RETAIL Cost = $392 Details:…" at bounding box center [451, 400] width 515 height 91
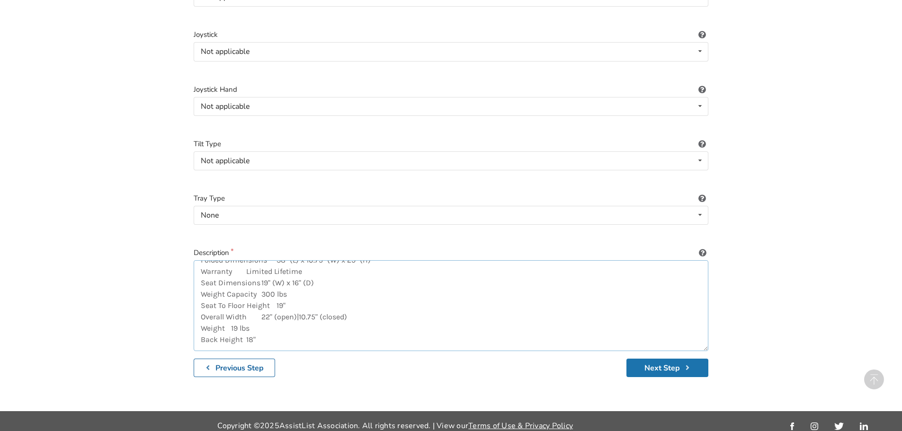
type textarea "EXP19LTBL - Wheel Chair by Drive - SELLING for $275 RETAIL Cost = $392 Details:…"
click at [671, 359] on button "Next Step" at bounding box center [667, 368] width 82 height 18
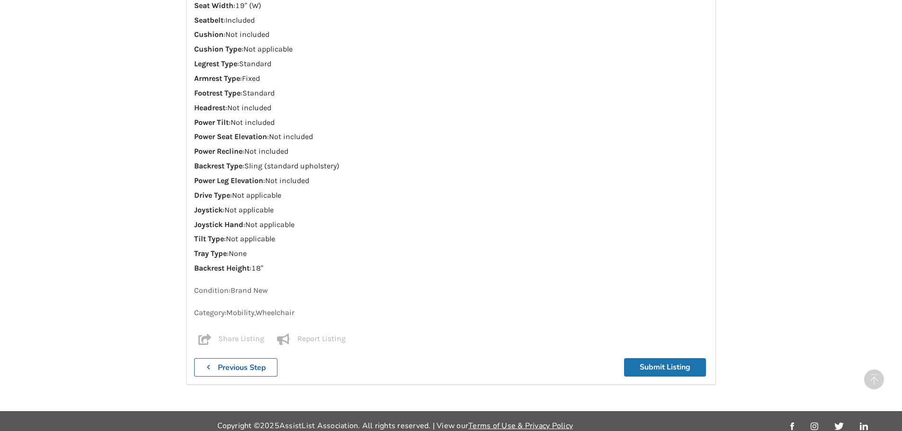
scroll to position [1292, 0]
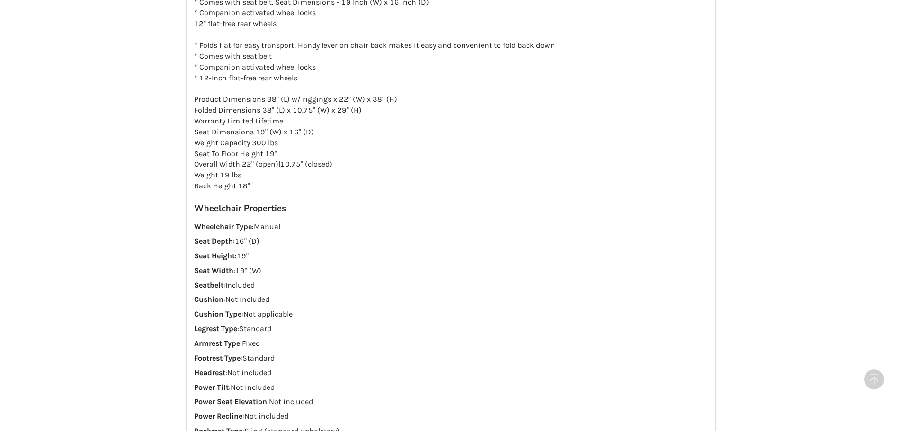
click at [672, 358] on div "Wheelchair Properties Wheelchair Type : Manual Seat Depth : 16" (D) Seat Height…" at bounding box center [451, 371] width 514 height 336
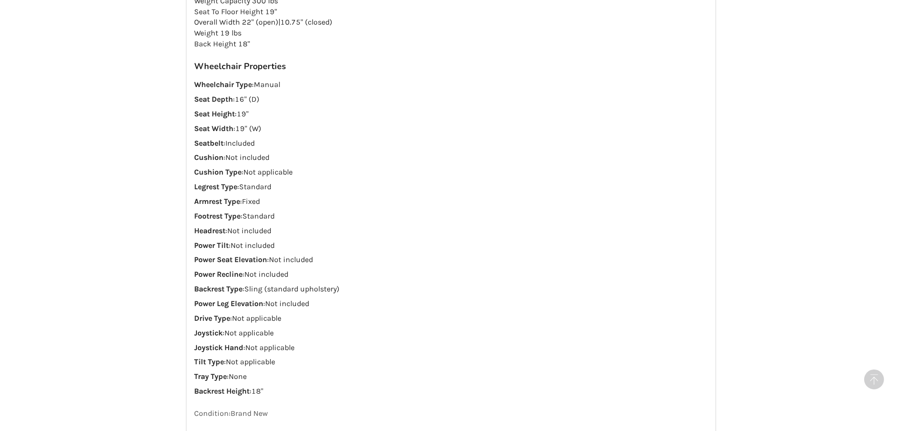
scroll to position [1557, 0]
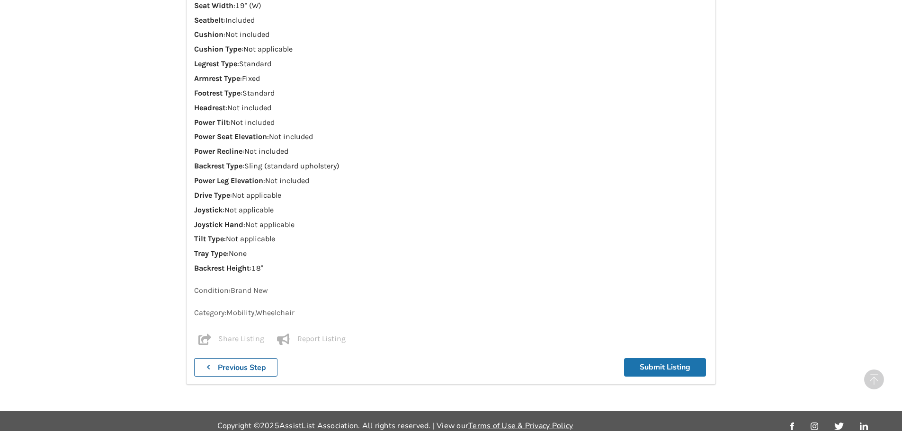
click at [664, 359] on button "Submit Listing" at bounding box center [665, 367] width 82 height 18
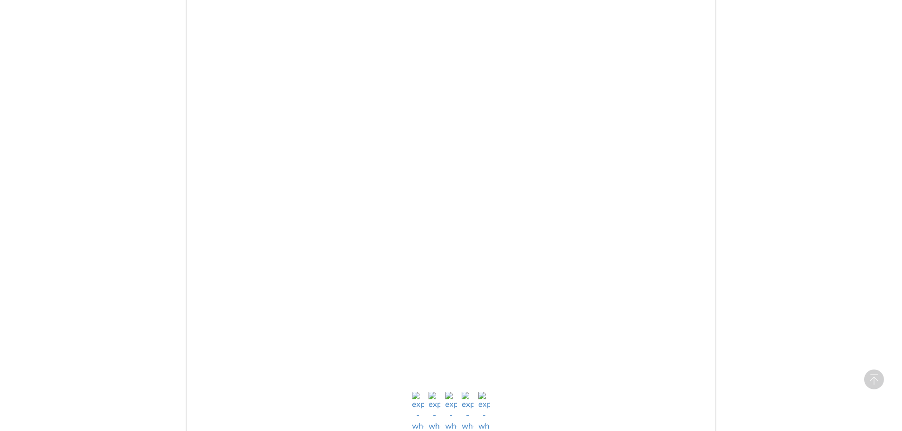
scroll to position [468, 0]
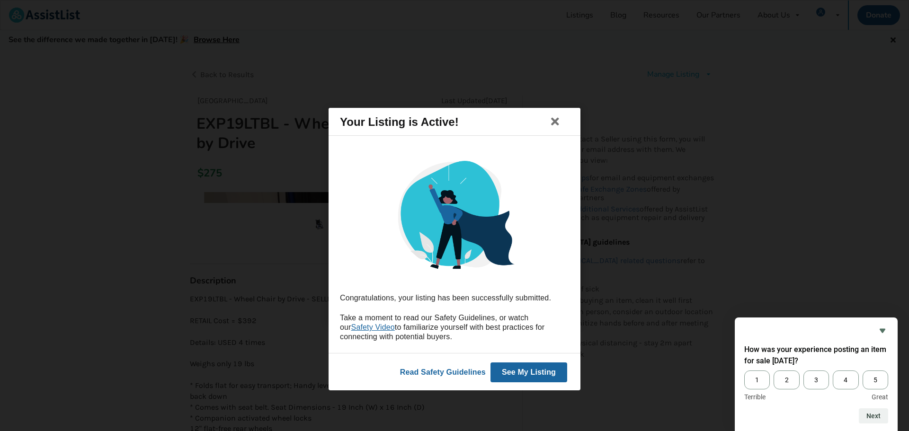
click at [521, 370] on button "See My Listing" at bounding box center [528, 372] width 77 height 20
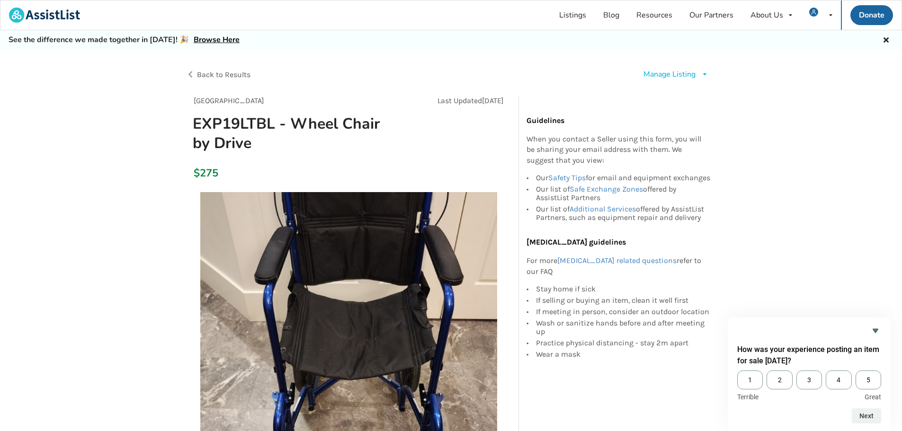
click at [579, 18] on link "Listings" at bounding box center [572, 14] width 44 height 29
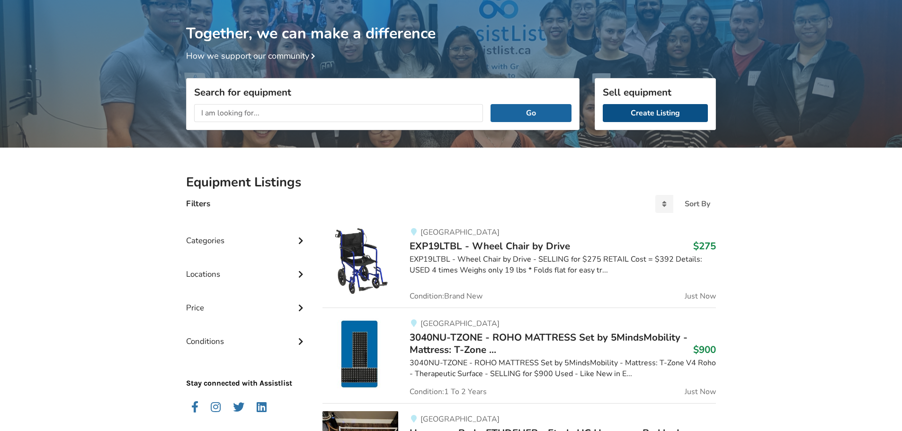
click at [652, 114] on link "Create Listing" at bounding box center [655, 113] width 105 height 18
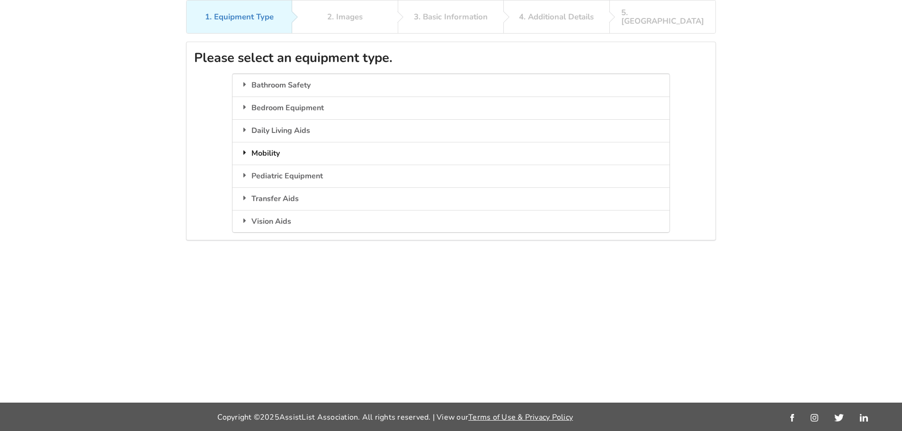
click at [244, 149] on icon at bounding box center [244, 153] width 9 height 8
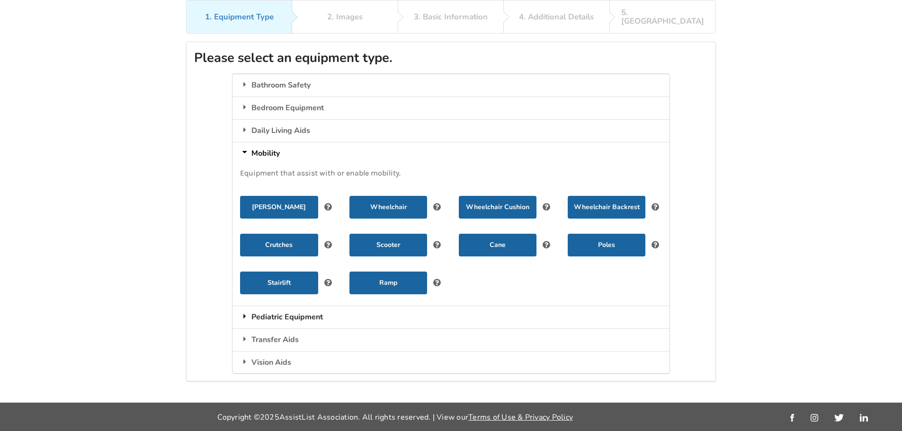
click at [246, 312] on icon at bounding box center [244, 316] width 9 height 8
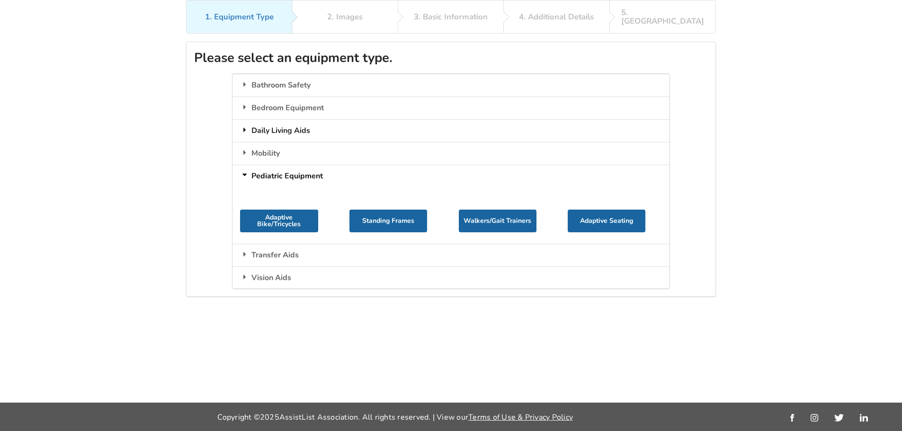
click at [242, 126] on icon at bounding box center [244, 130] width 9 height 8
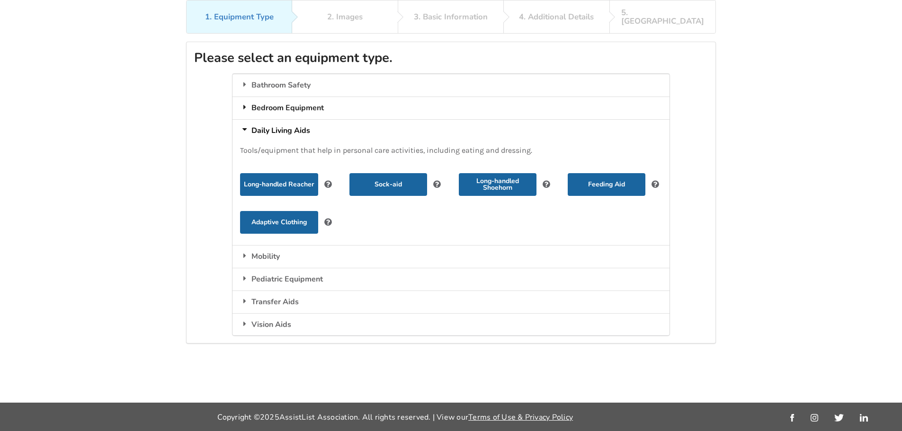
click at [245, 103] on icon at bounding box center [244, 107] width 9 height 8
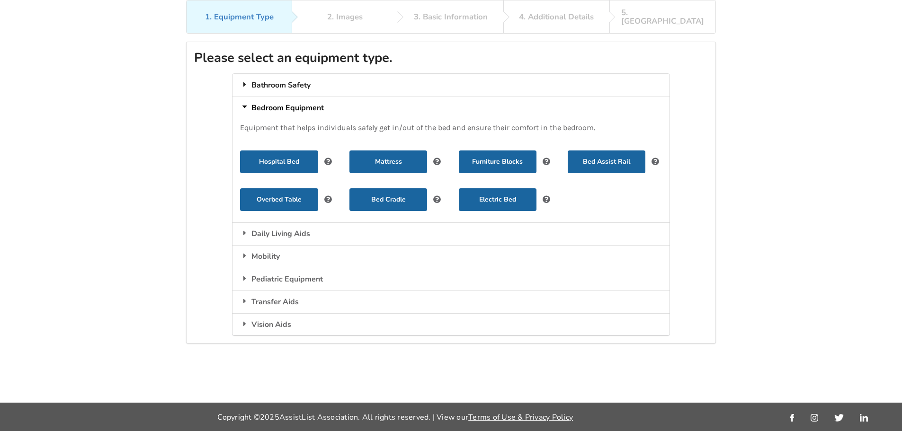
click at [244, 80] on icon at bounding box center [244, 84] width 9 height 8
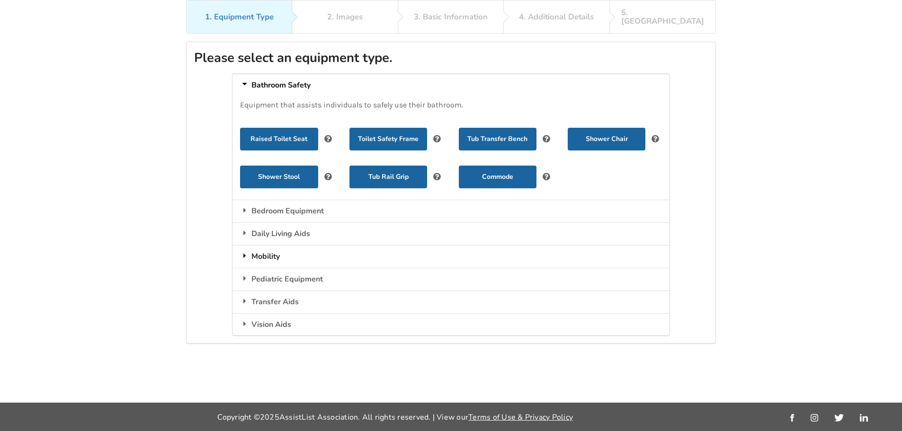
click at [244, 252] on icon at bounding box center [244, 256] width 9 height 8
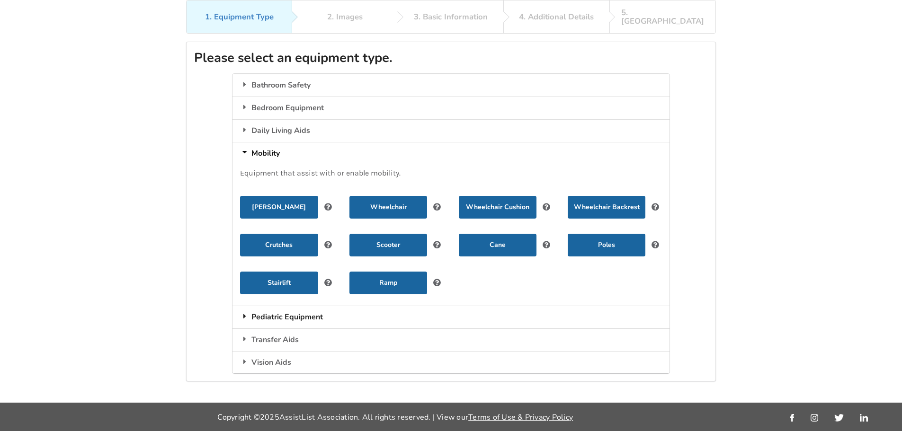
click at [246, 312] on icon at bounding box center [244, 316] width 9 height 8
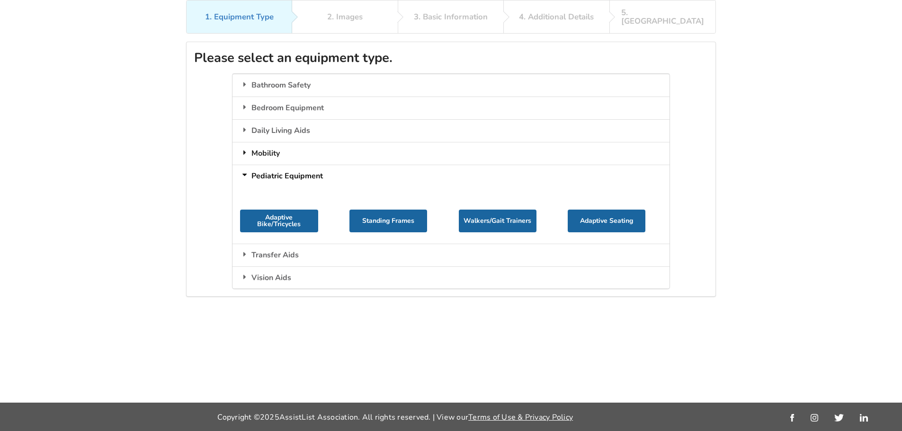
click at [244, 149] on icon at bounding box center [244, 153] width 9 height 8
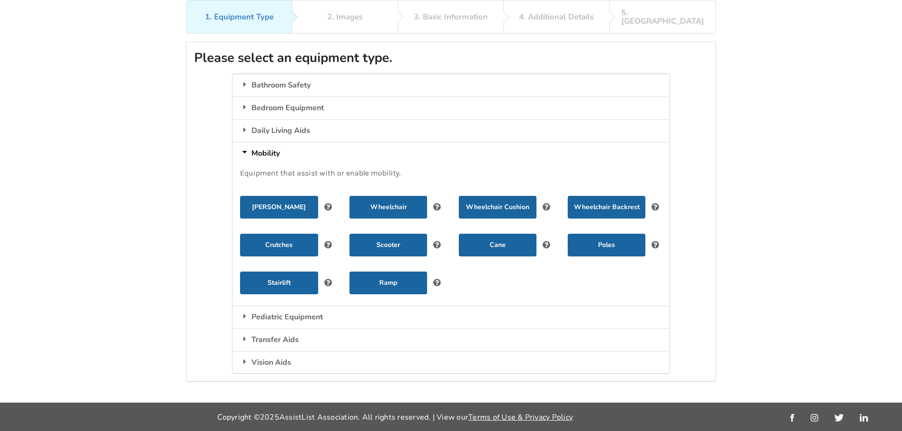
click at [328, 240] on icon at bounding box center [327, 244] width 9 height 8
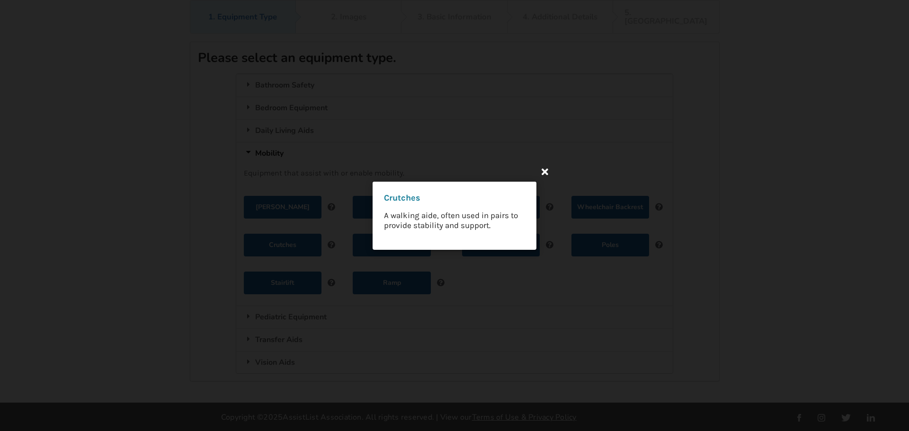
click at [545, 172] on icon at bounding box center [544, 171] width 17 height 17
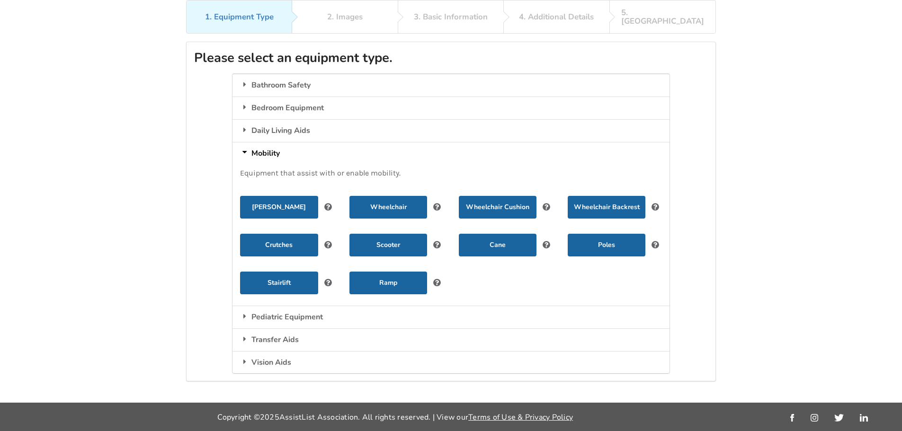
click at [544, 240] on icon at bounding box center [545, 244] width 9 height 8
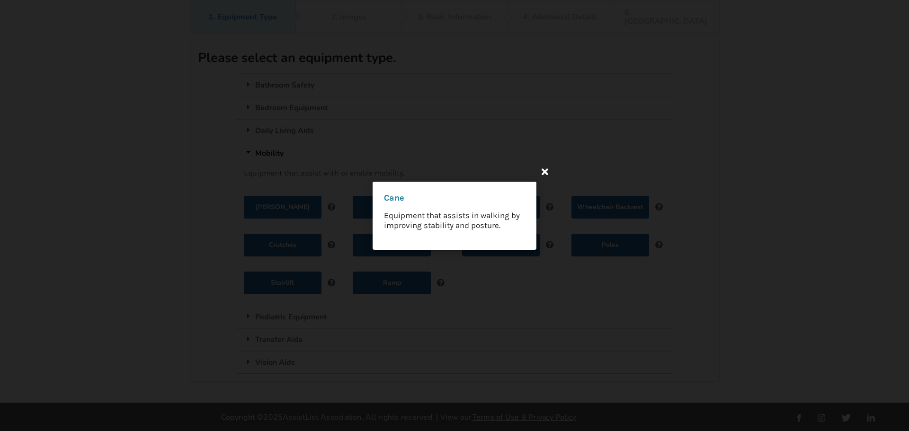
click at [543, 171] on icon at bounding box center [544, 171] width 17 height 17
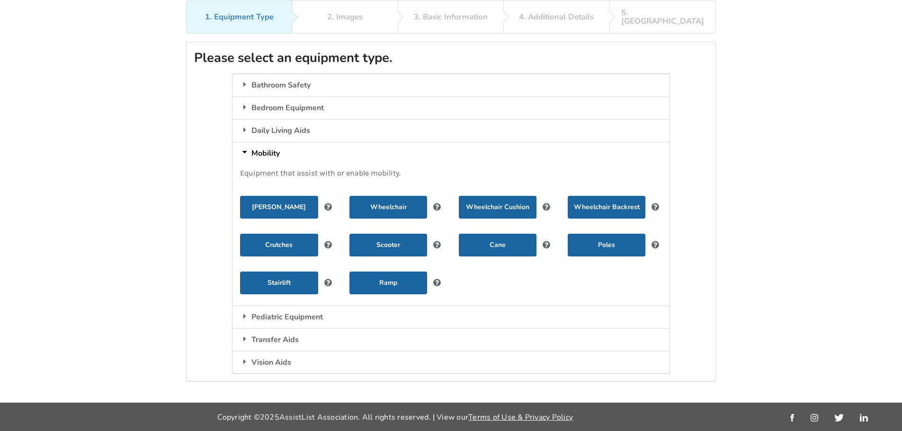
click at [656, 240] on icon at bounding box center [655, 244] width 9 height 8
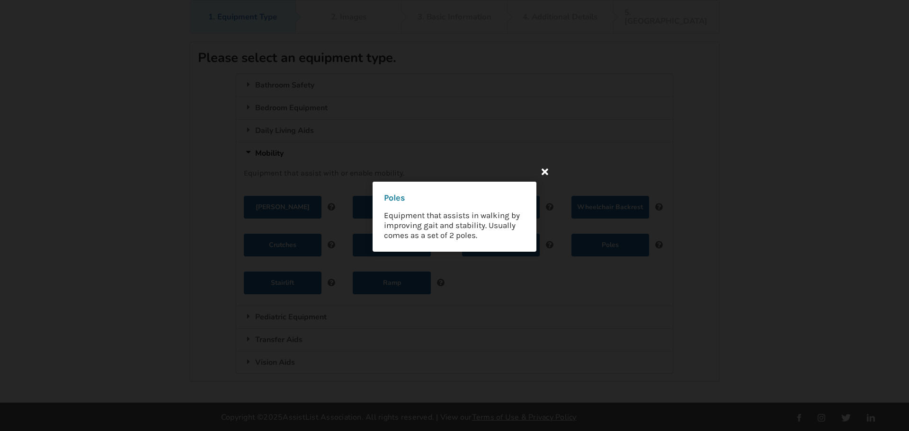
click at [542, 172] on icon at bounding box center [544, 171] width 17 height 17
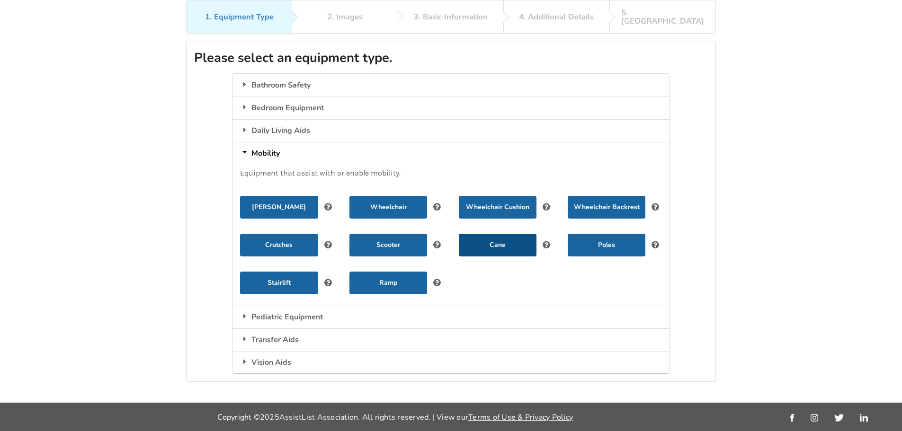
click at [503, 236] on button "Cane" at bounding box center [498, 245] width 78 height 23
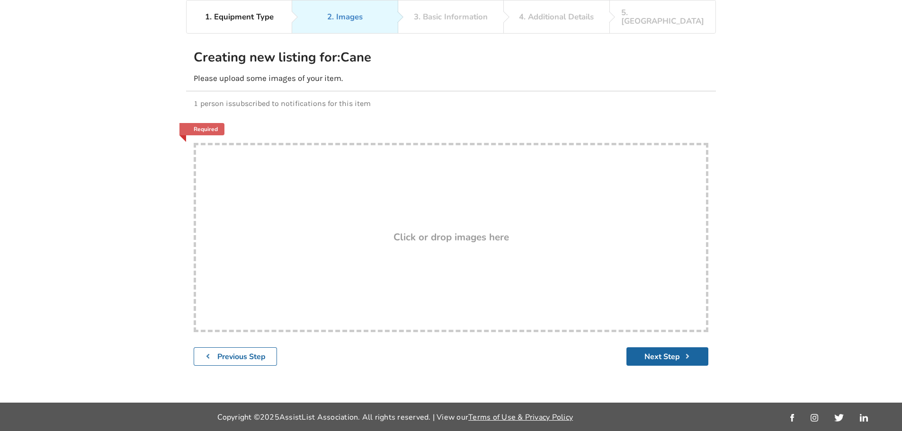
click at [354, 232] on div "Click or drop images here" at bounding box center [451, 237] width 510 height 11
type input "C:\fakepath\20250125_011847.jpg"
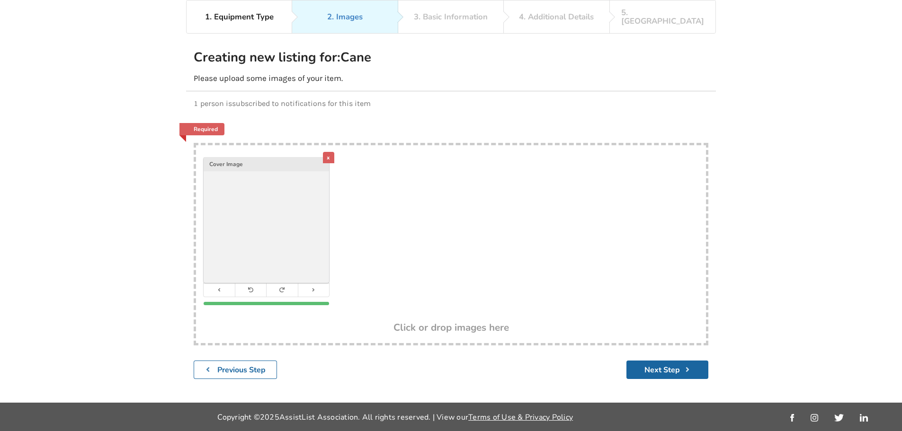
click at [445, 219] on div "x Cover Image" at bounding box center [451, 233] width 510 height 177
type input "C:\fakepath\20250125_011851.jpg"
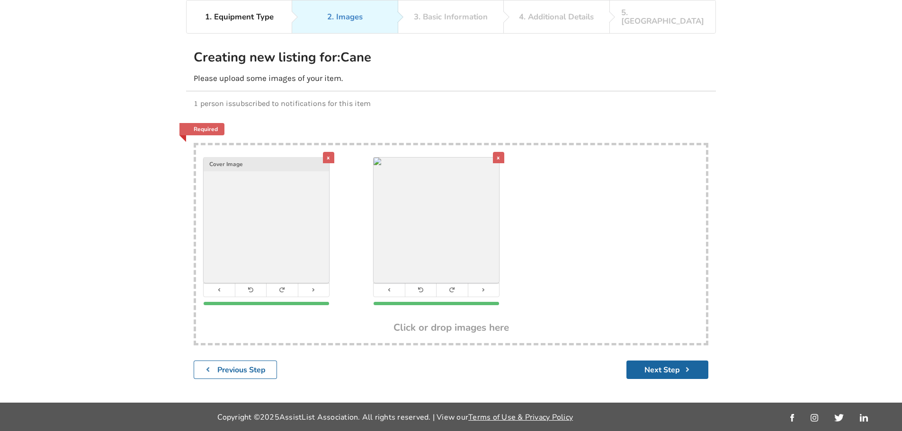
click at [555, 220] on div "x Cover Image x" at bounding box center [451, 233] width 510 height 177
click at [498, 152] on div "x" at bounding box center [498, 157] width 11 height 11
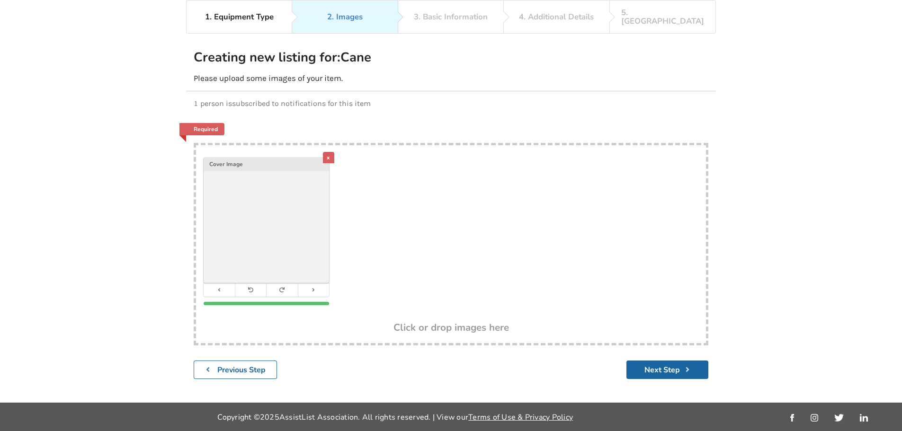
click at [416, 234] on div "x Cover Image" at bounding box center [451, 233] width 510 height 177
type input "C:\fakepath\71J2mMpcU5L._AC_SX425_.jpg"
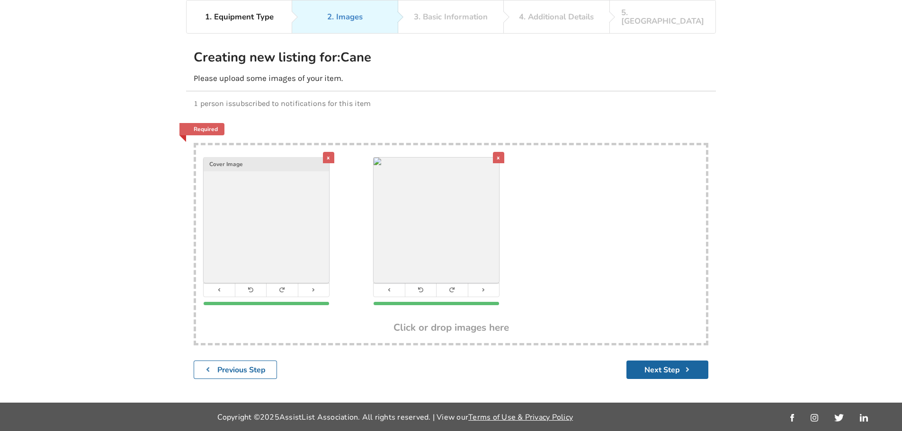
click at [555, 239] on div "x Cover Image x" at bounding box center [451, 233] width 510 height 177
type input "C:\fakepath\71zY4GpXZdL._AC_SX425_.jpg"
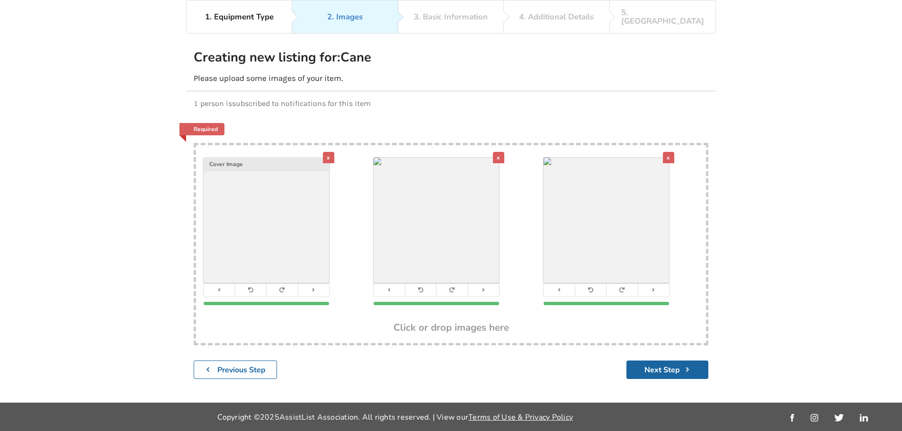
click at [545, 323] on div "Click or drop images here" at bounding box center [451, 328] width 510 height 11
type input "C:\fakepath\711D92nozWL._AC_SL1500_.jpg"
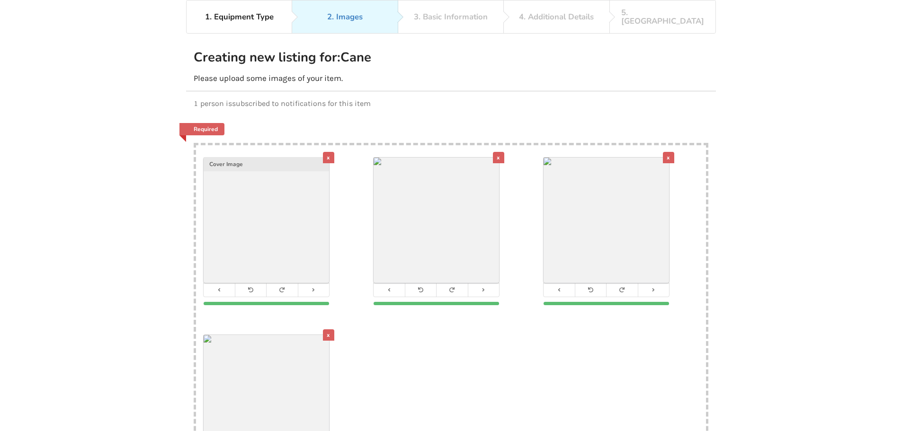
click at [416, 372] on div "x Cover Image x x x" at bounding box center [451, 322] width 510 height 355
type input "C:\fakepath\712BJdC+7OL._AC_SX425_.jpg"
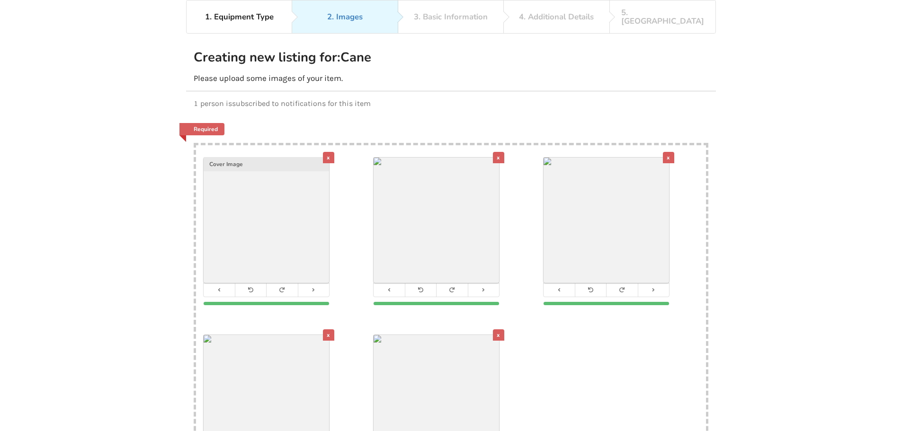
click at [575, 355] on div "x Cover Image x x x x" at bounding box center [451, 322] width 510 height 355
type input "C:\fakepath\20250125_011851.jpg"
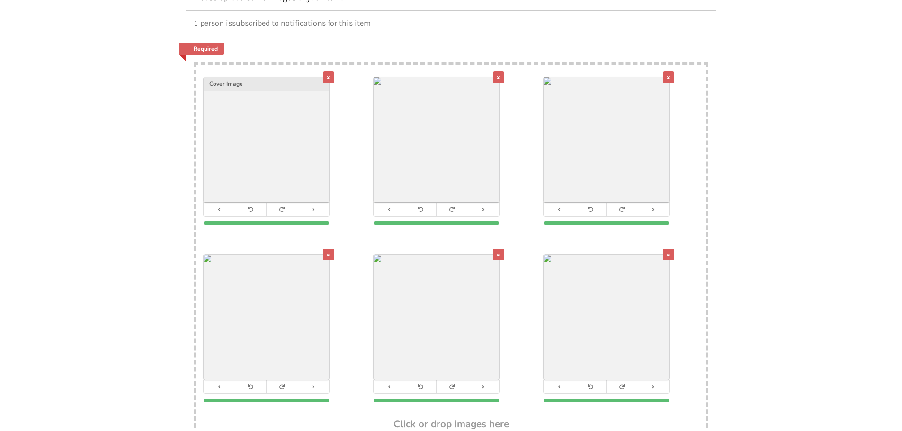
scroll to position [241, 0]
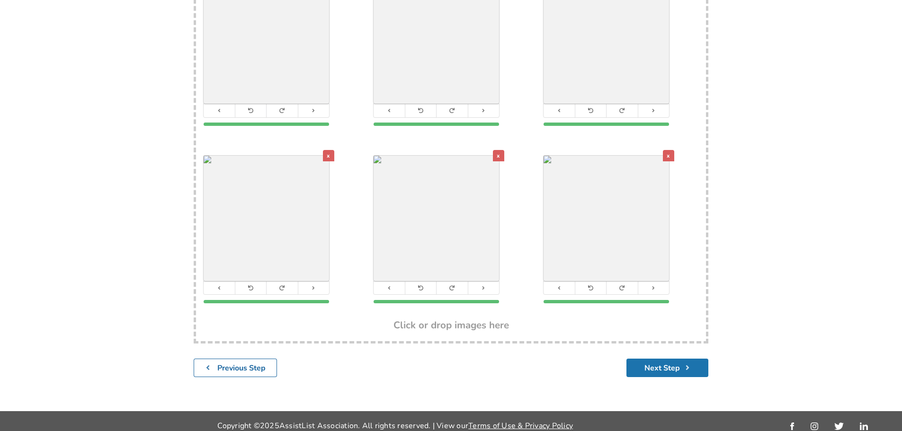
click at [670, 361] on button "Next Step" at bounding box center [667, 368] width 82 height 18
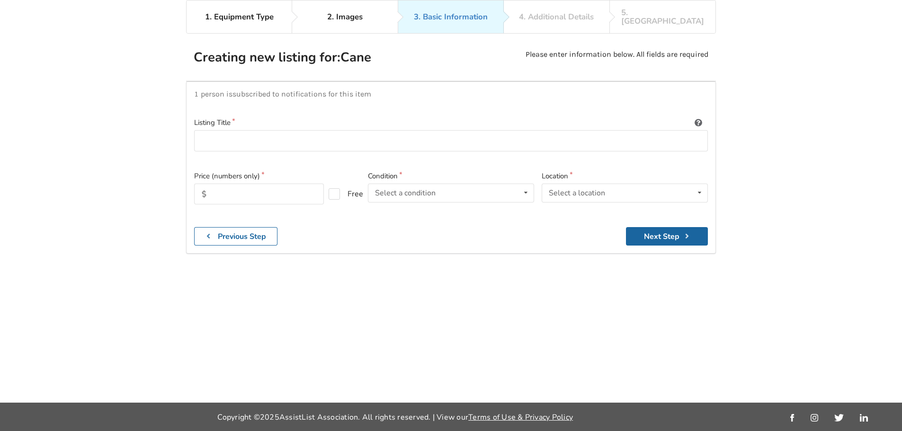
scroll to position [62, 0]
click at [221, 130] on input at bounding box center [451, 140] width 514 height 21
paste input "Medical Transfer Lift Sling Belt Chair Safety Mobility Aids Equipment"
type input "Medical Transfer Lift Sling Belt Chair Safety Mobility Aids Equipment"
click at [243, 184] on input "text" at bounding box center [259, 194] width 130 height 21
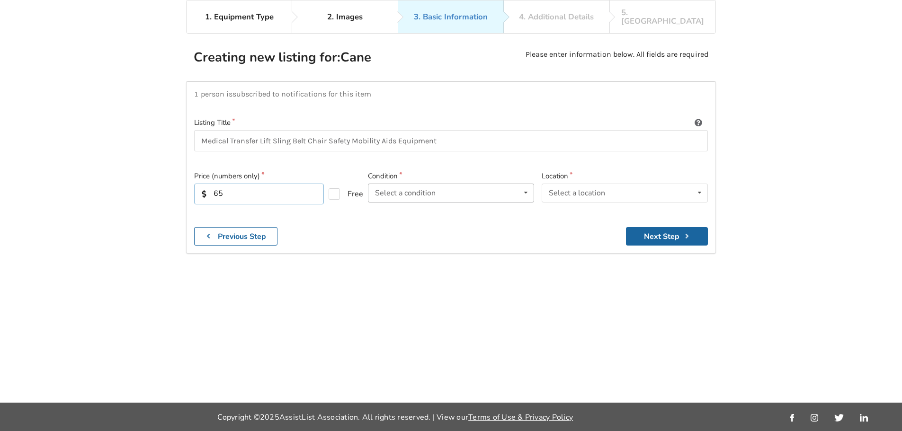
type input "65"
click at [514, 184] on div "Select a condition Brand New Less Than 1 Year 1 To 2 Years 3 To 5 Years Over 5 …" at bounding box center [451, 193] width 166 height 19
click at [432, 203] on div "Brand New" at bounding box center [450, 211] width 165 height 19
click at [605, 187] on div "Select a location Abbotsford Burnaby Chilliwack Coquitlam Delta Langley Maple R…" at bounding box center [624, 193] width 166 height 19
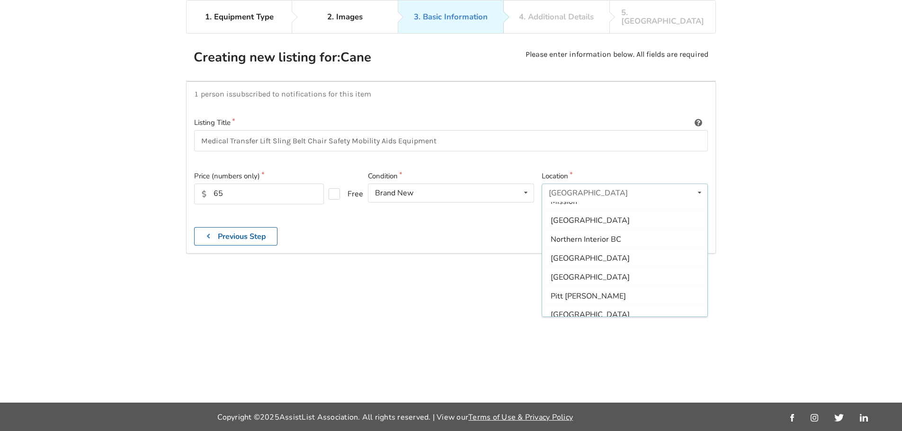
scroll to position [243, 0]
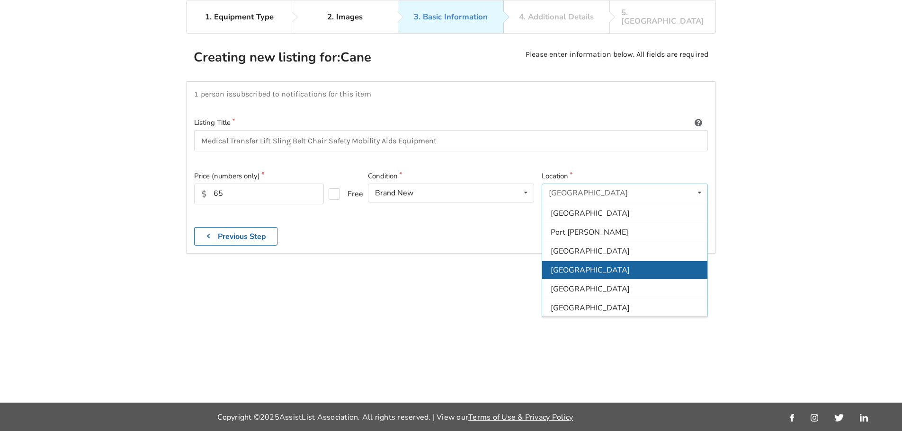
click at [592, 265] on div "[GEOGRAPHIC_DATA]" at bounding box center [624, 270] width 165 height 19
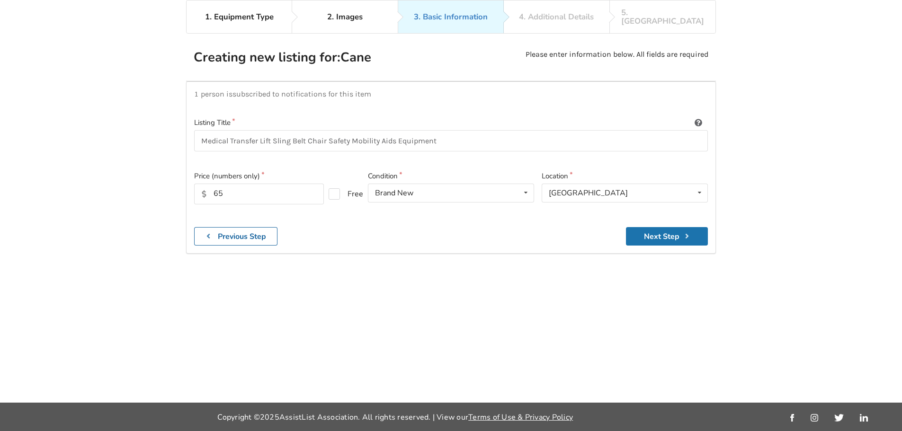
click at [662, 227] on button "Next Step" at bounding box center [667, 236] width 82 height 18
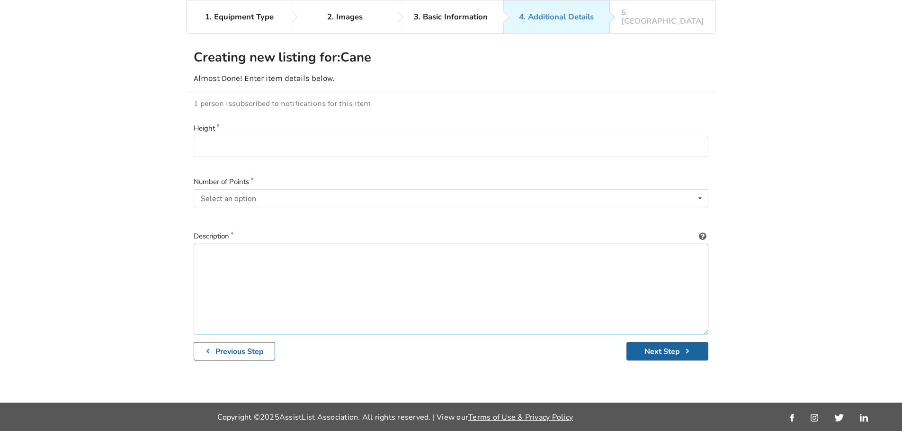
click at [232, 245] on textarea at bounding box center [451, 289] width 515 height 91
paste textarea "Medical Transfer Lift Sling Belt Chair Safety Mobility Aids Equipment - SELLING…"
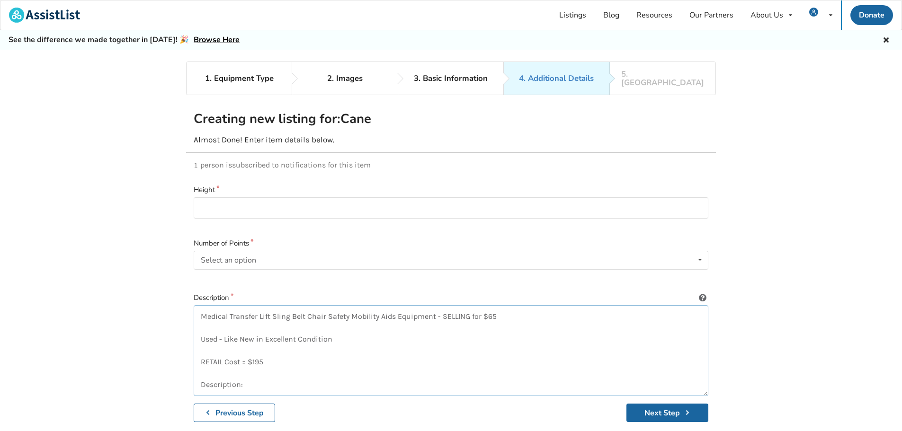
scroll to position [47, 0]
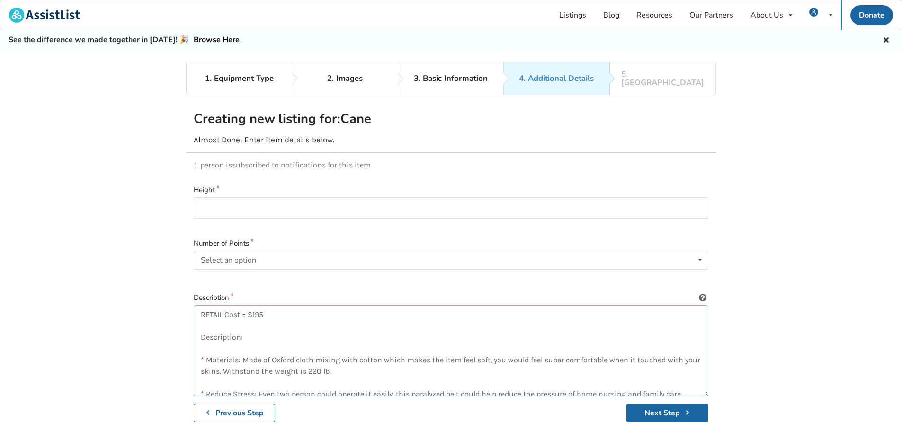
type textarea "Medical Transfer Lift Sling Belt Chair Safety Mobility Aids Equipment - SELLING…"
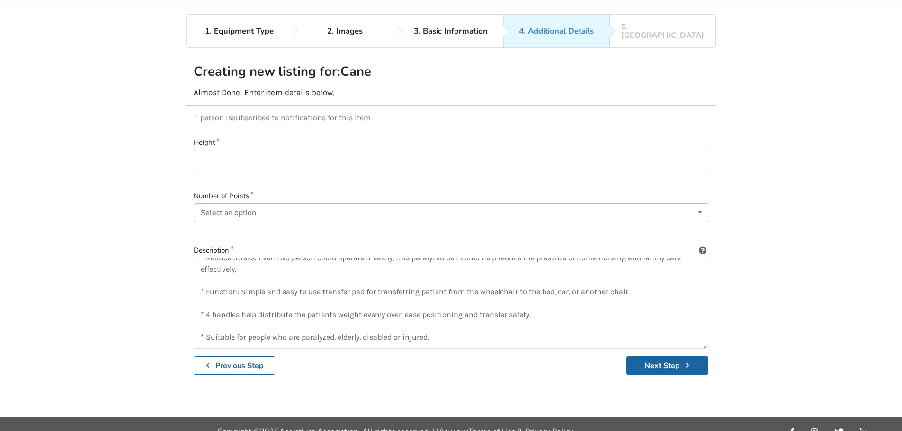
click at [379, 206] on div "Select an option Single Quad right Quad left Star tip" at bounding box center [451, 213] width 515 height 19
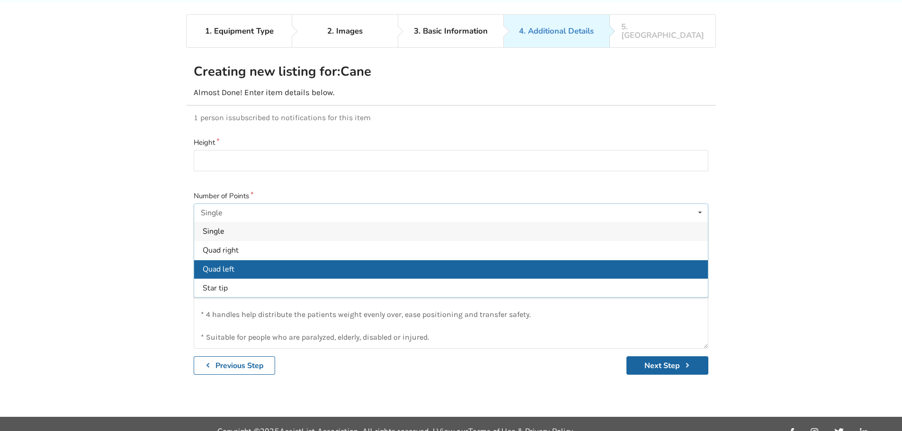
scroll to position [62, 0]
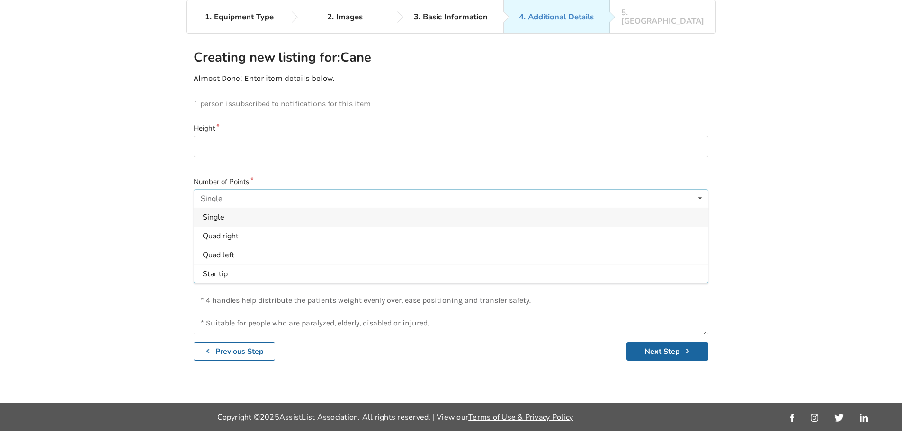
click at [223, 213] on span "Single" at bounding box center [214, 218] width 22 height 10
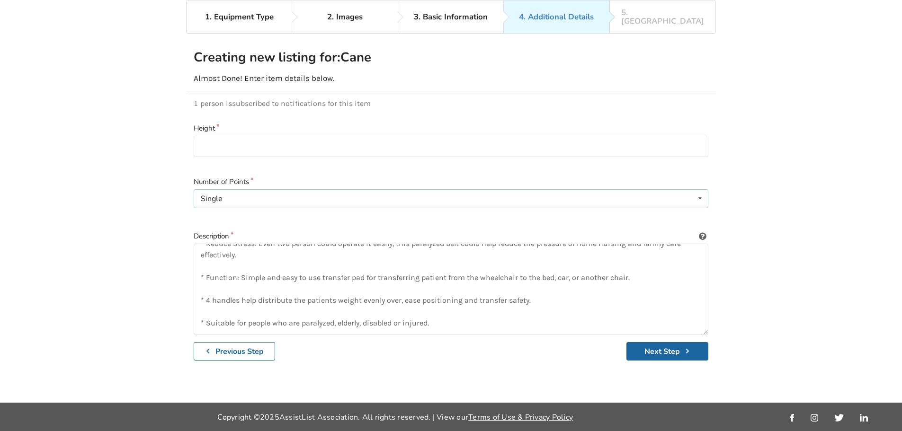
click at [231, 191] on div "Single Single Quad right Quad left Star tip" at bounding box center [451, 198] width 515 height 19
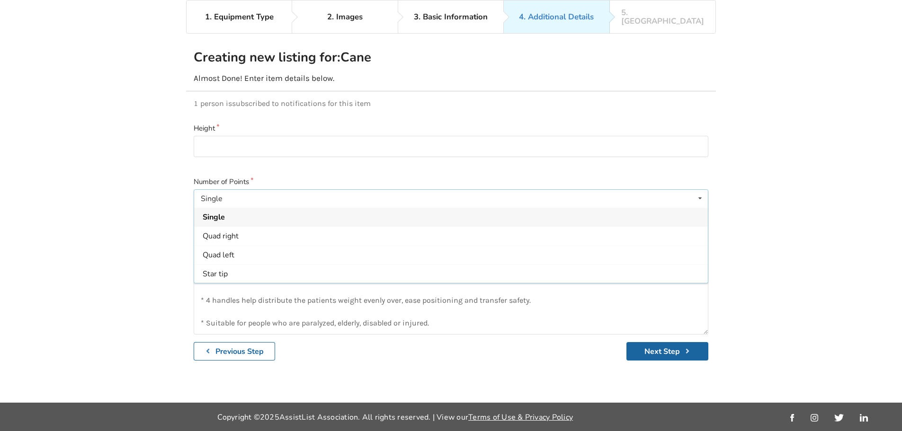
click at [223, 189] on div "Single Single Quad right Quad left Star tip" at bounding box center [451, 198] width 515 height 19
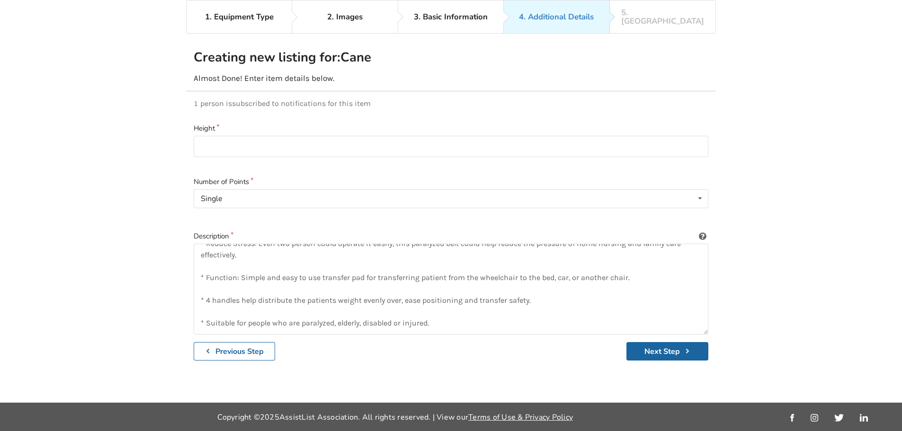
scroll to position [0, 0]
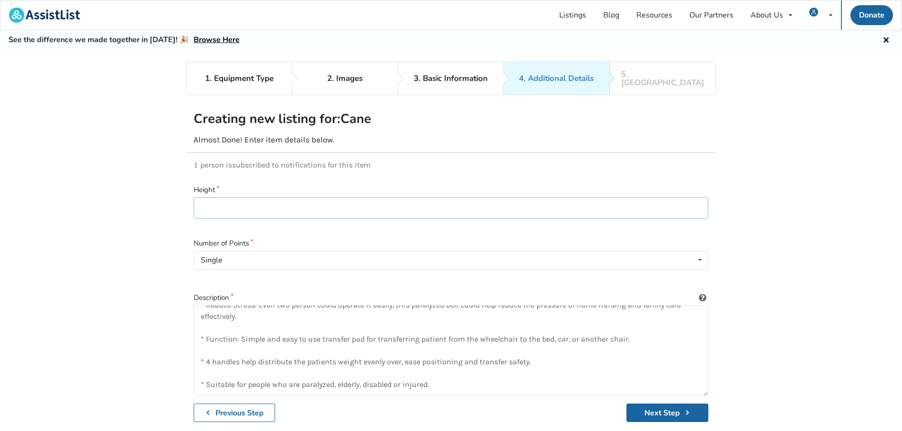
click at [226, 200] on input at bounding box center [451, 207] width 515 height 21
type input "44cm"
click at [283, 253] on div "Single Single Quad right Quad left Star tip" at bounding box center [451, 260] width 515 height 19
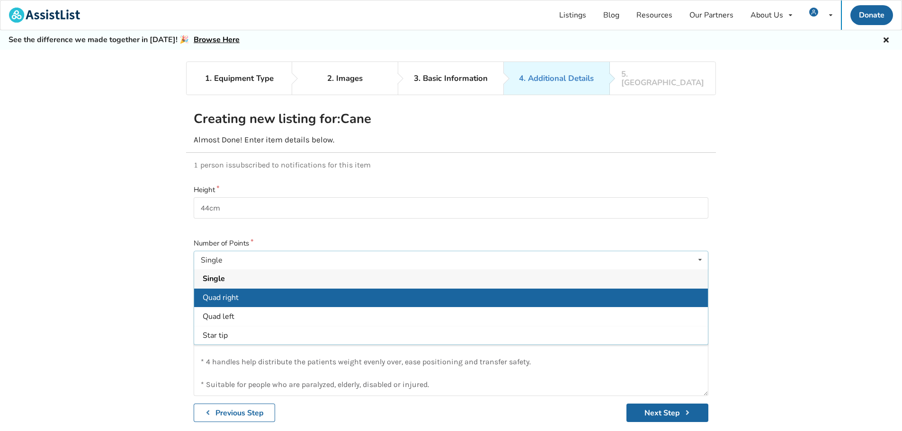
click at [245, 288] on div "Quad right" at bounding box center [451, 297] width 514 height 19
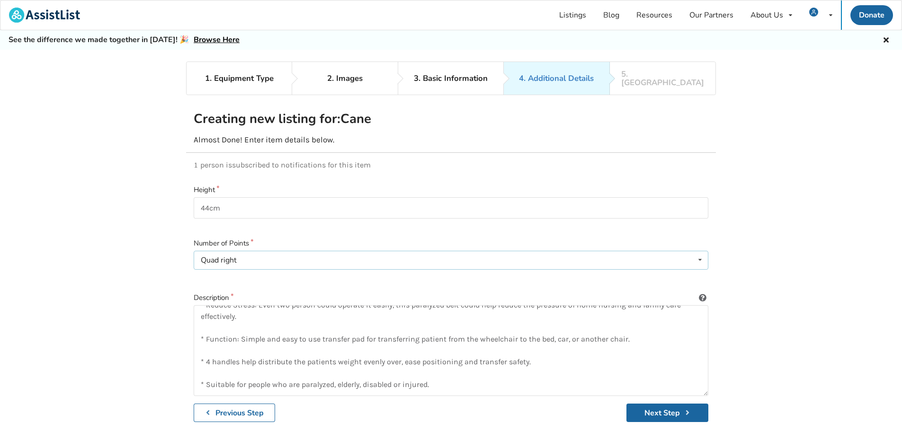
click at [245, 253] on div "Quad right Single Quad right Quad left Star tip" at bounding box center [451, 260] width 515 height 19
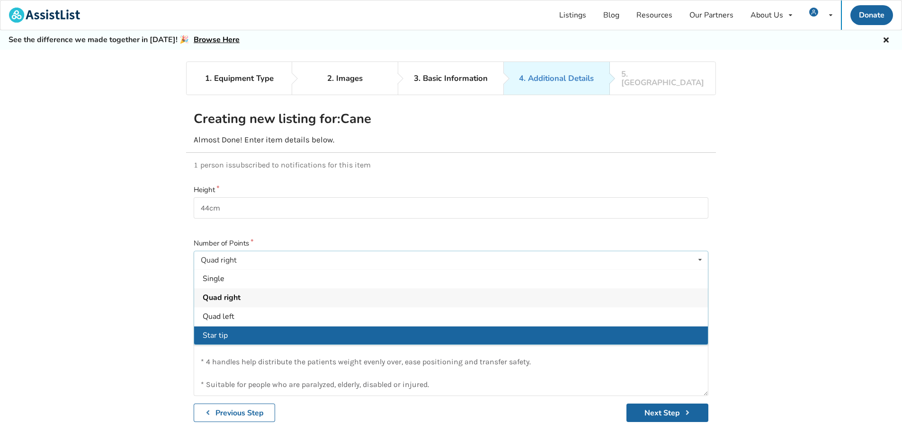
click at [237, 328] on div "Star tip" at bounding box center [451, 335] width 514 height 19
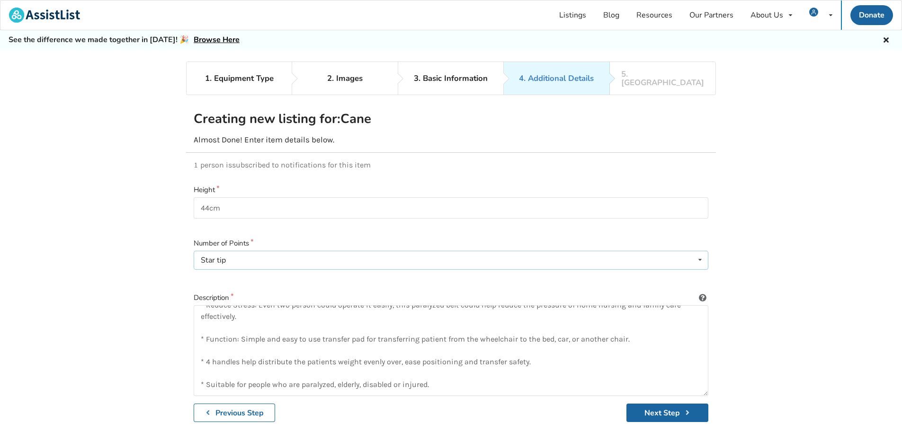
click at [228, 253] on div "Star tip Single Quad right Quad left Star tip" at bounding box center [451, 260] width 515 height 19
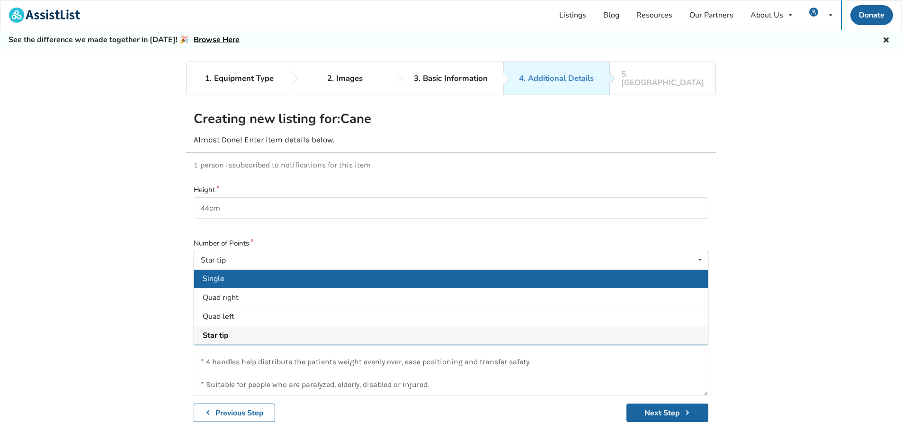
click at [227, 269] on div "Single" at bounding box center [451, 278] width 514 height 19
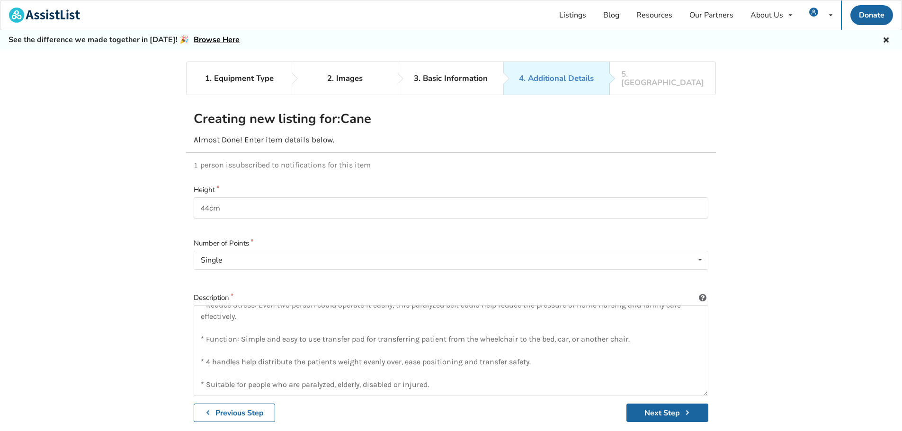
click at [152, 276] on div "1. Equipment Type 2. Images 3. Basic Information 4. Additional Details 5. Previ…" at bounding box center [451, 263] width 902 height 403
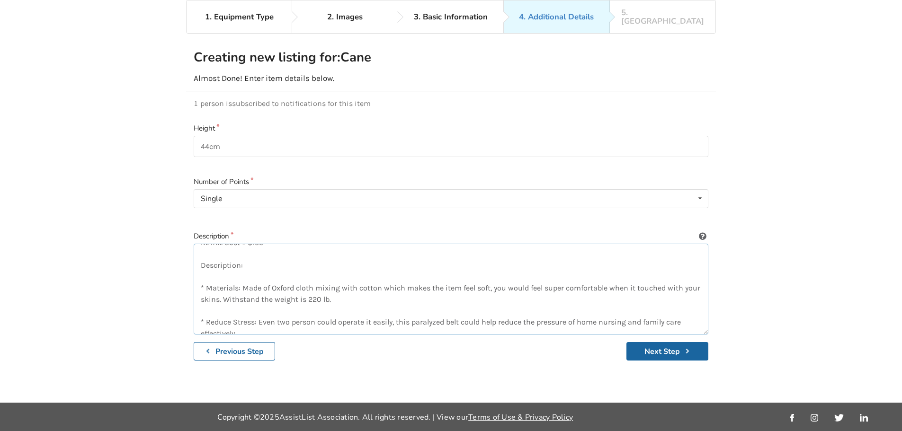
scroll to position [136, 0]
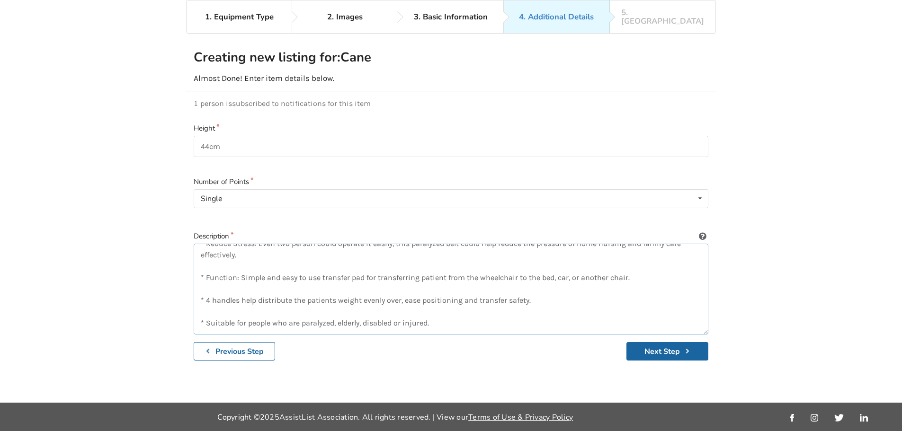
click at [476, 317] on textarea "Medical Transfer Lift Sling Belt Chair Safety Mobility Aids Equipment - SELLING…" at bounding box center [451, 289] width 515 height 91
paste textarea "Product description Material: Oxford cloth Size: 50*42*46cm Colour: Black Suita…"
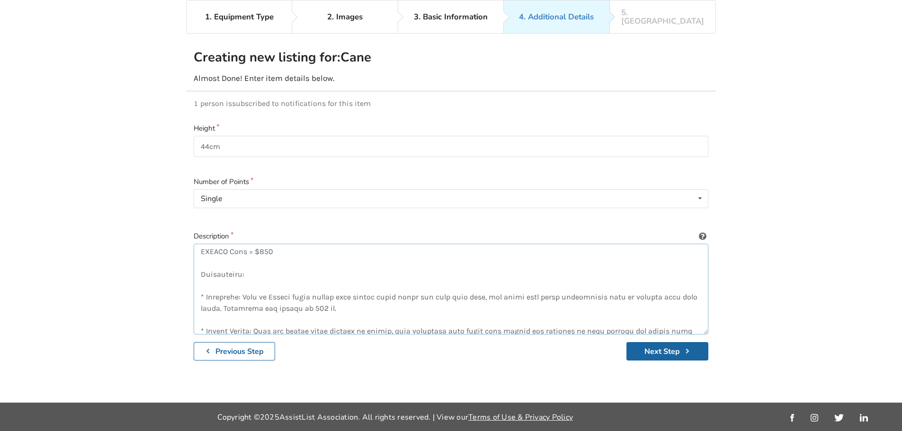
scroll to position [96, 0]
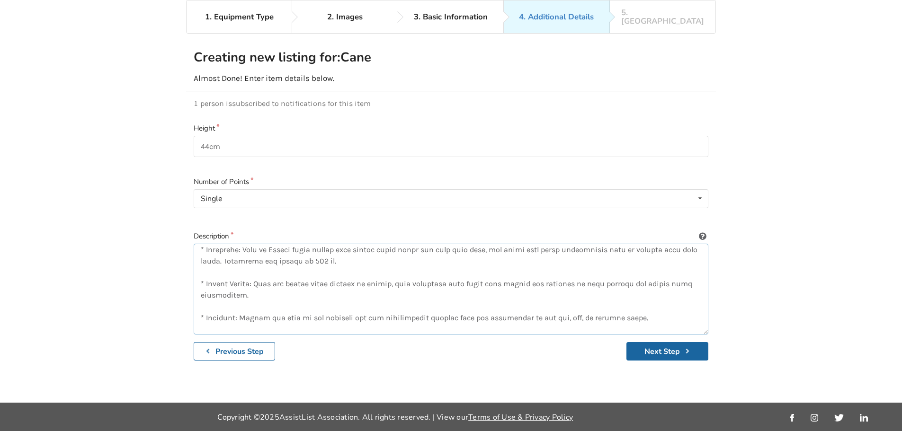
click at [201, 264] on textarea at bounding box center [451, 289] width 515 height 91
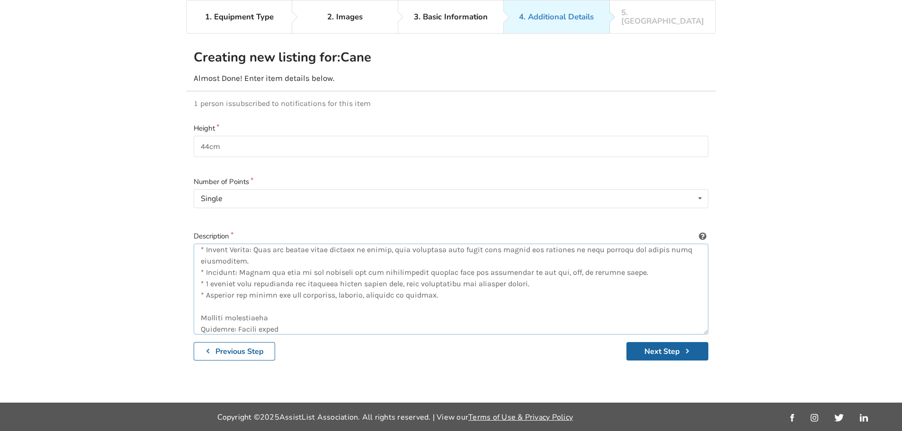
scroll to position [130, 0]
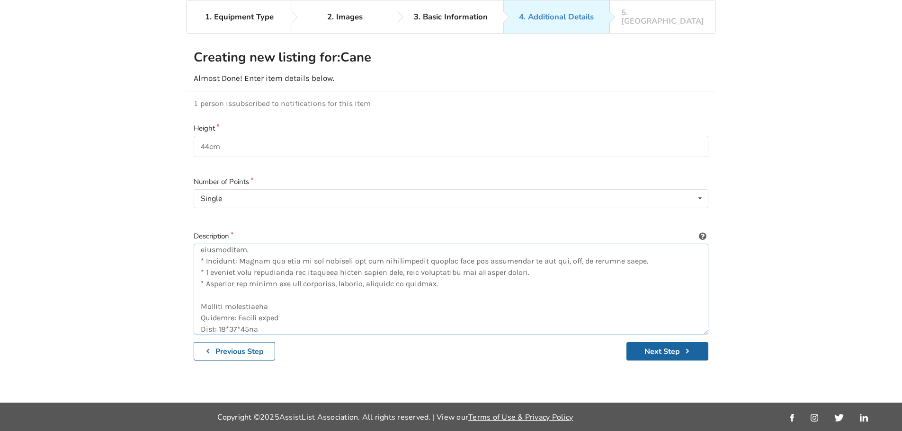
drag, startPoint x: 269, startPoint y: 297, endPoint x: 201, endPoint y: 298, distance: 68.2
click at [201, 298] on textarea at bounding box center [451, 289] width 515 height 91
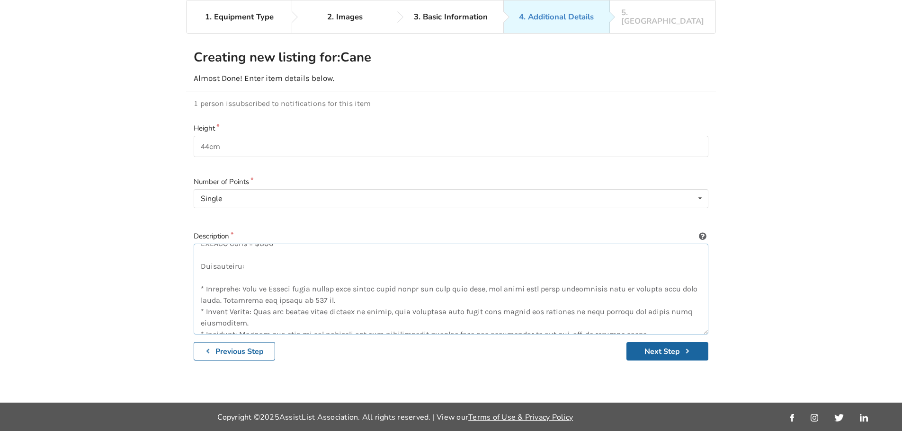
scroll to position [0, 0]
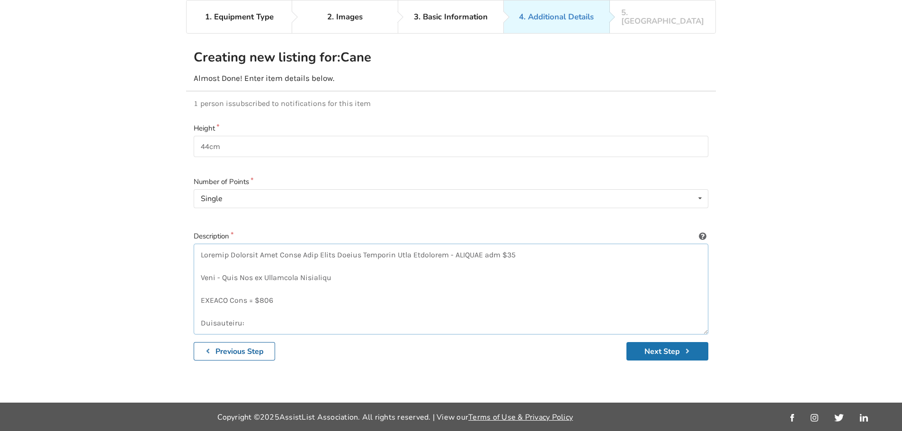
type textarea "Medical Transfer Lift Sling Belt Chair Safety Mobility Aids Equipment - SELLING…"
click at [669, 343] on button "Next Step" at bounding box center [667, 351] width 82 height 18
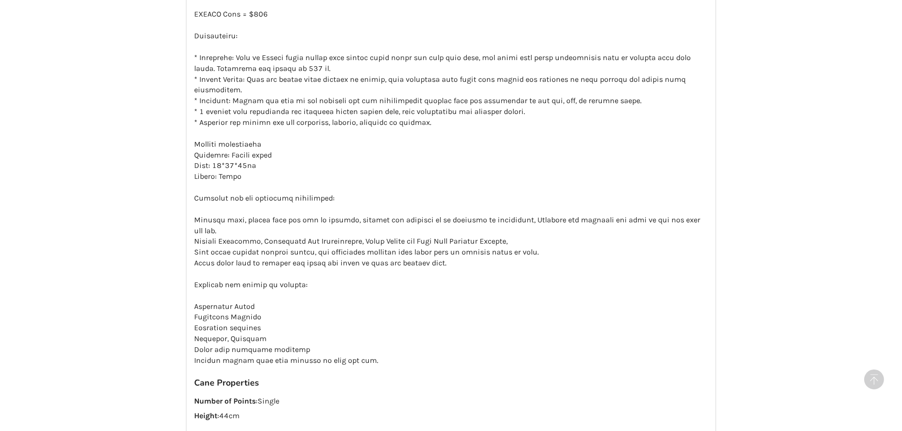
scroll to position [1381, 0]
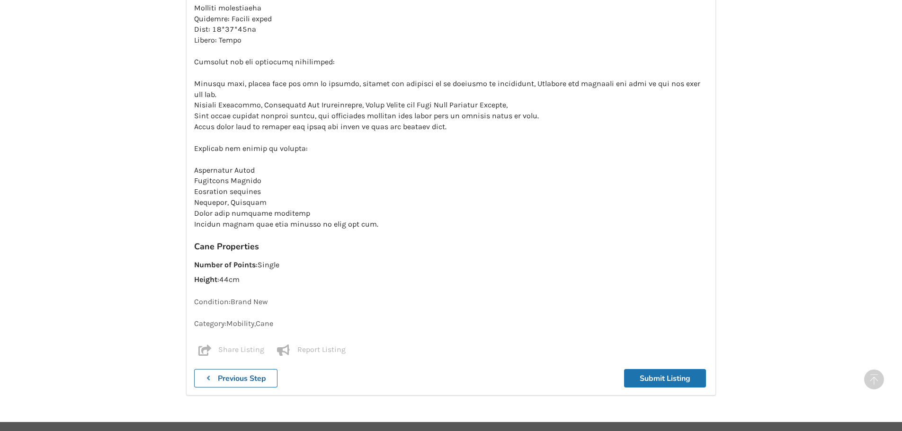
click at [663, 369] on button "Submit Listing" at bounding box center [665, 378] width 82 height 18
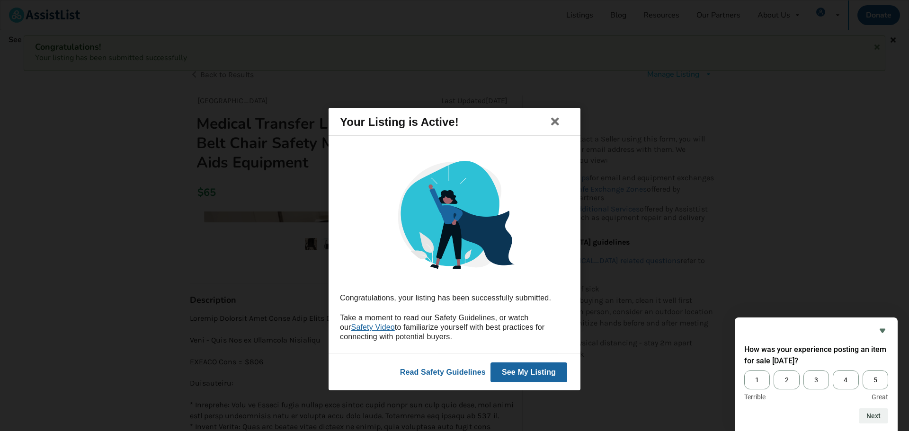
click at [540, 371] on button "See My Listing" at bounding box center [528, 372] width 77 height 20
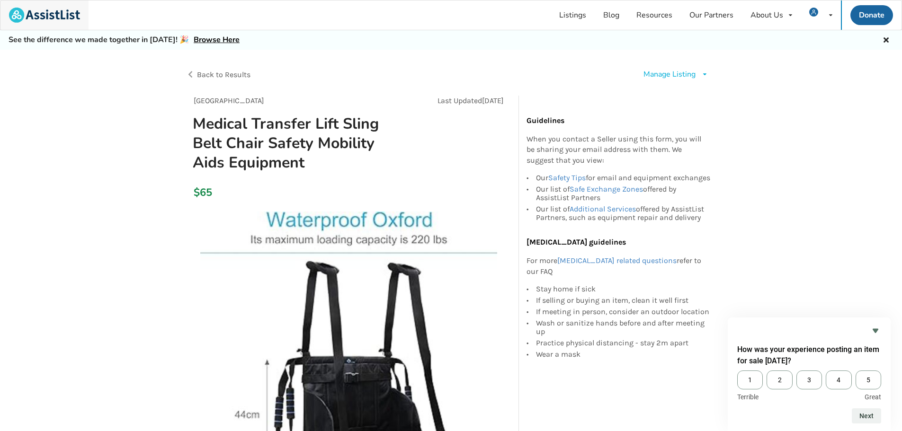
click at [53, 16] on img at bounding box center [44, 15] width 71 height 15
